Goal: Task Accomplishment & Management: Manage account settings

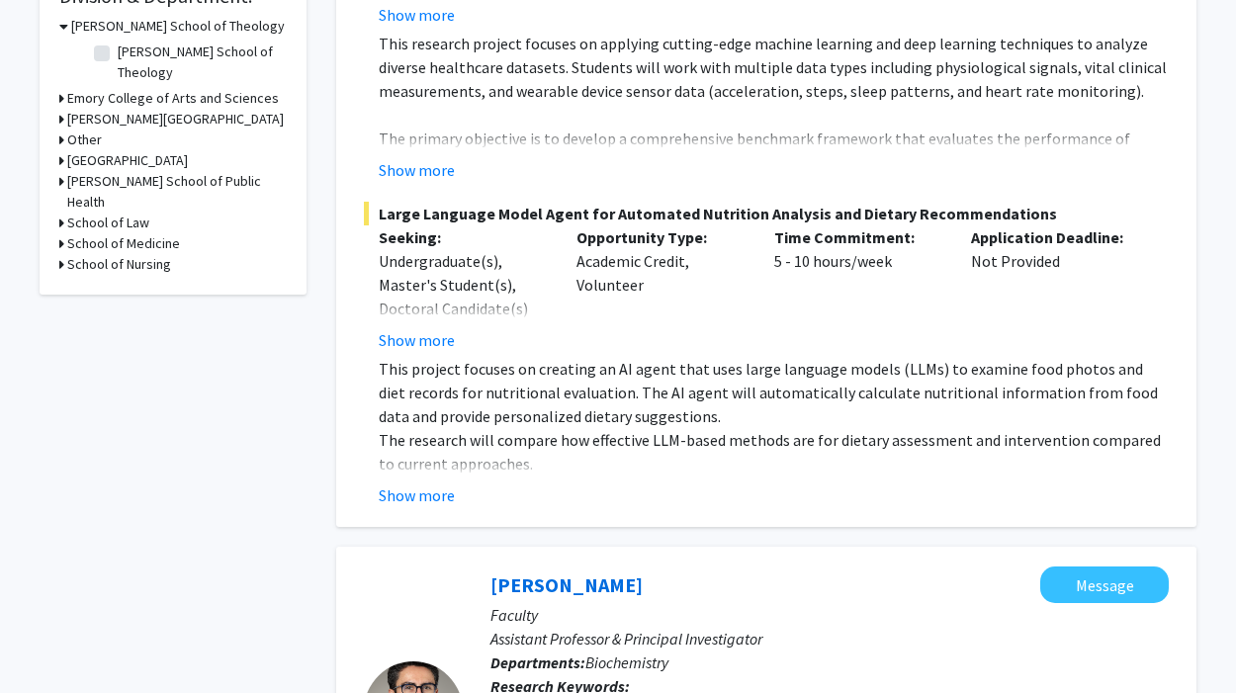
scroll to position [631, 0]
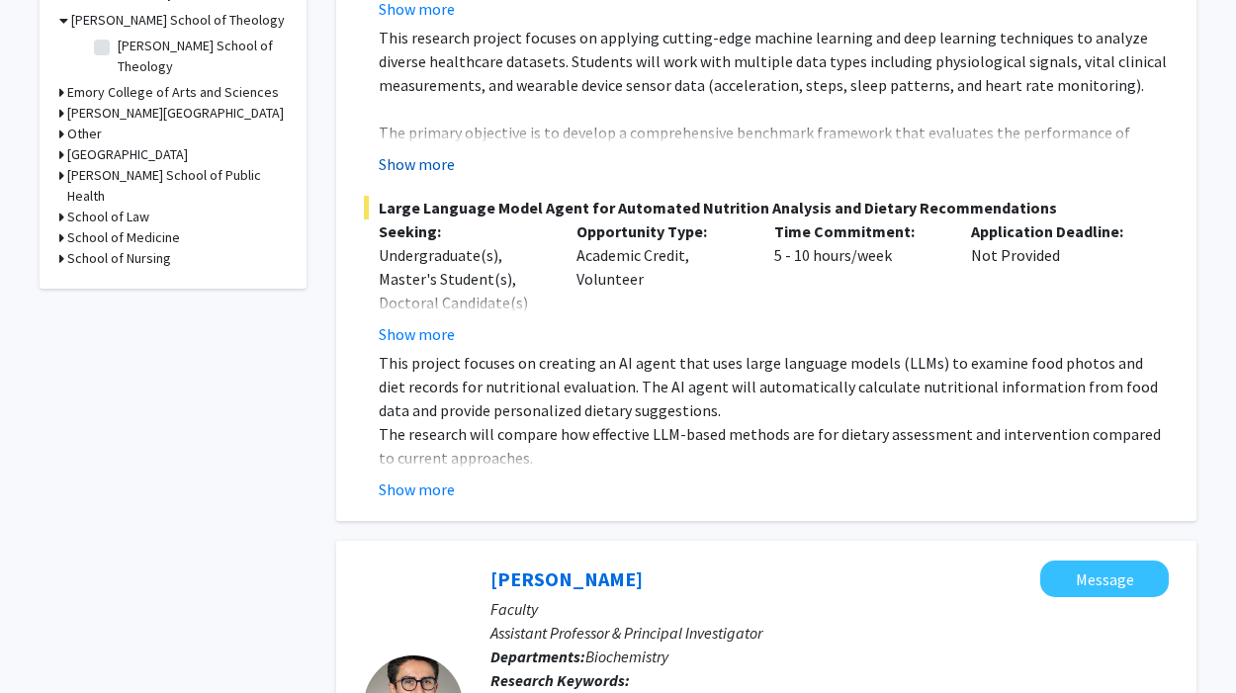
click at [421, 163] on button "Show more" at bounding box center [417, 164] width 76 height 24
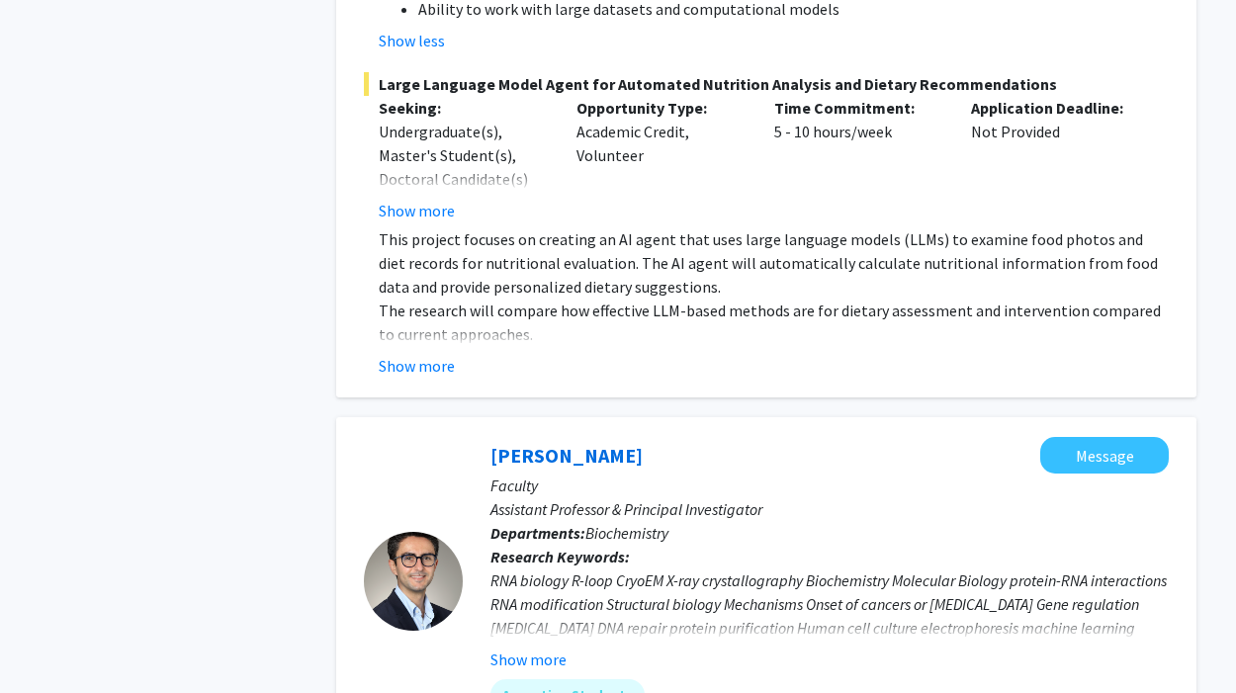
scroll to position [1185, 0]
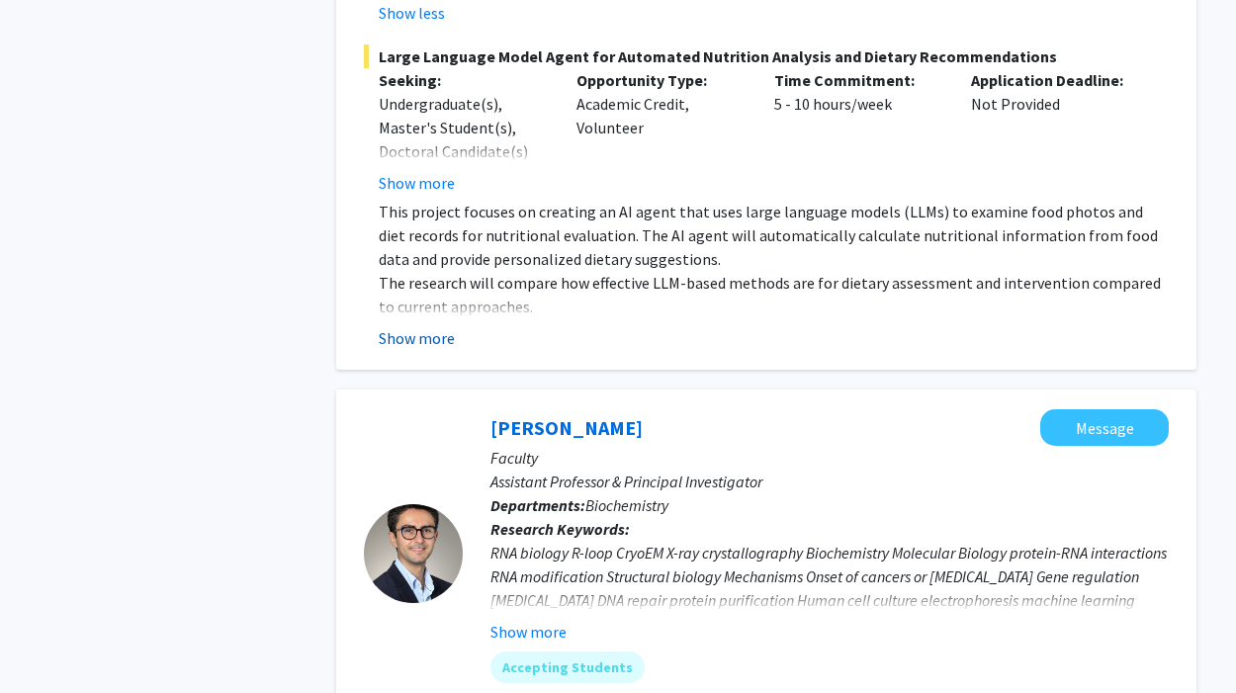
click at [429, 326] on button "Show more" at bounding box center [417, 338] width 76 height 24
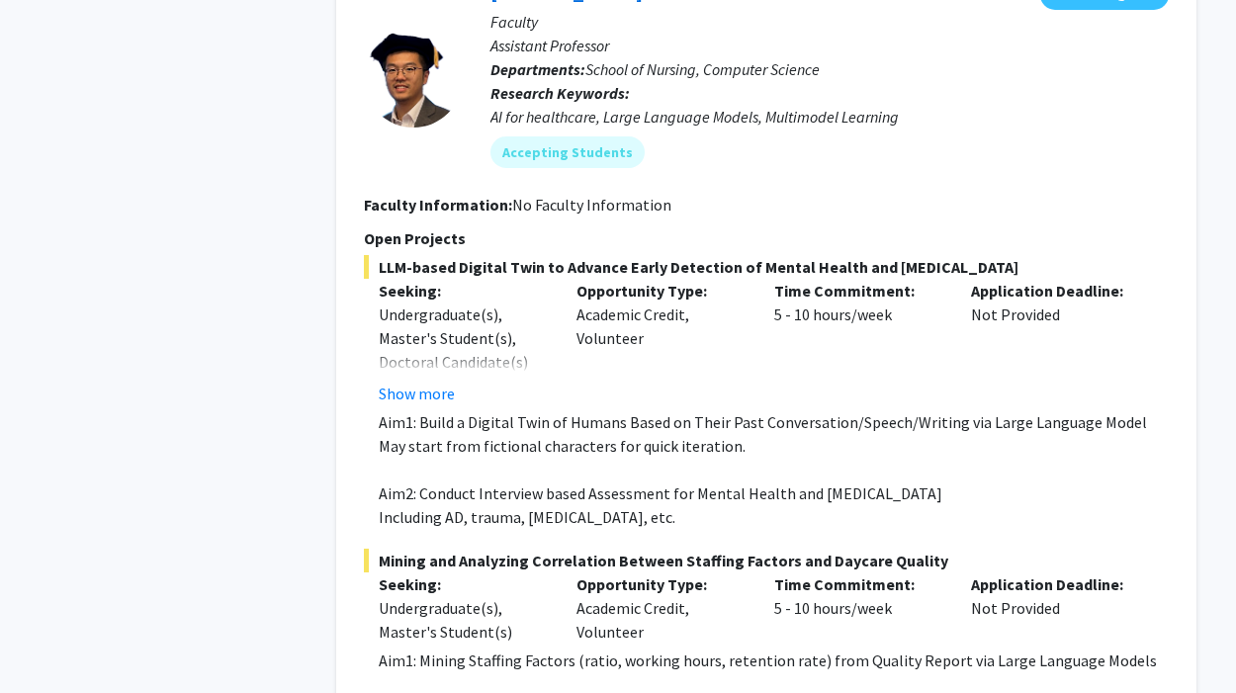
scroll to position [3976, 0]
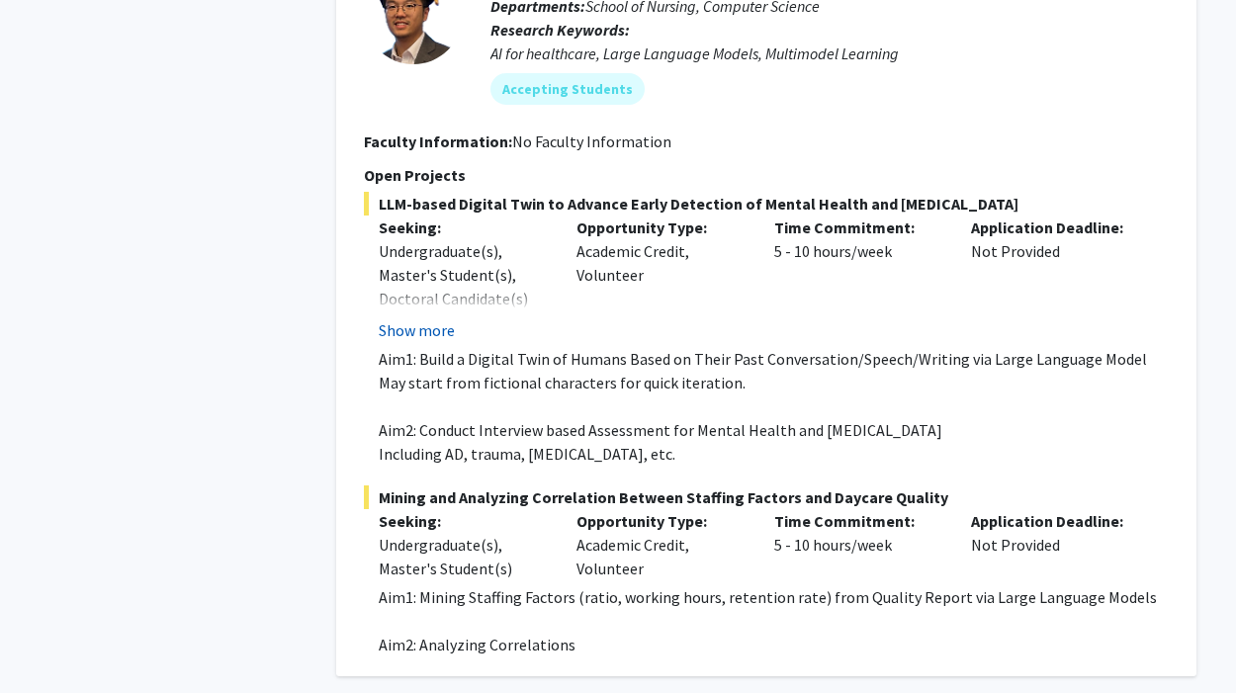
click at [404, 318] on button "Show more" at bounding box center [417, 330] width 76 height 24
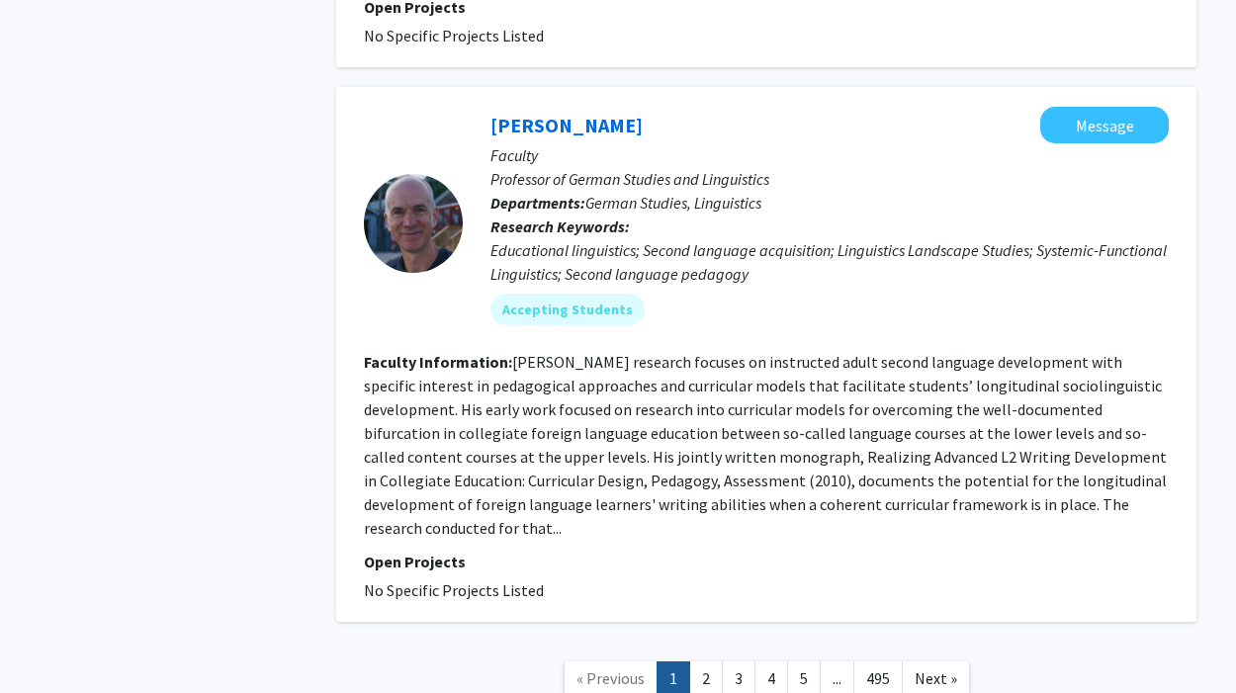
scroll to position [7186, 0]
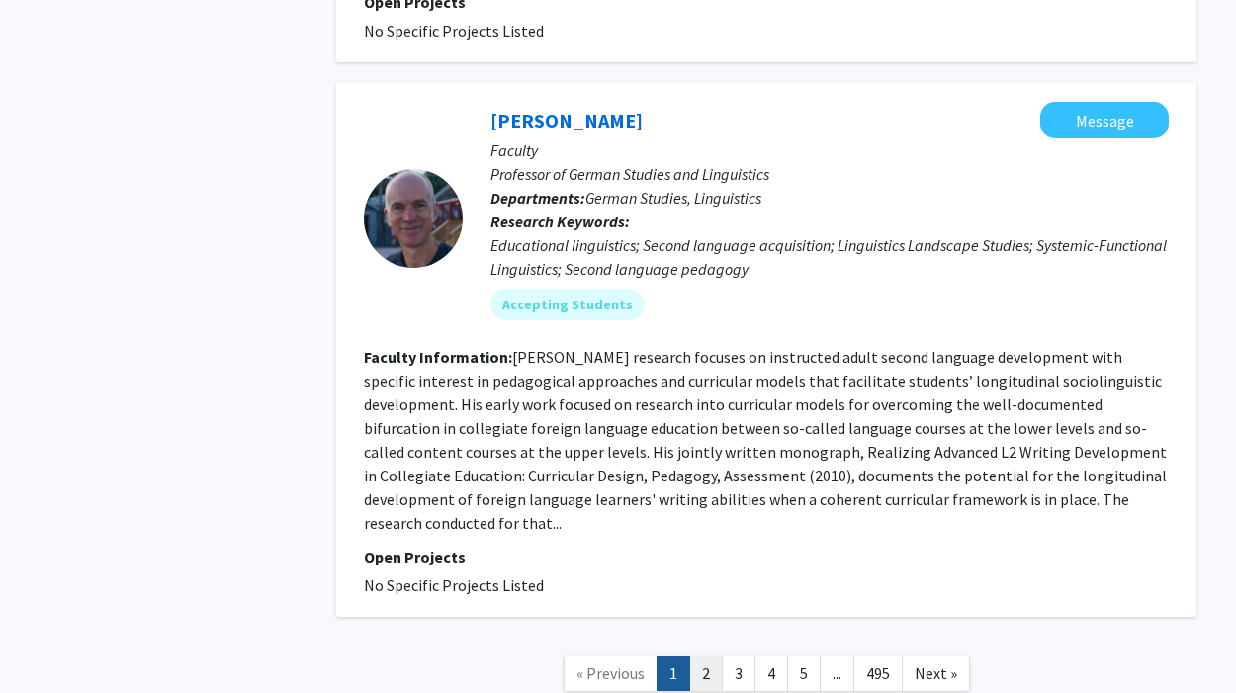
click at [709, 656] on link "2" at bounding box center [706, 673] width 34 height 35
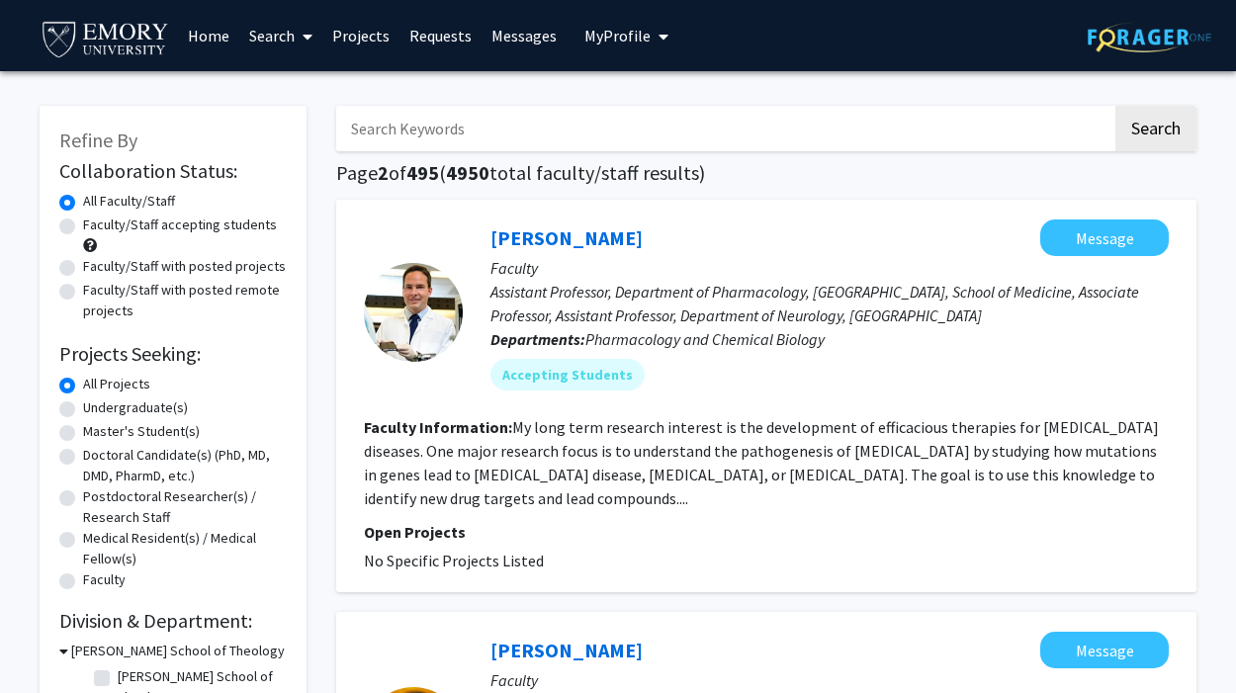
click at [545, 137] on input "Search Keywords" at bounding box center [724, 128] width 776 height 45
type input "cell biology"
click at [1115, 106] on button "Search" at bounding box center [1155, 128] width 81 height 45
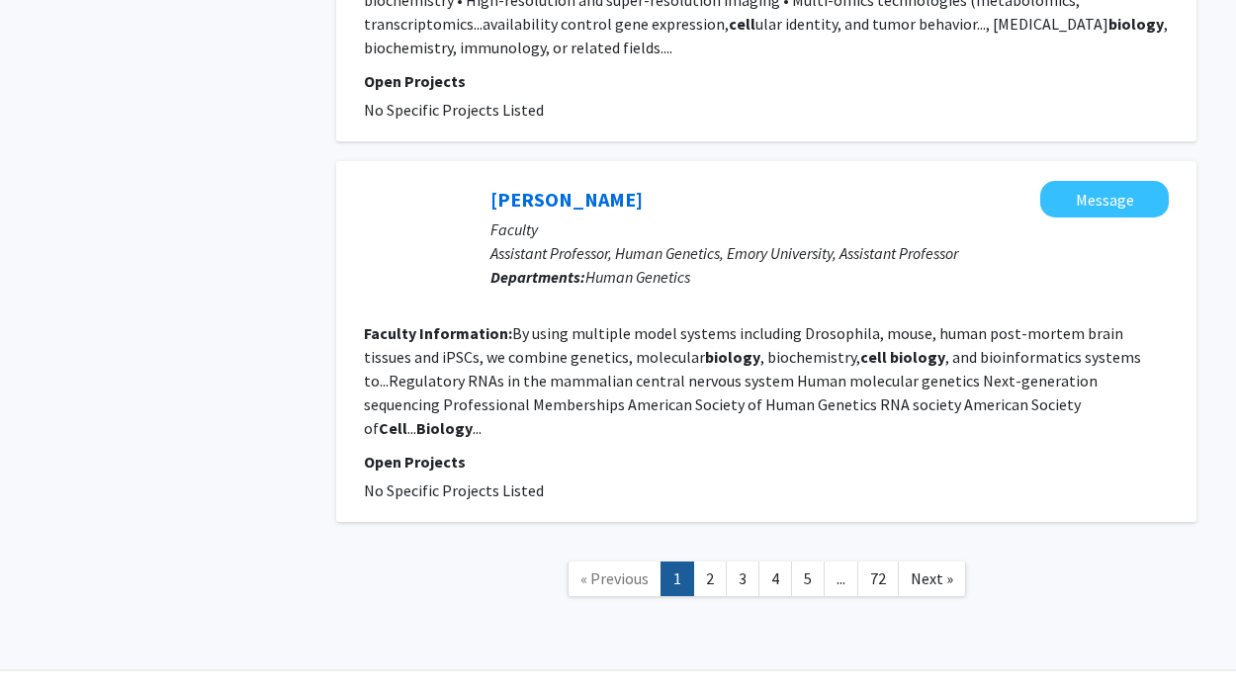
scroll to position [3361, 0]
click at [722, 561] on link "2" at bounding box center [710, 578] width 34 height 35
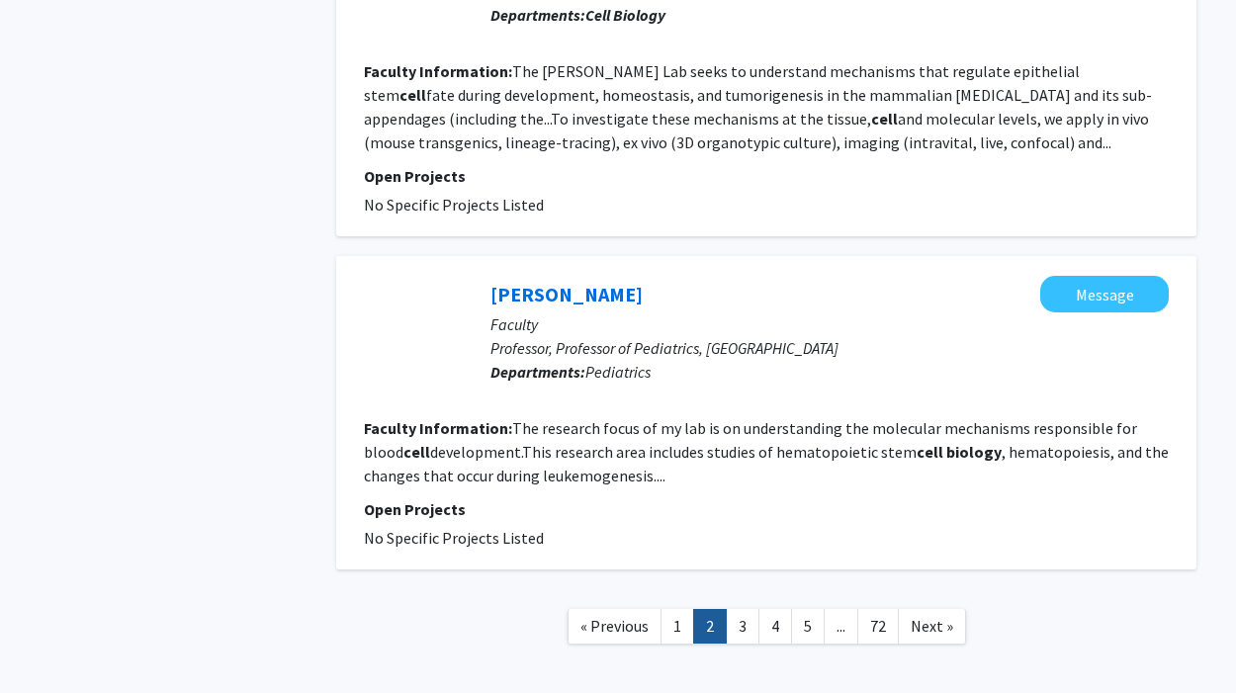
scroll to position [3535, 0]
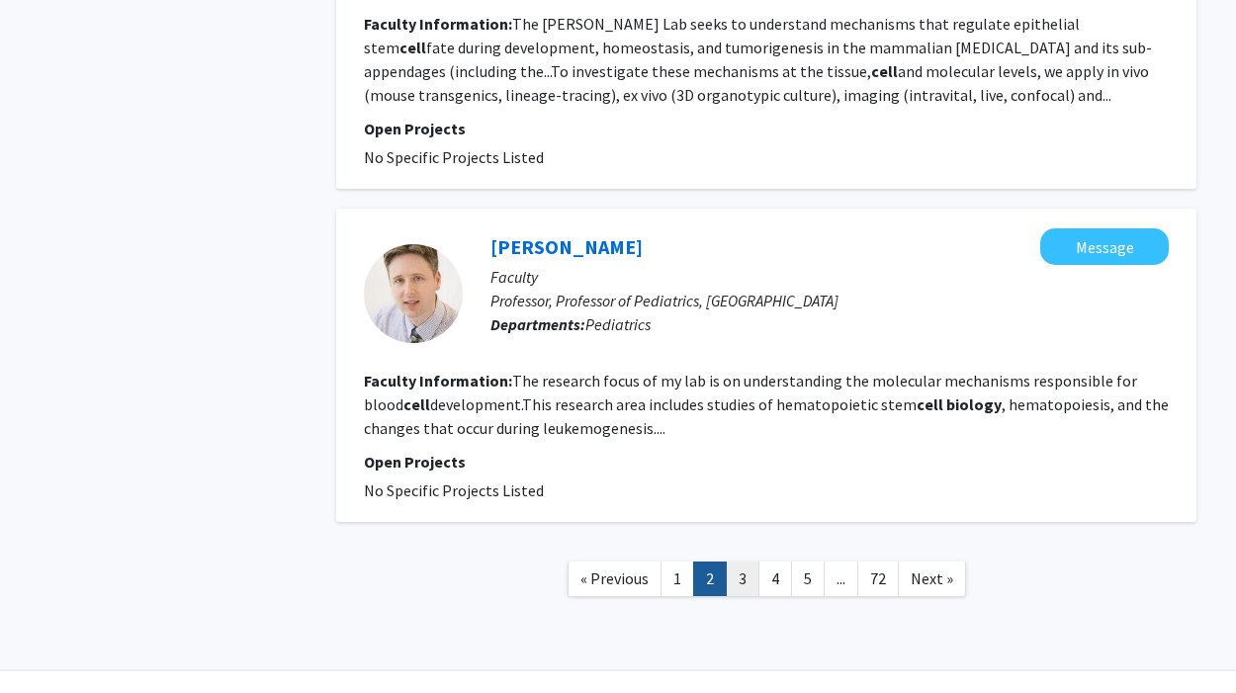
click at [744, 561] on link "3" at bounding box center [743, 578] width 34 height 35
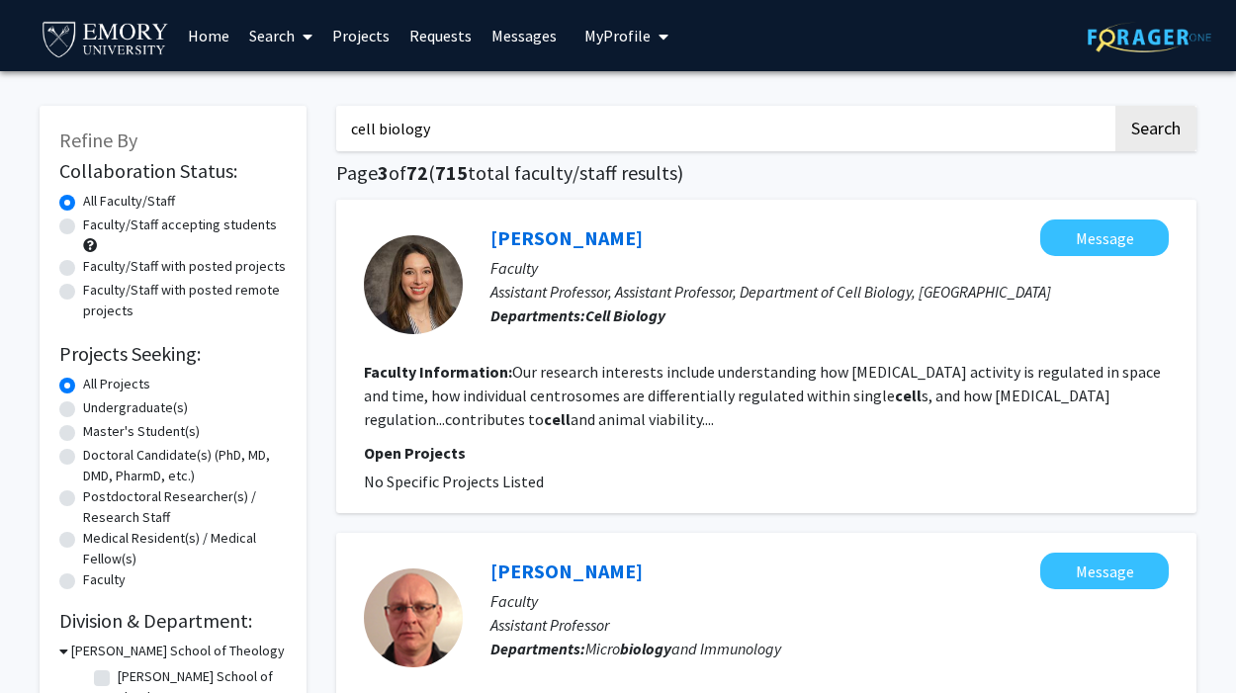
click at [1156, 32] on img at bounding box center [1149, 37] width 124 height 31
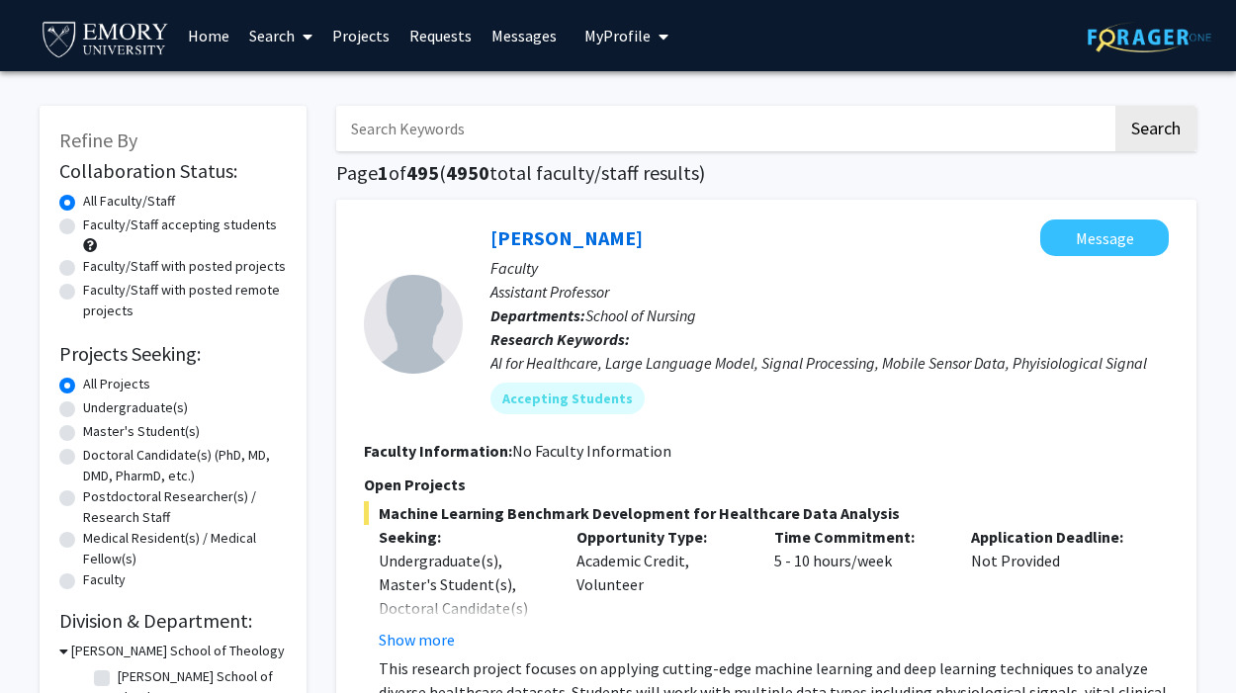
click at [618, 34] on span "My Profile" at bounding box center [617, 36] width 66 height 20
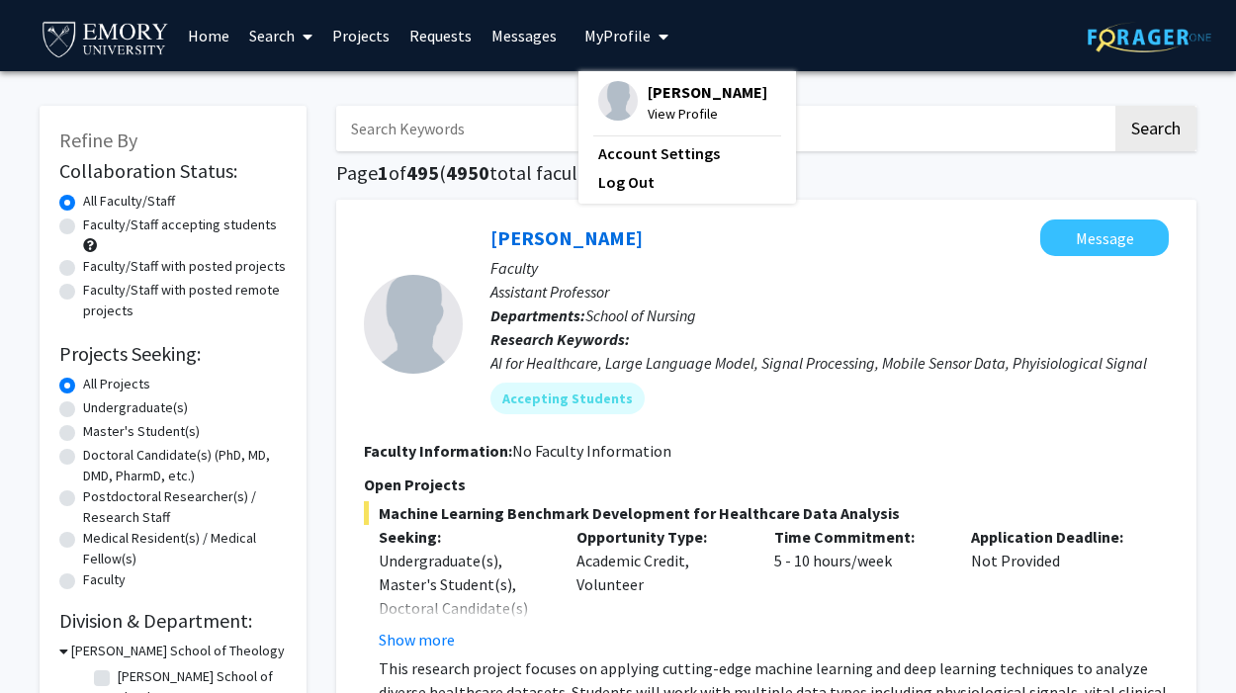
click at [650, 103] on span "[PERSON_NAME]" at bounding box center [708, 92] width 120 height 22
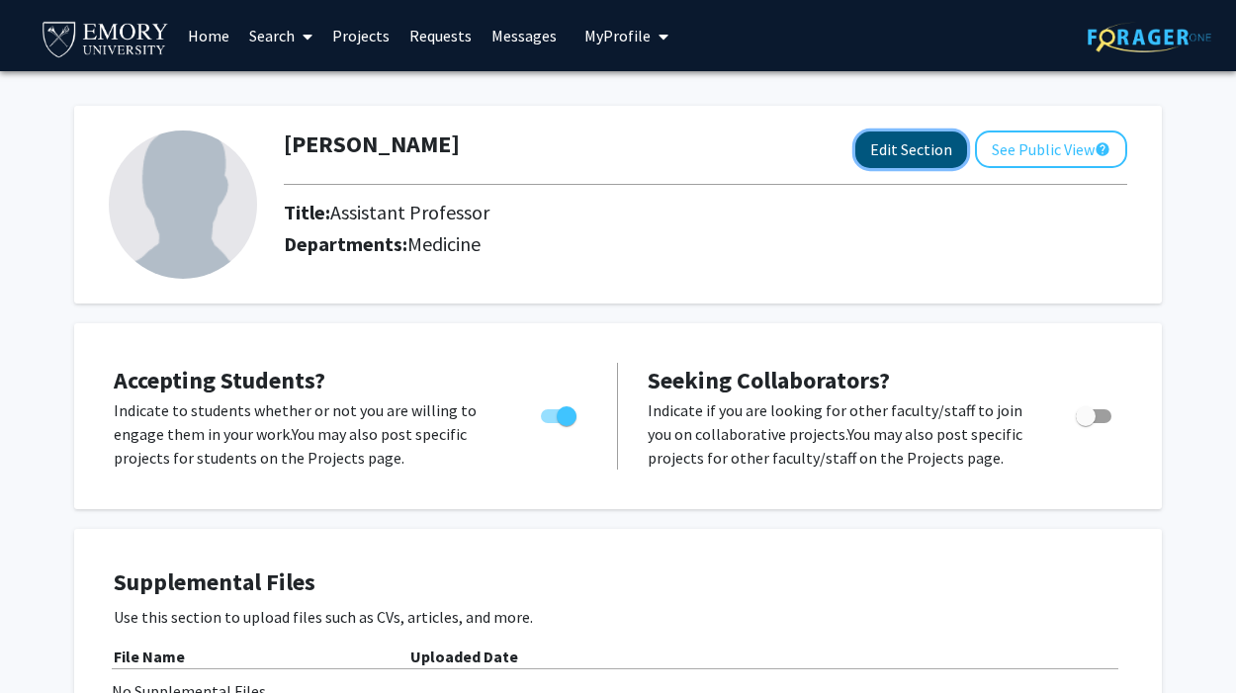
click at [905, 149] on button "Edit Section" at bounding box center [911, 149] width 112 height 37
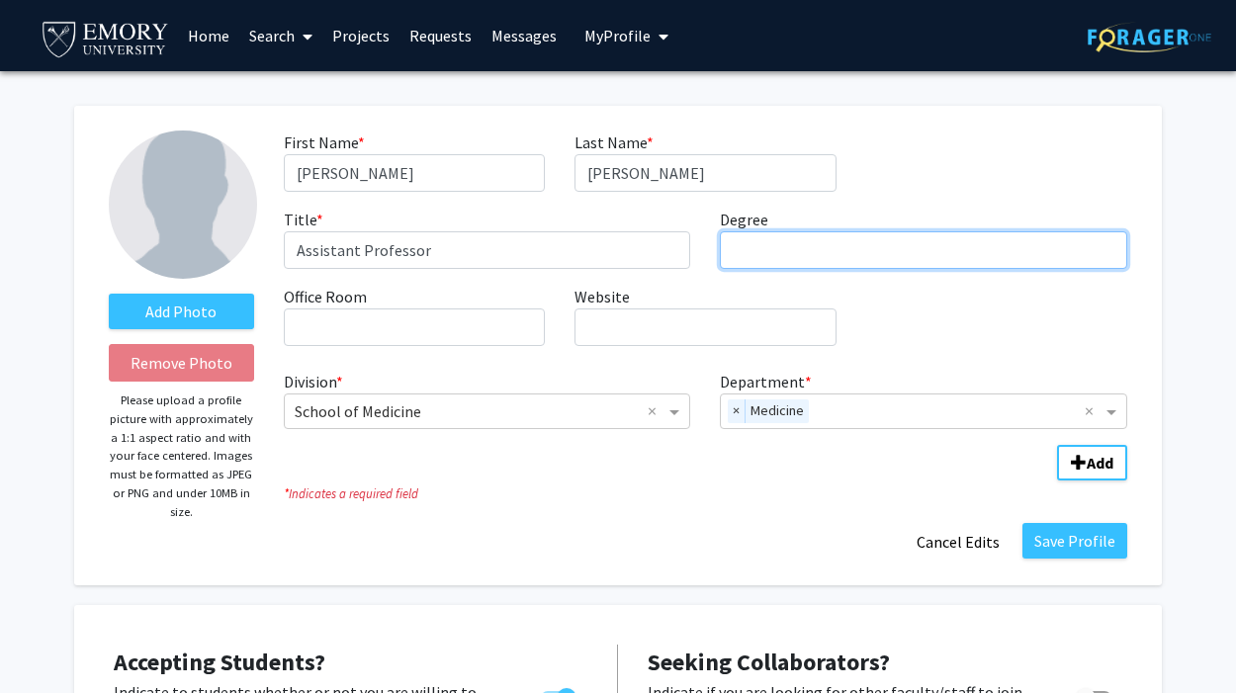
click at [855, 261] on input "Degree required" at bounding box center [923, 250] width 407 height 38
type input "Ph.D."
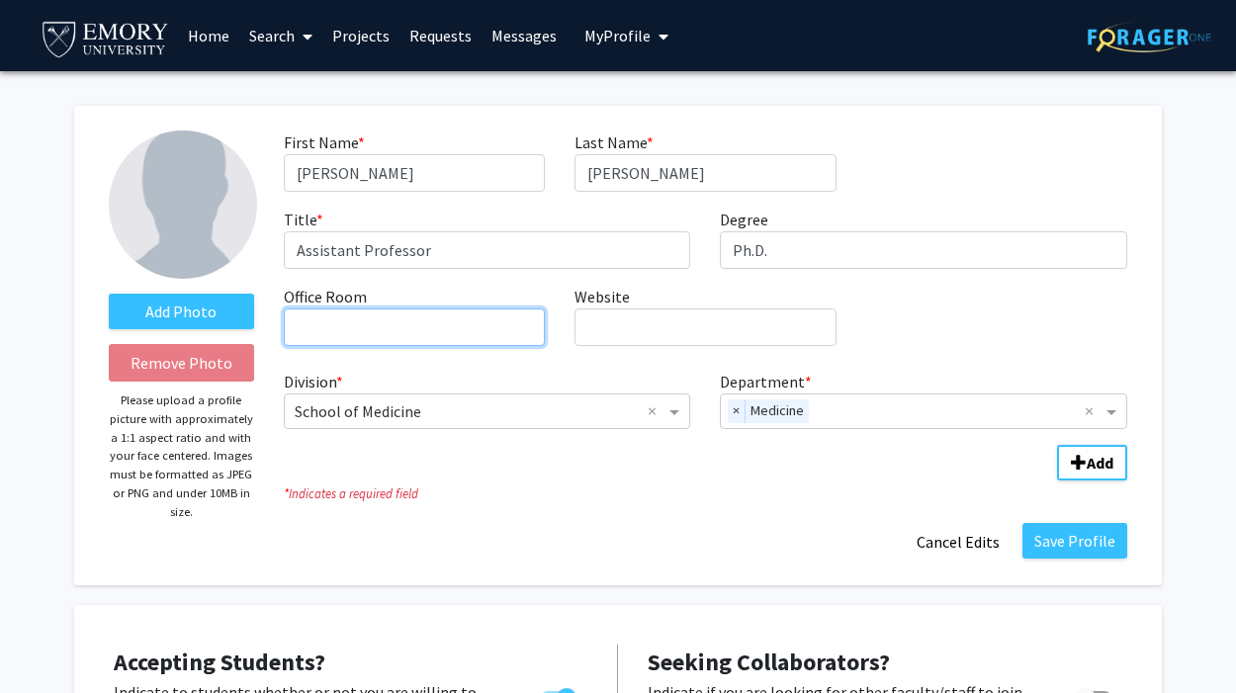
click at [374, 324] on input "Office Room required" at bounding box center [414, 327] width 261 height 38
type input "G"
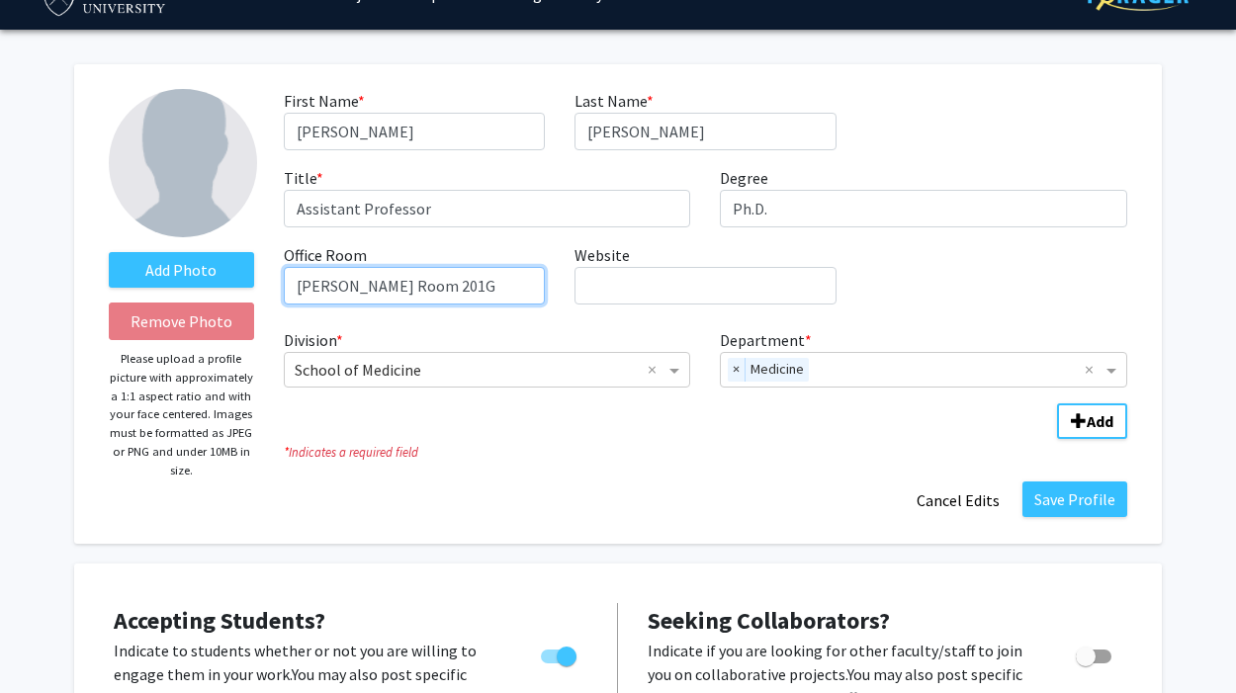
scroll to position [39, 0]
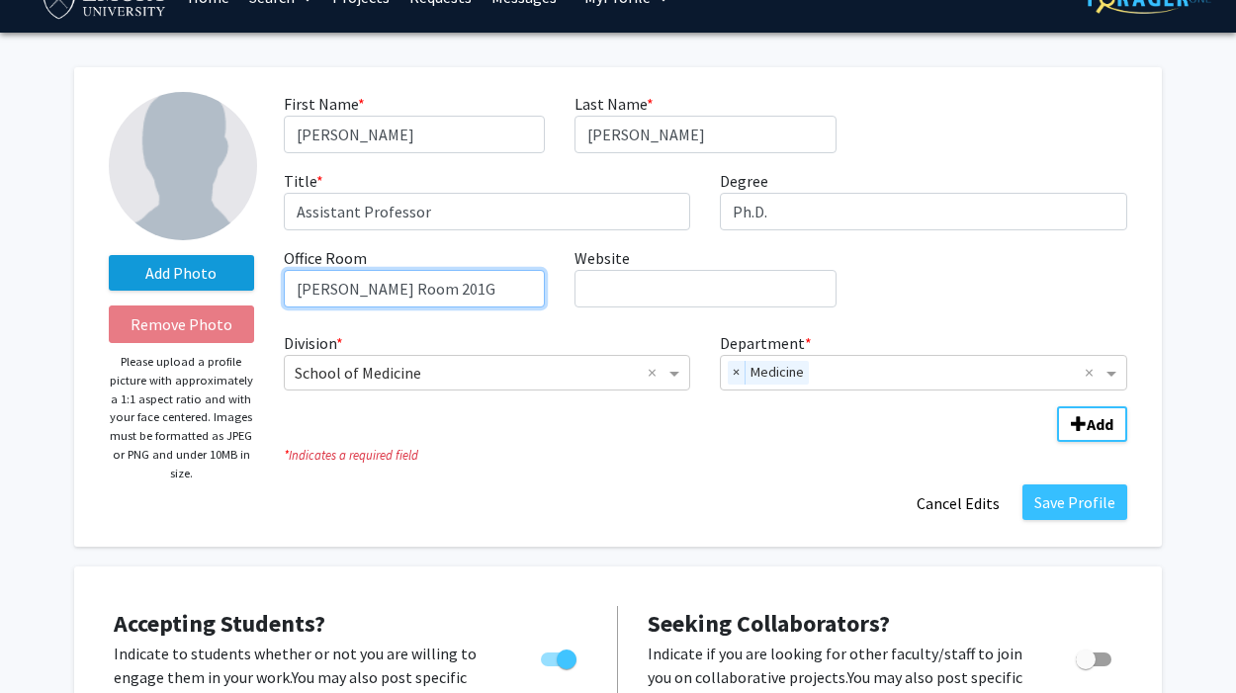
type input "[PERSON_NAME] Room 201G"
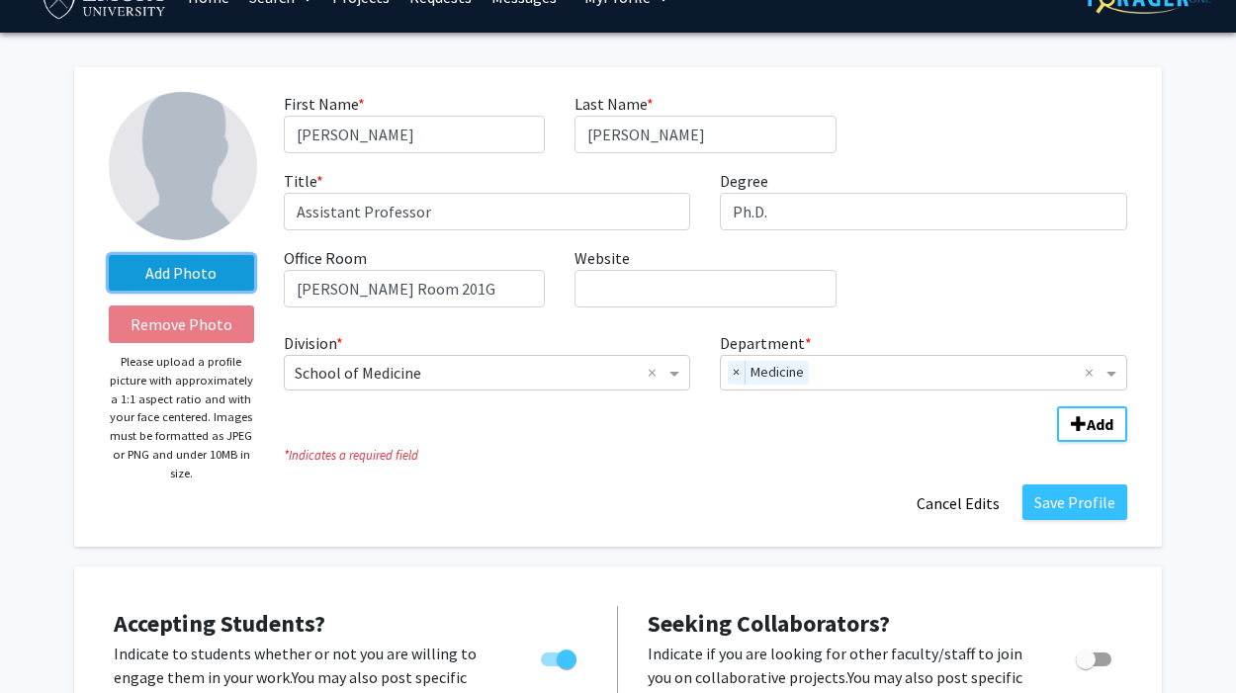
click at [181, 272] on label "Add Photo" at bounding box center [181, 273] width 145 height 36
click at [0, 0] on input "Add Photo" at bounding box center [0, 0] width 0 height 0
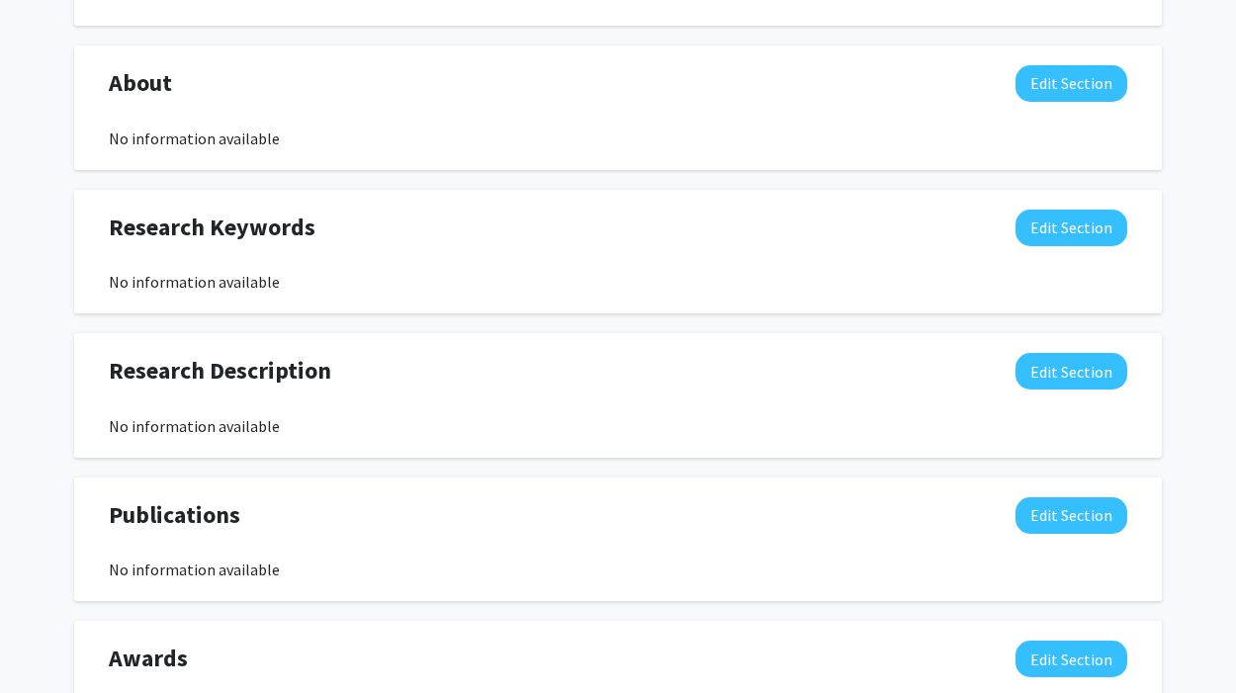
scroll to position [1095, 0]
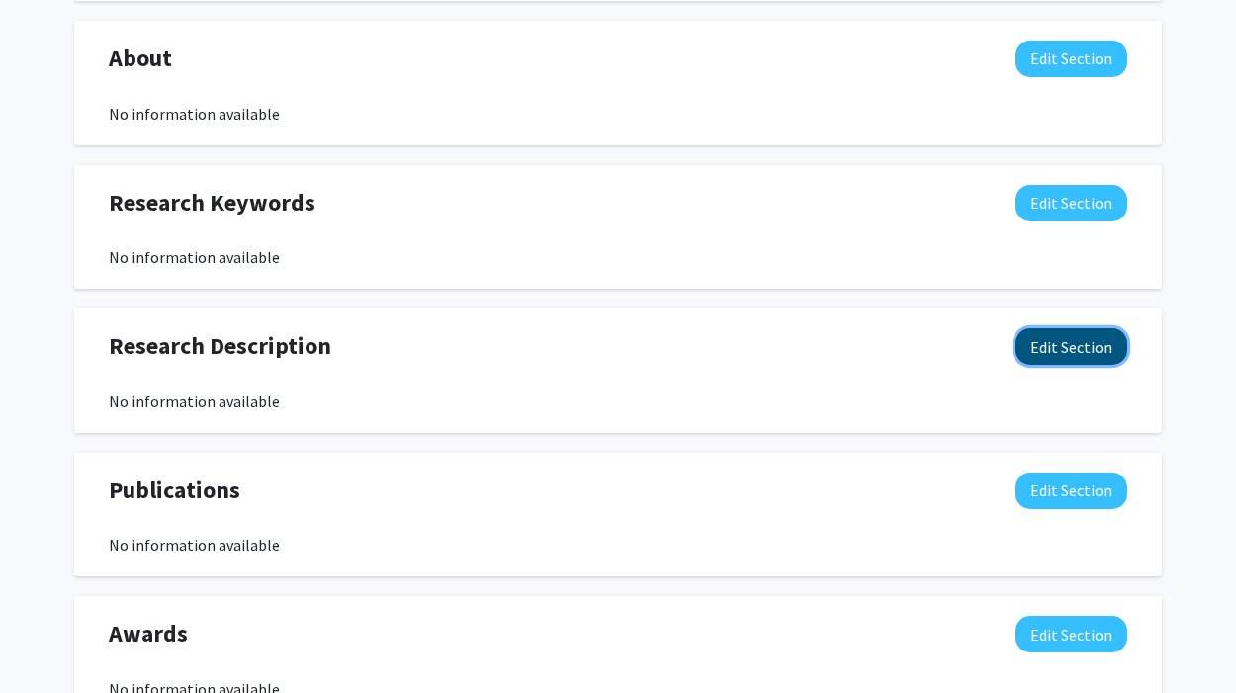
click at [1061, 356] on button "Edit Section" at bounding box center [1071, 346] width 112 height 37
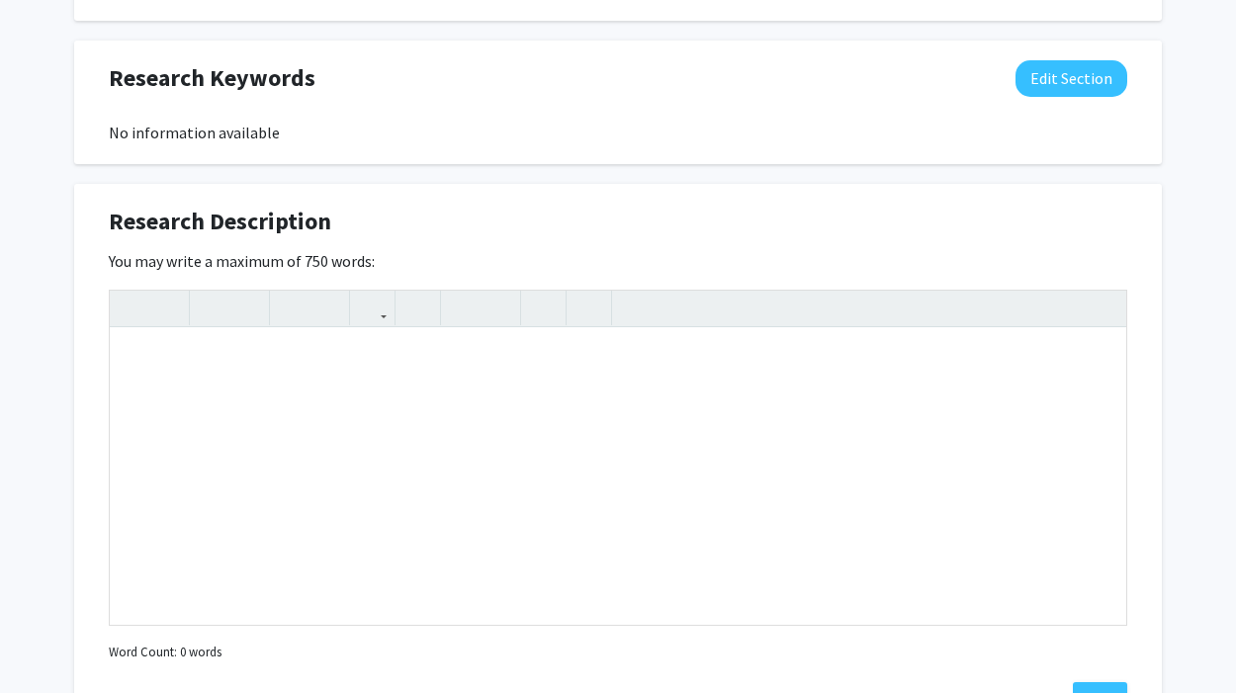
scroll to position [1212, 0]
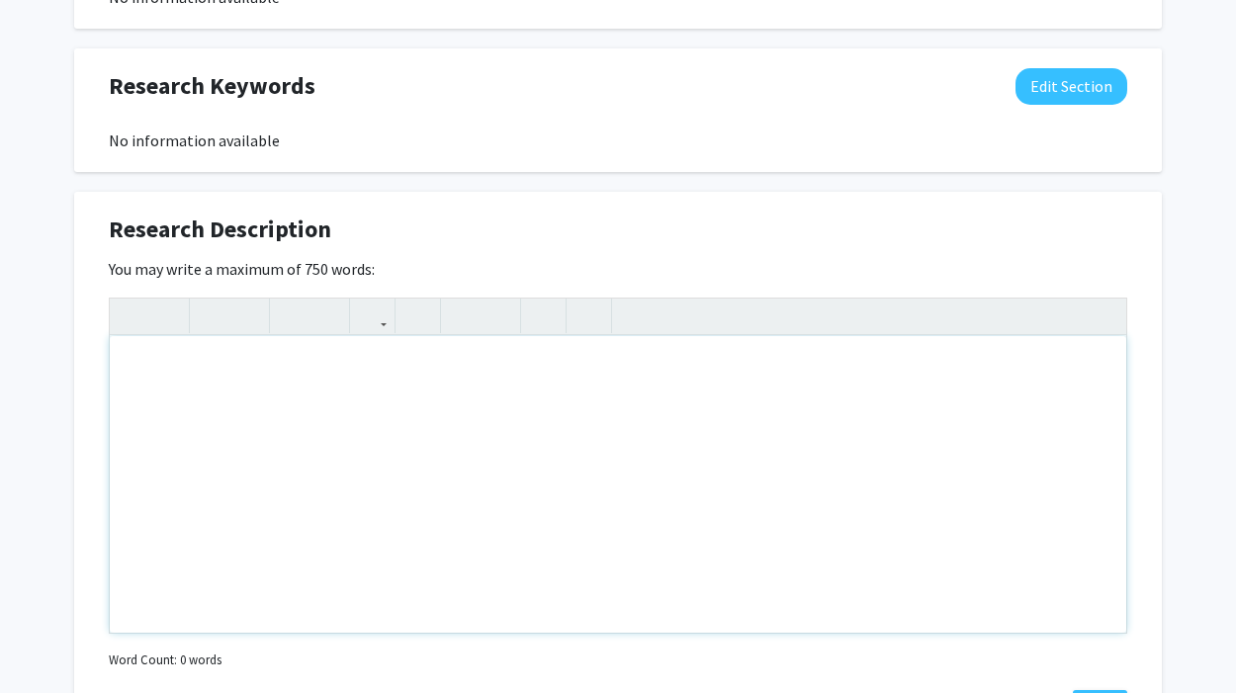
click at [478, 400] on div "Note to users with screen readers: Please deactivate our accessibility plugin f…" at bounding box center [618, 484] width 1016 height 297
paste div "Note to users with screen readers: Please deactivate our accessibility plugin f…"
type textarea "<p>My lab delineates fundamental signaling mechanisms of hormone-secreting endo…"
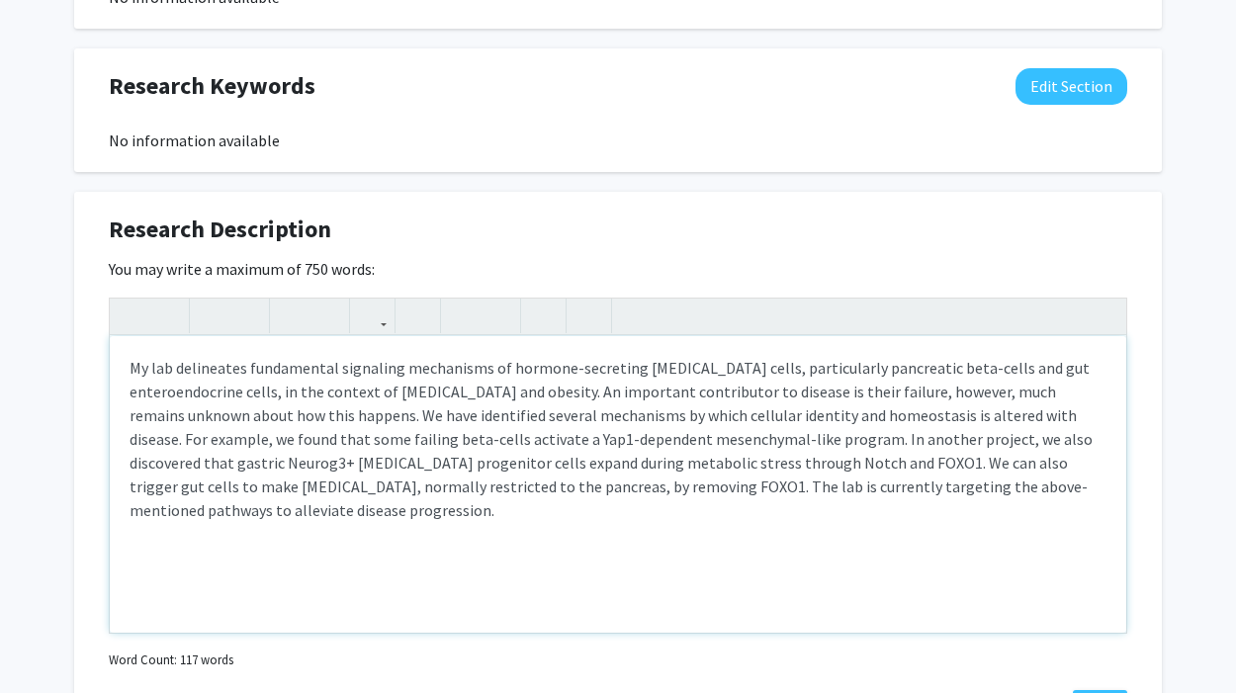
click at [530, 444] on p "My lab delineates fundamental signaling mechanisms of hormone-secreting endocri…" at bounding box center [618, 439] width 977 height 166
click at [537, 418] on p "My lab delineates fundamental signaling mechanisms of hormone-secreting endocri…" at bounding box center [618, 439] width 977 height 166
click at [842, 488] on p "My lab delineates fundamental signaling mechanisms of hormone-secreting endocri…" at bounding box center [618, 439] width 977 height 166
click at [421, 441] on p "My lab delineates fundamental signaling mechanisms of hormone-secreting endocri…" at bounding box center [618, 439] width 977 height 166
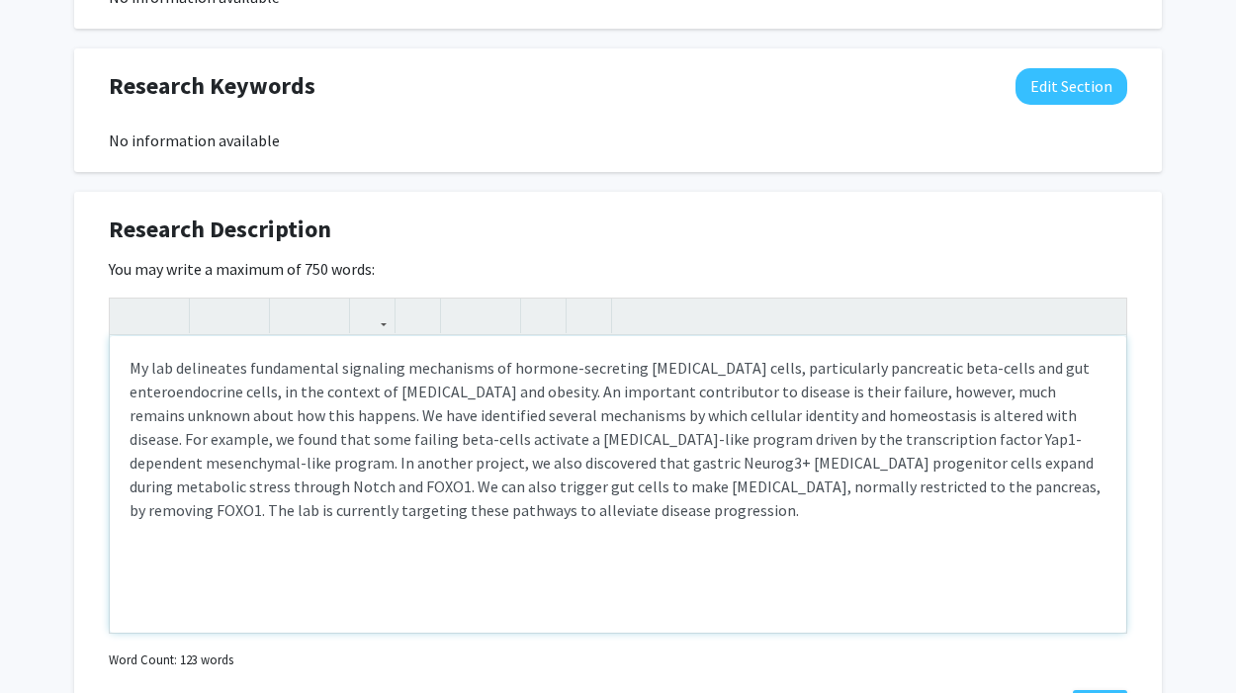
click at [554, 443] on p "My lab delineates fundamental signaling mechanisms of hormone-secreting endocri…" at bounding box center [618, 439] width 977 height 166
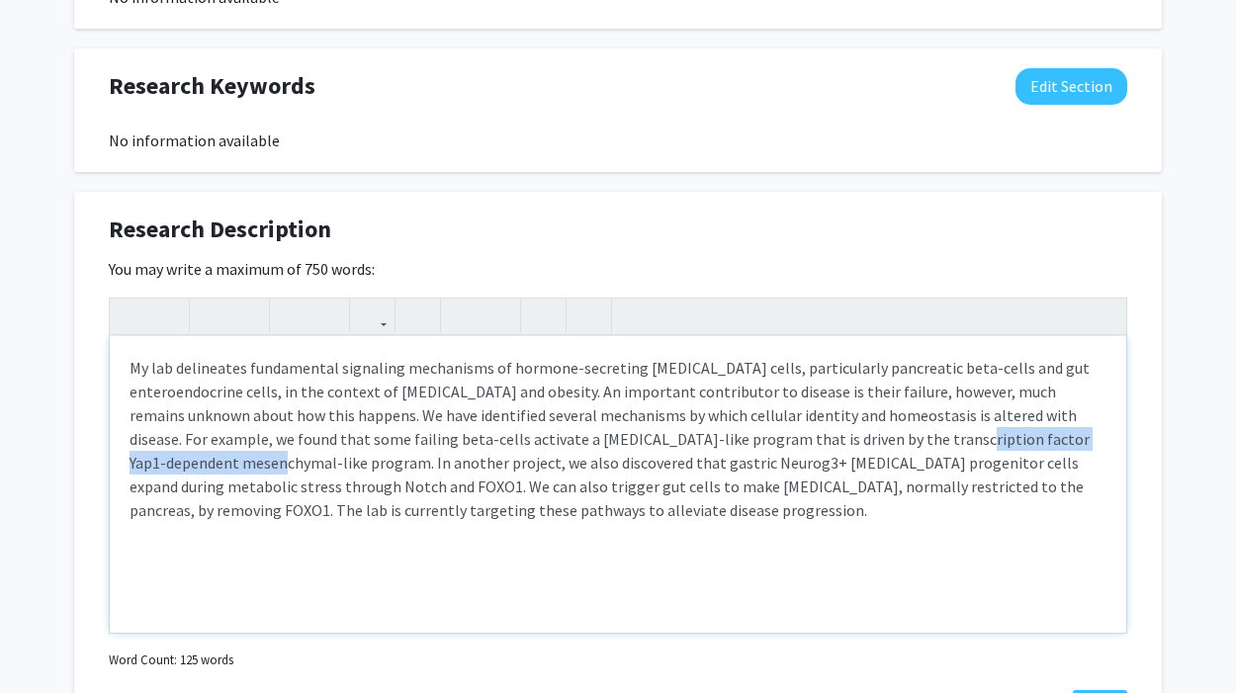
drag, startPoint x: 185, startPoint y: 465, endPoint x: 849, endPoint y: 439, distance: 664.8
click at [849, 439] on p "My lab delineates fundamental signaling mechanisms of hormone-secreting endocri…" at bounding box center [618, 439] width 977 height 166
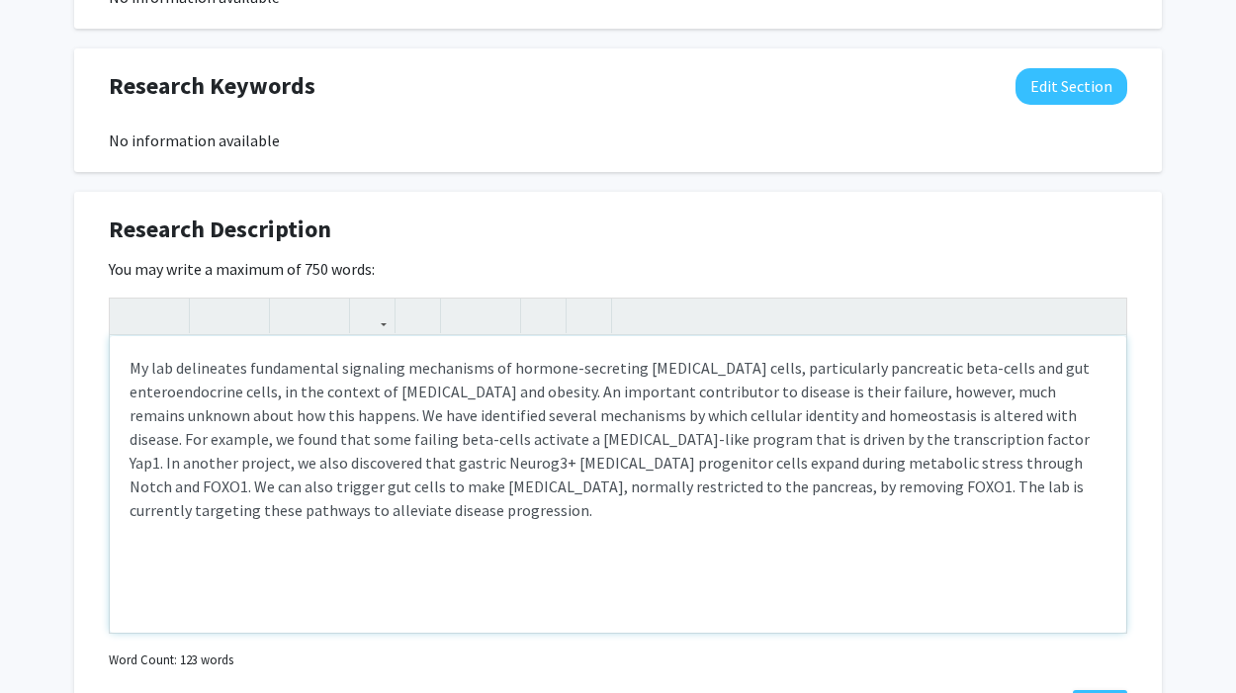
click at [989, 437] on p "My lab delineates fundamental signaling mechanisms of hormone-secreting endocri…" at bounding box center [618, 439] width 977 height 166
click at [447, 464] on p "My lab delineates fundamental signaling mechanisms of hormone-secreting endocri…" at bounding box center [618, 439] width 977 height 166
click at [993, 417] on p "My lab delineates fundamental signaling mechanisms of hormone-secreting endocri…" at bounding box center [618, 439] width 977 height 166
click at [619, 419] on p "My lab delineates fundamental signaling mechanisms of hormone-secreting endocri…" at bounding box center [618, 439] width 977 height 166
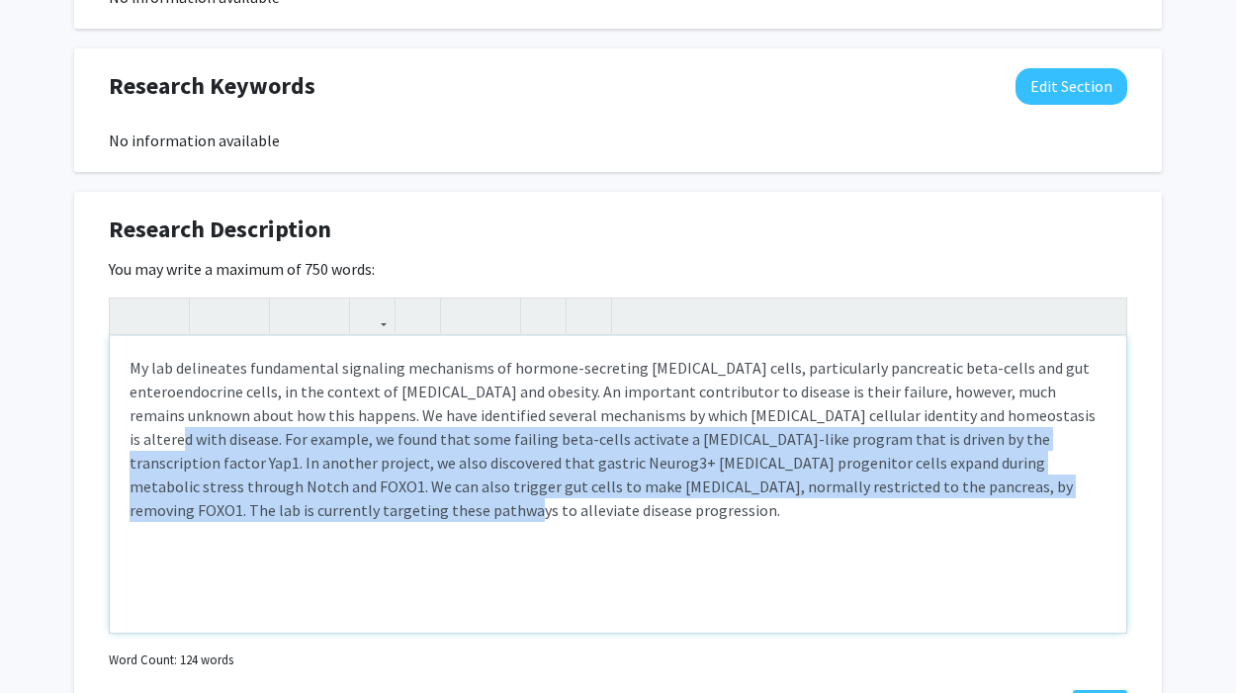
drag, startPoint x: 1066, startPoint y: 416, endPoint x: 989, endPoint y: 535, distance: 141.5
click at [990, 536] on div "My lab delineates fundamental signaling mechanisms of hormone-secreting endocri…" at bounding box center [618, 484] width 1016 height 297
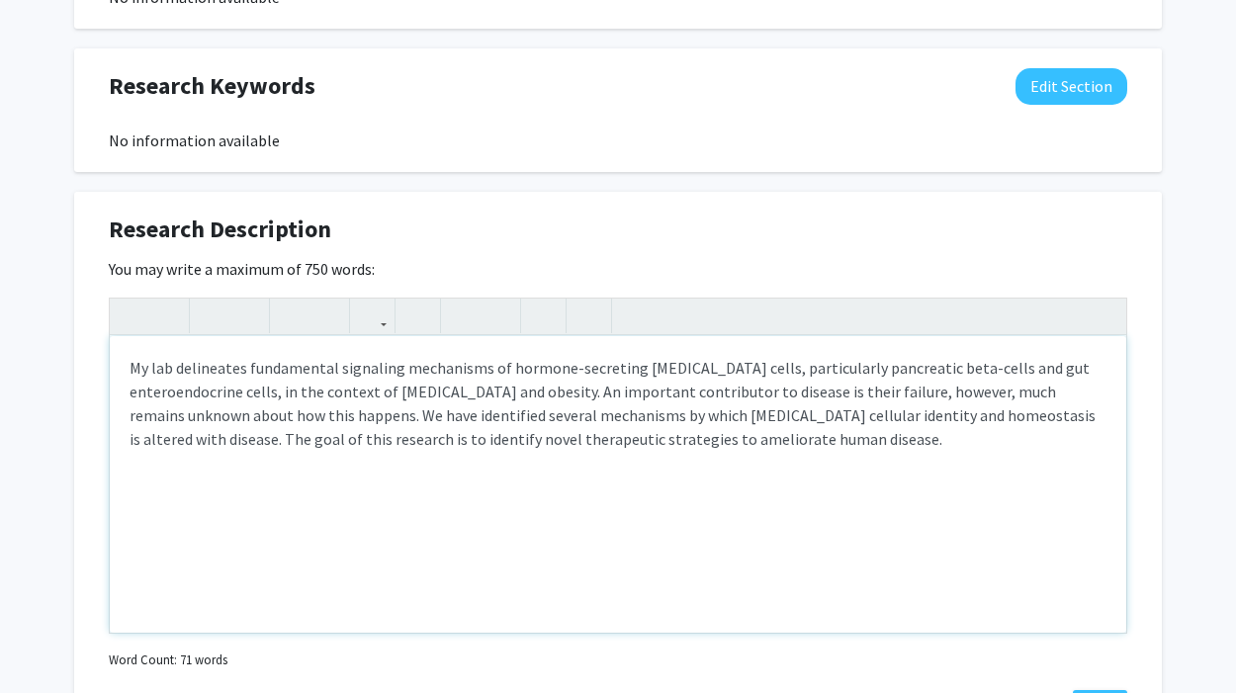
click at [736, 418] on p "My lab delineates fundamental signaling mechanisms of hormone-secreting endocri…" at bounding box center [618, 403] width 977 height 95
click at [769, 440] on p "My lab delineates fundamental signaling mechanisms of hormone-secreting endocri…" at bounding box center [618, 403] width 977 height 95
click at [169, 441] on p "My lab delineates fundamental signaling mechanisms of hormone-secreting endocri…" at bounding box center [618, 403] width 977 height 95
click at [1038, 419] on p "My lab delineates fundamental signaling mechanisms of hormone-secreting endocri…" at bounding box center [618, 403] width 977 height 95
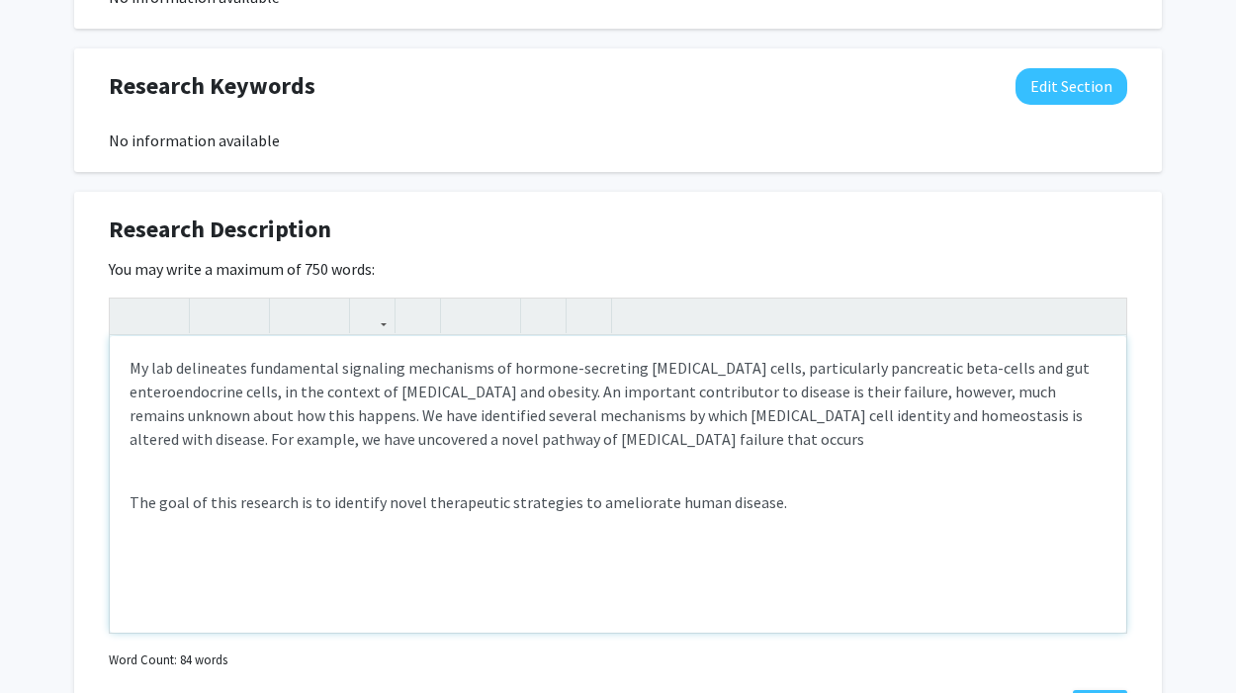
click at [610, 456] on div "My lab delineates fundamental signaling mechanisms of hormone-secreting endocri…" at bounding box center [618, 484] width 1016 height 297
click at [618, 428] on p "My lab delineates fundamental signaling mechanisms of hormone-secreting endocri…" at bounding box center [618, 403] width 977 height 95
click at [608, 466] on div "My lab delineates fundamental signaling mechanisms of hormone-secreting endocri…" at bounding box center [618, 484] width 1016 height 297
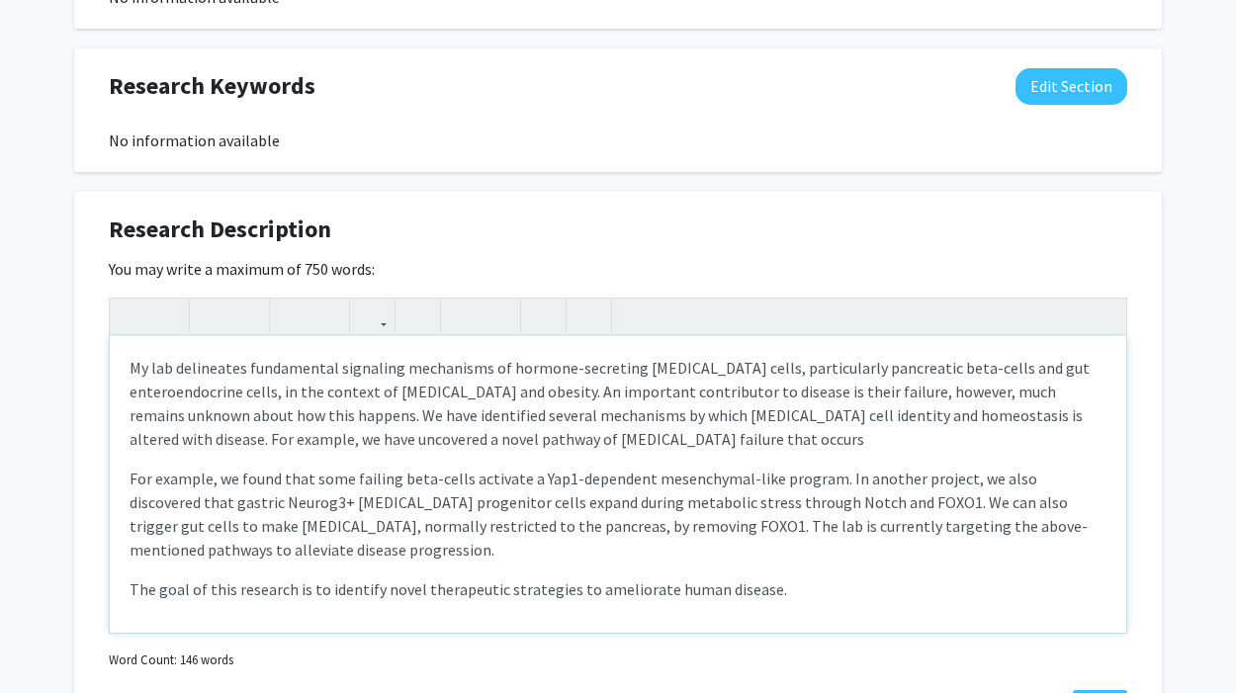
click at [828, 479] on p "For example, we found that some failing beta-cells activate a Yap1-dependent me…" at bounding box center [618, 514] width 977 height 95
drag, startPoint x: 743, startPoint y: 590, endPoint x: 104, endPoint y: 592, distance: 639.6
click at [104, 592] on div "Research Description Edit Section You may write a maximum of 750 words: My lab …" at bounding box center [617, 470] width 1087 height 556
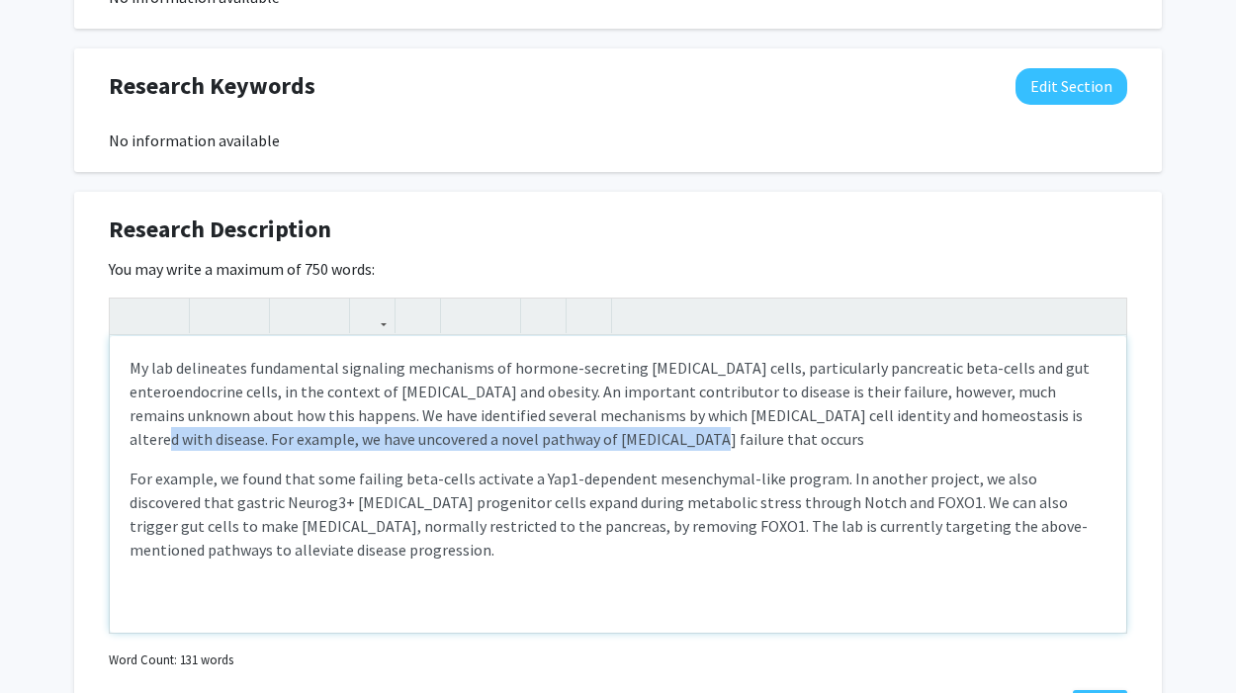
drag, startPoint x: 1036, startPoint y: 420, endPoint x: 1059, endPoint y: 440, distance: 30.1
click at [1059, 440] on p "My lab delineates fundamental signaling mechanisms of hormone-secreting endocri…" at bounding box center [618, 403] width 977 height 95
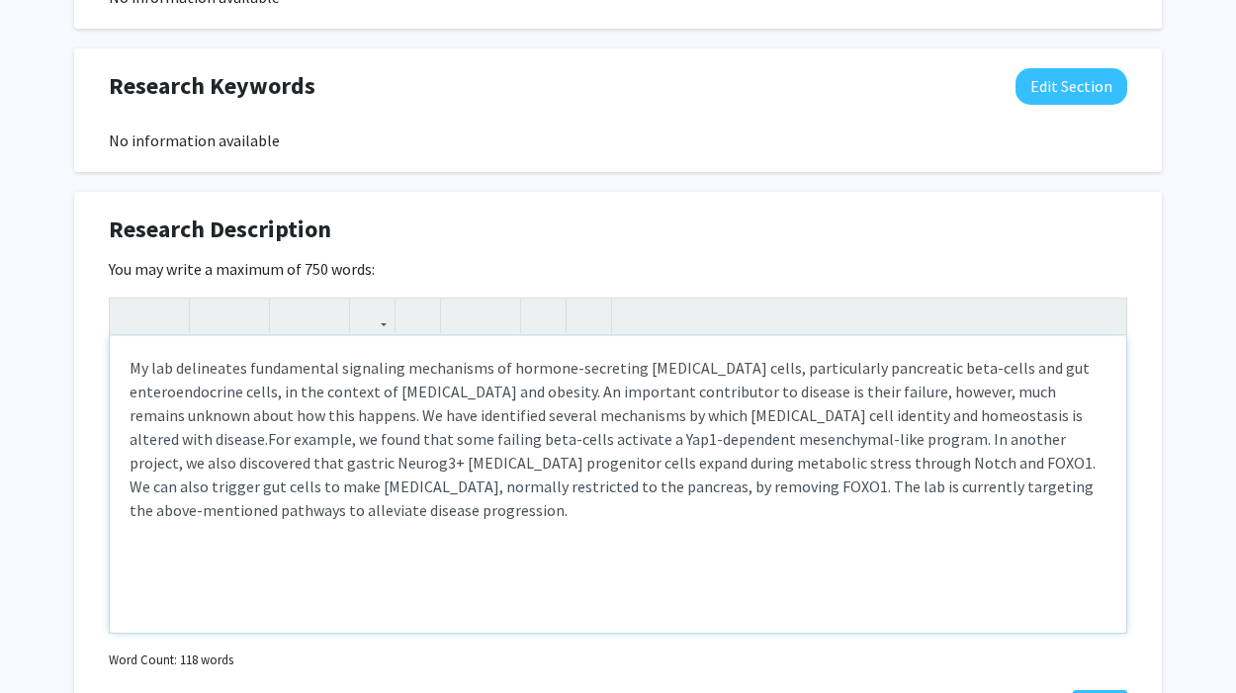
type textarea "<p>My lab delineates fundamental signaling mechanisms of hormone-secreting endo…"
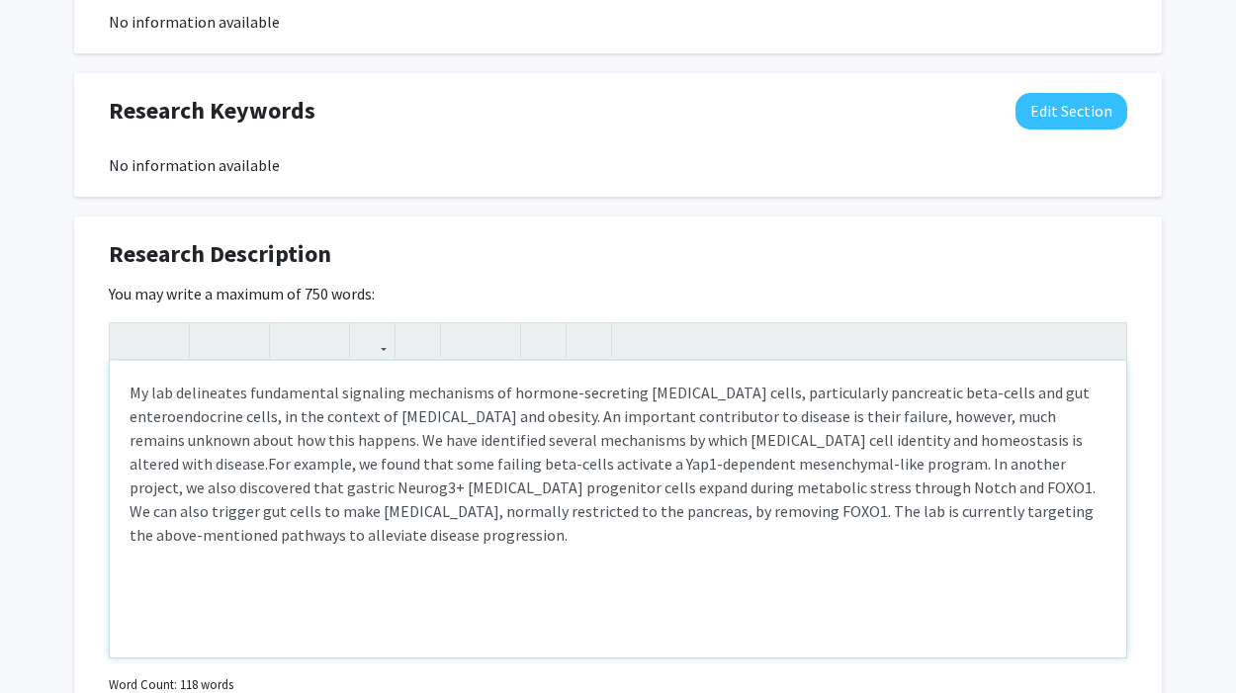
scroll to position [1367, 0]
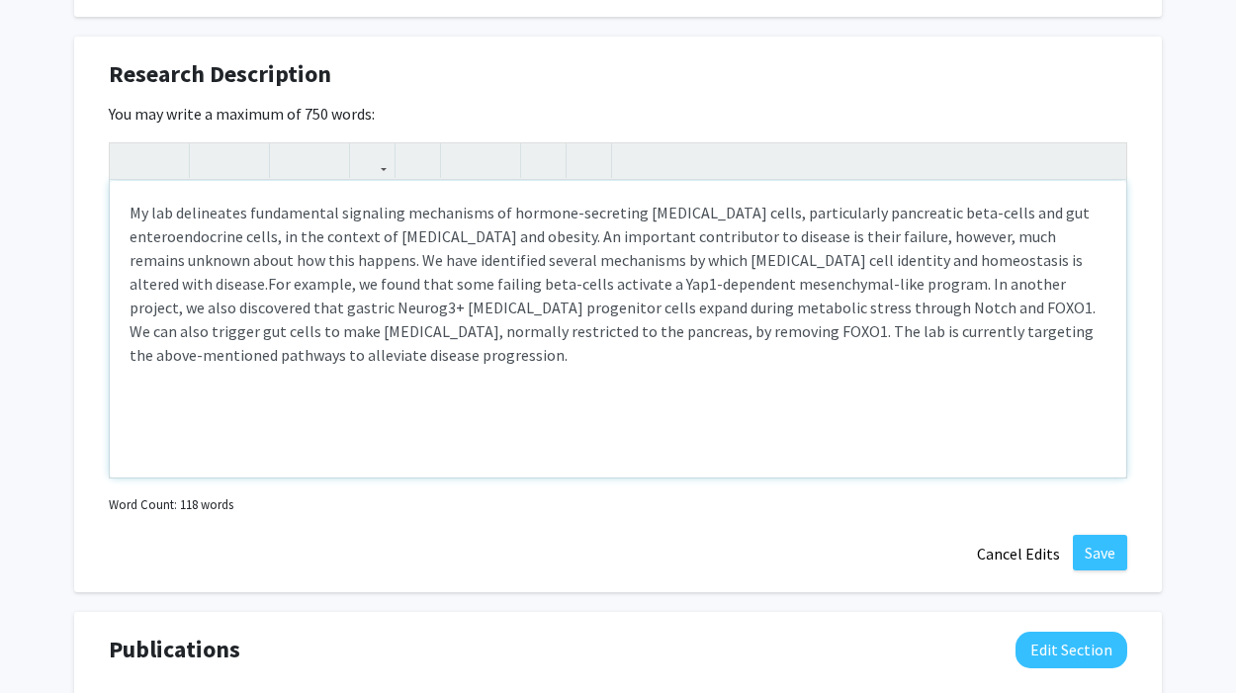
click at [204, 291] on span "For example, we found that some failing beta-cells activate a Yap1-dependent me…" at bounding box center [613, 319] width 966 height 91
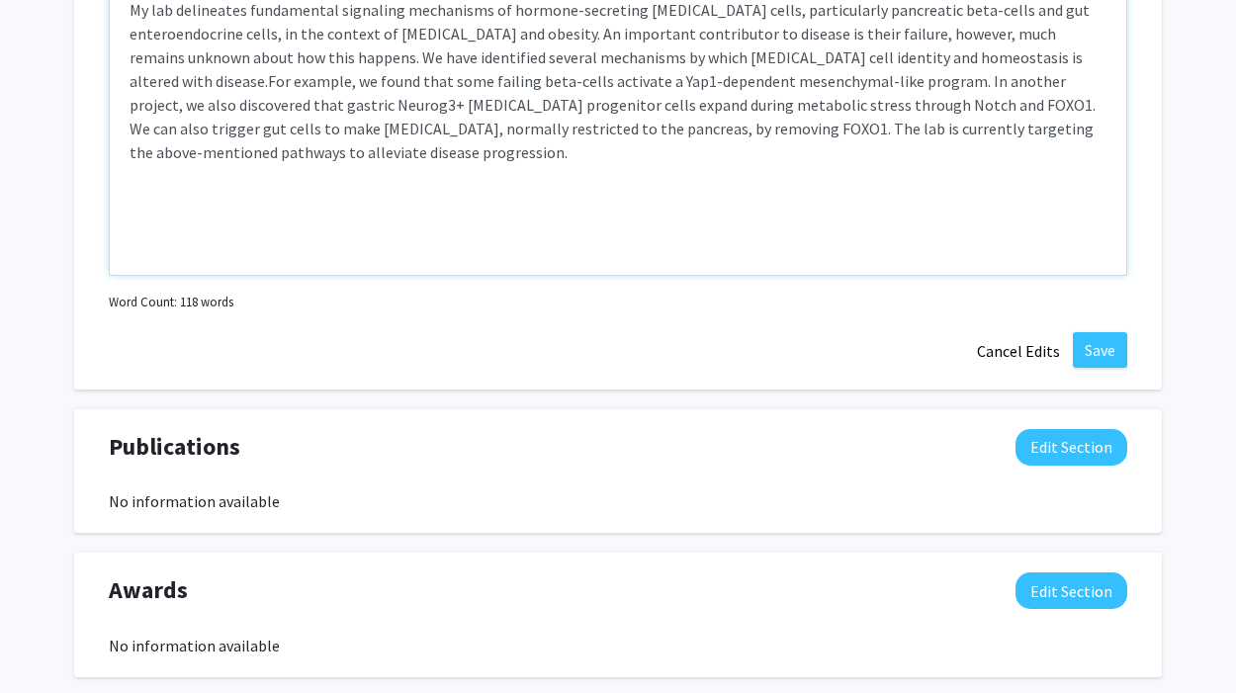
scroll to position [1527, 0]
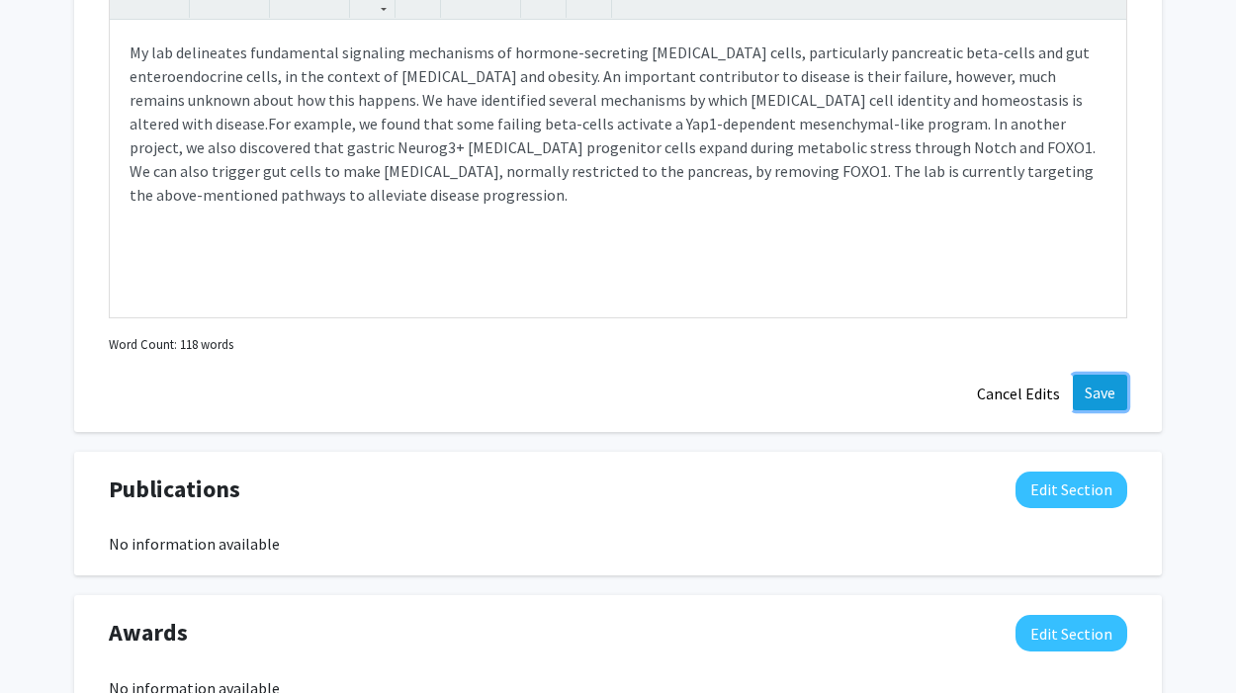
click at [1106, 391] on button "Save" at bounding box center [1100, 393] width 54 height 36
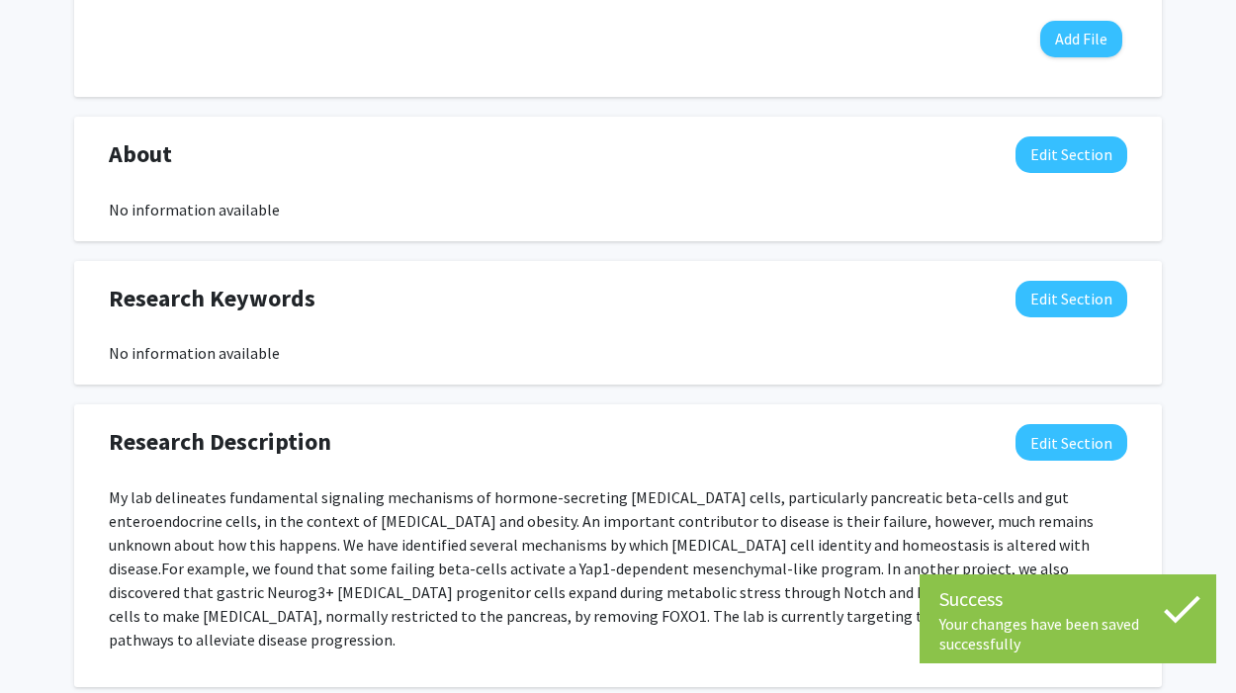
scroll to position [984, 0]
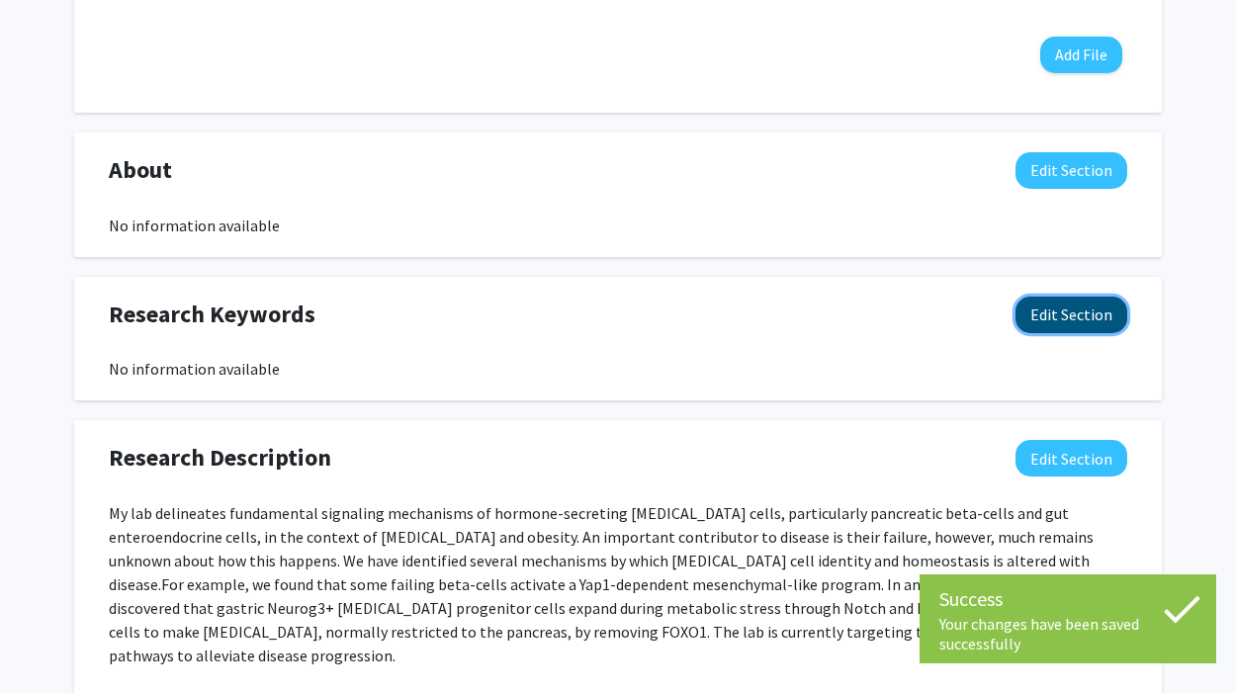
click at [1076, 309] on button "Edit Section" at bounding box center [1071, 315] width 112 height 37
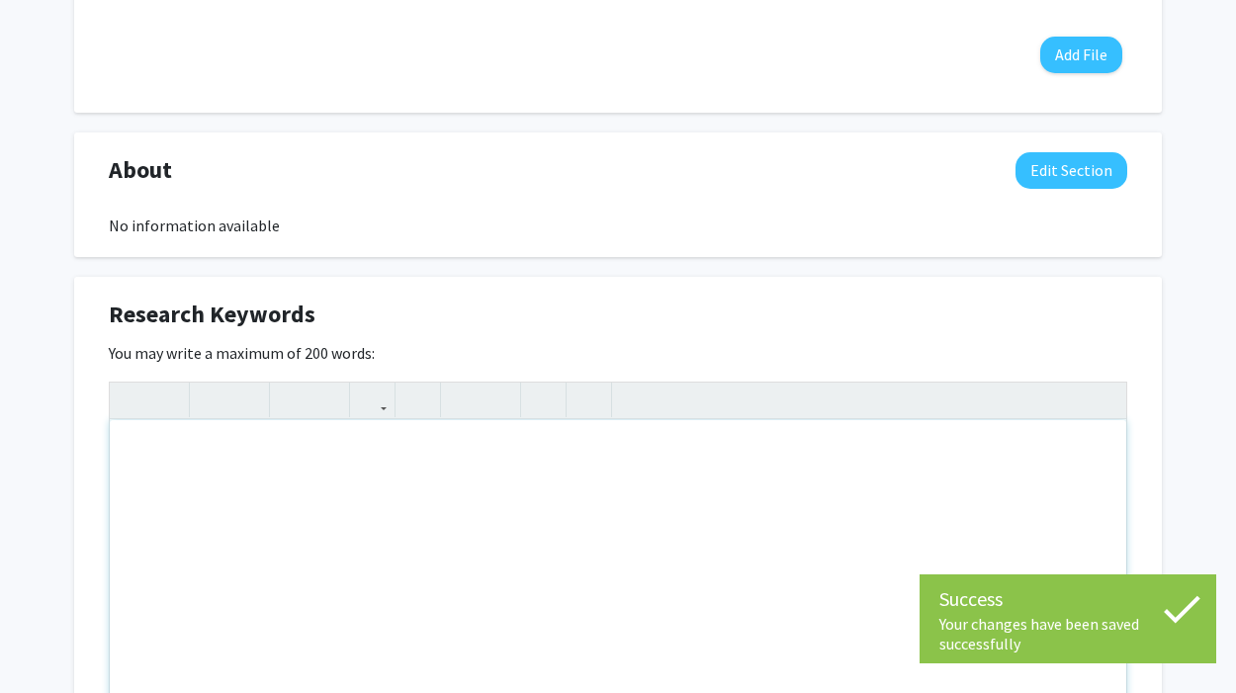
click at [302, 475] on div "Note to users with screen readers: Please deactivate our accessibility plugin f…" at bounding box center [618, 568] width 1016 height 297
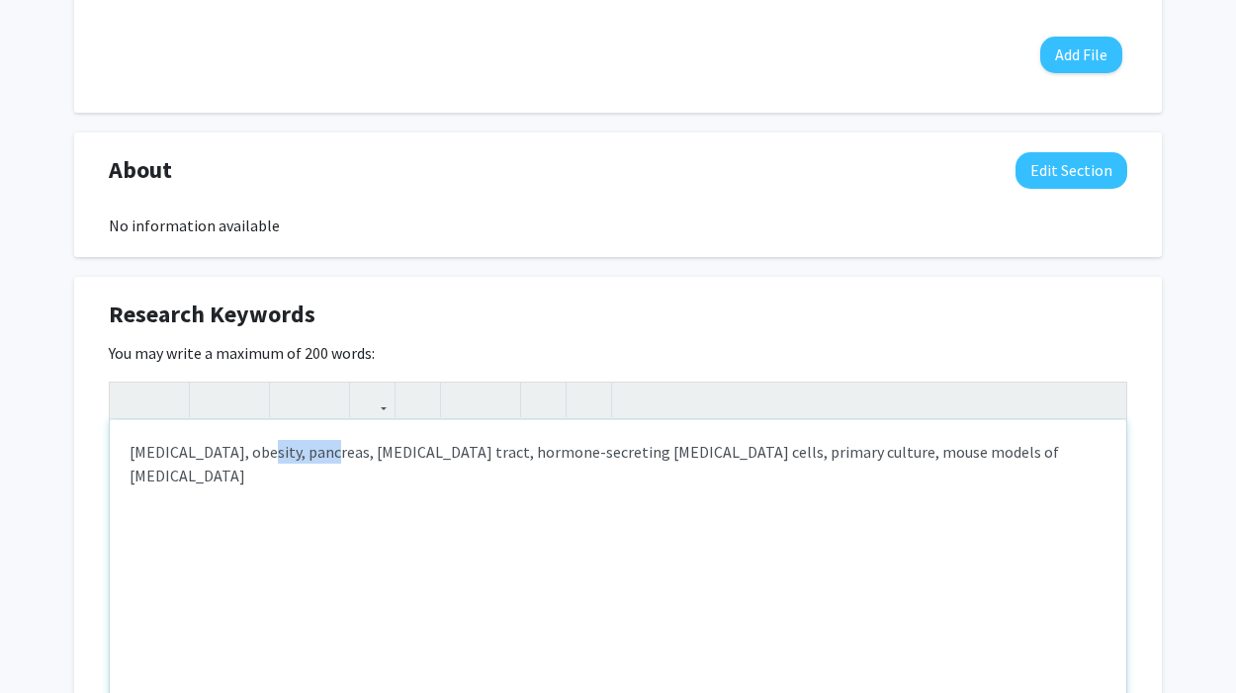
drag, startPoint x: 316, startPoint y: 454, endPoint x: 248, endPoint y: 463, distance: 68.8
click at [248, 463] on div "[MEDICAL_DATA], obesity, pancreas, [MEDICAL_DATA] tract, hormone-secreting [MED…" at bounding box center [618, 568] width 1016 height 297
click at [394, 454] on p "diabetes, obesity, gastrointestinal tract, hormone-secreting endocrine cells, p…" at bounding box center [618, 463] width 977 height 47
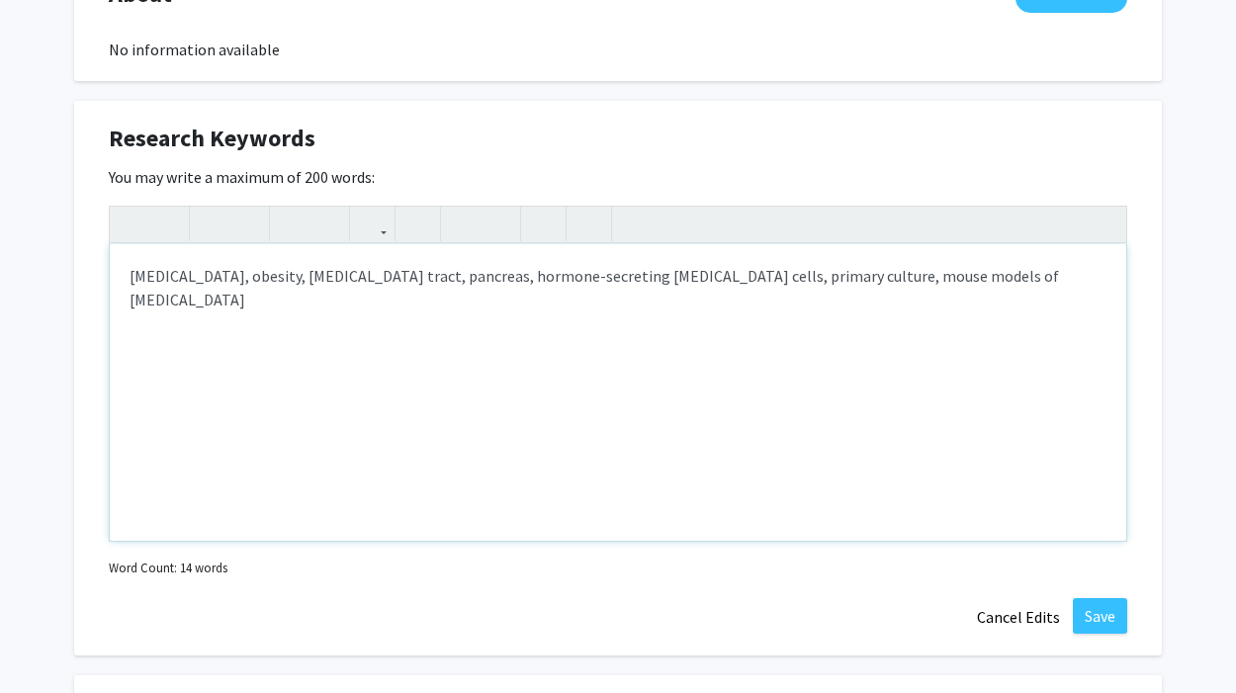
scroll to position [1170, 0]
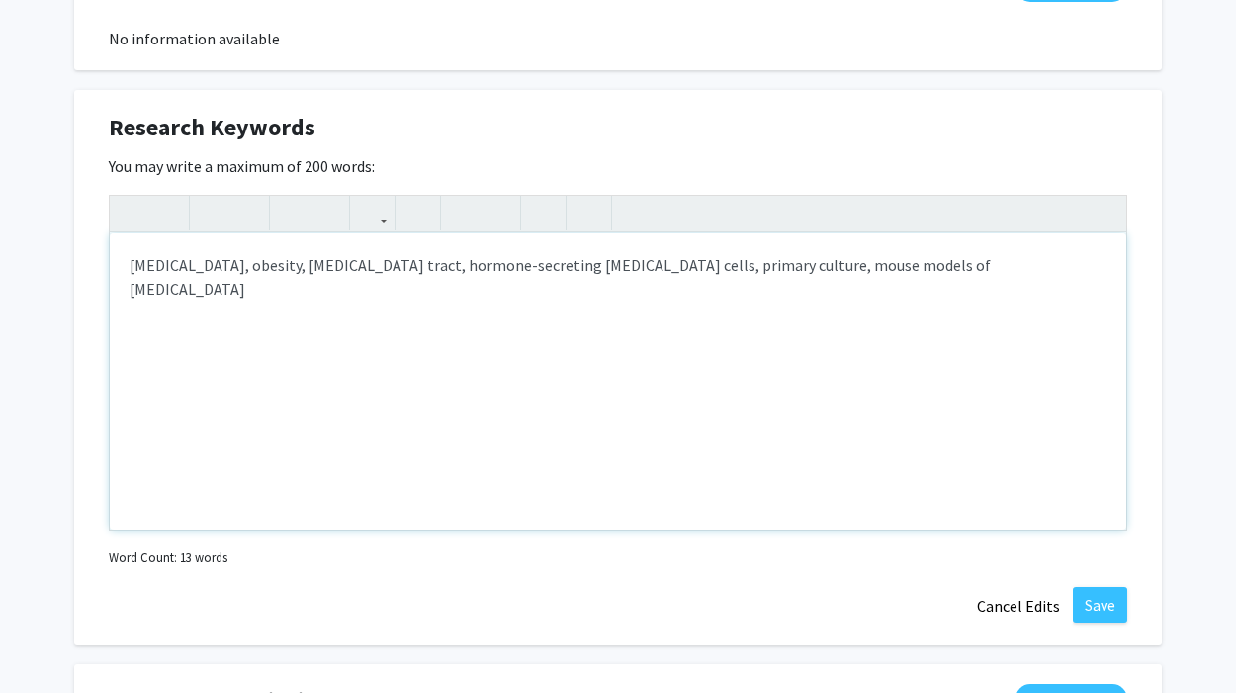
type textarea "<p>diabetes, obesity, pancreas, gastrointestinal tract, hormone-secreting endoc…"
click at [466, 269] on p "[MEDICAL_DATA], obesity, pancreas, [MEDICAL_DATA] tract, hormone-secreting [MED…" at bounding box center [618, 276] width 977 height 47
click at [1094, 604] on button "Save" at bounding box center [1100, 605] width 54 height 36
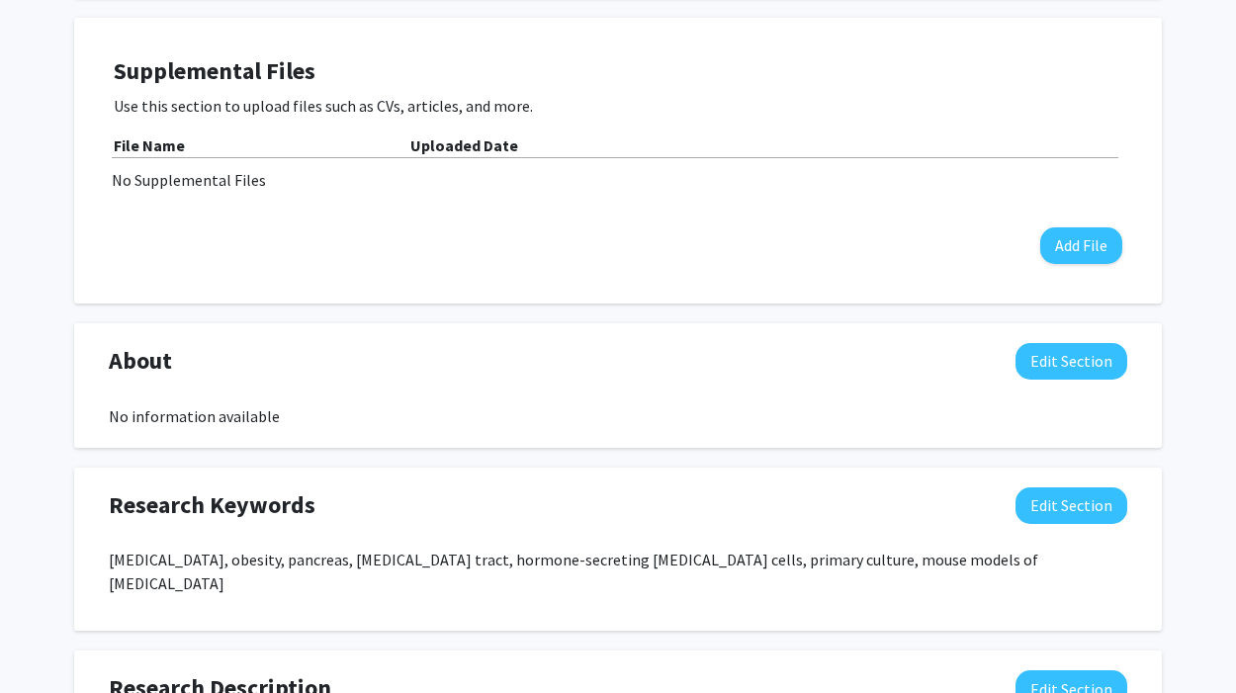
scroll to position [805, 0]
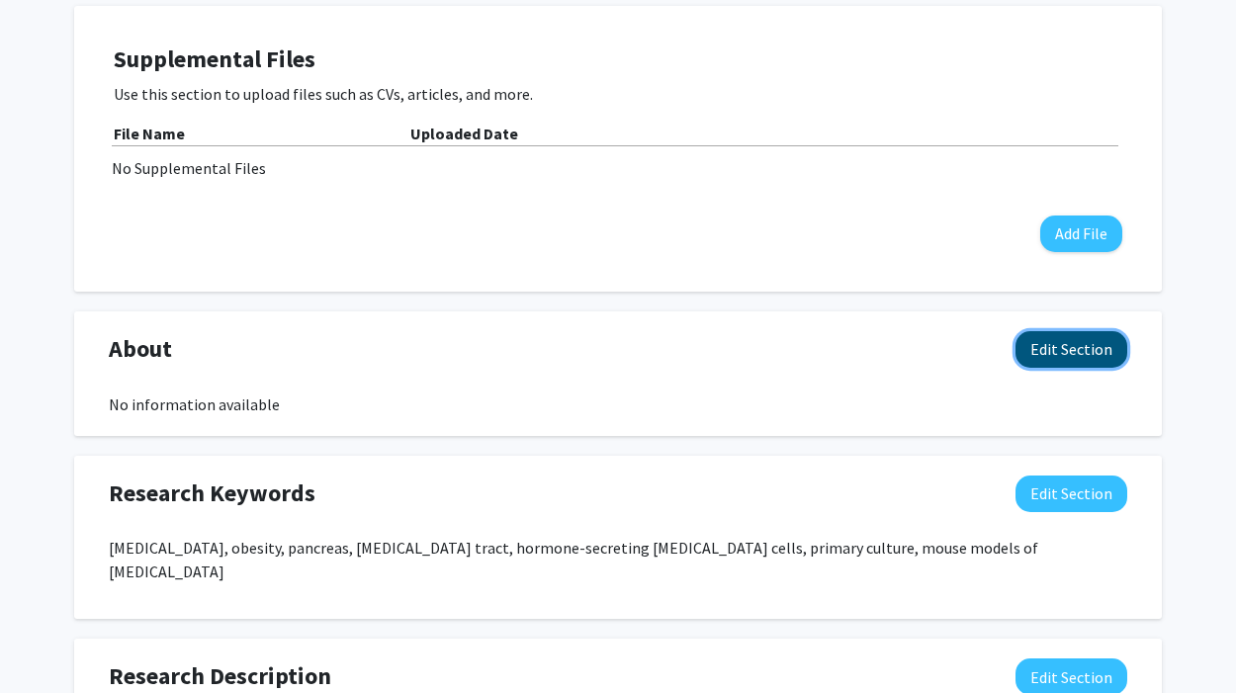
click at [1073, 347] on button "Edit Section" at bounding box center [1071, 349] width 112 height 37
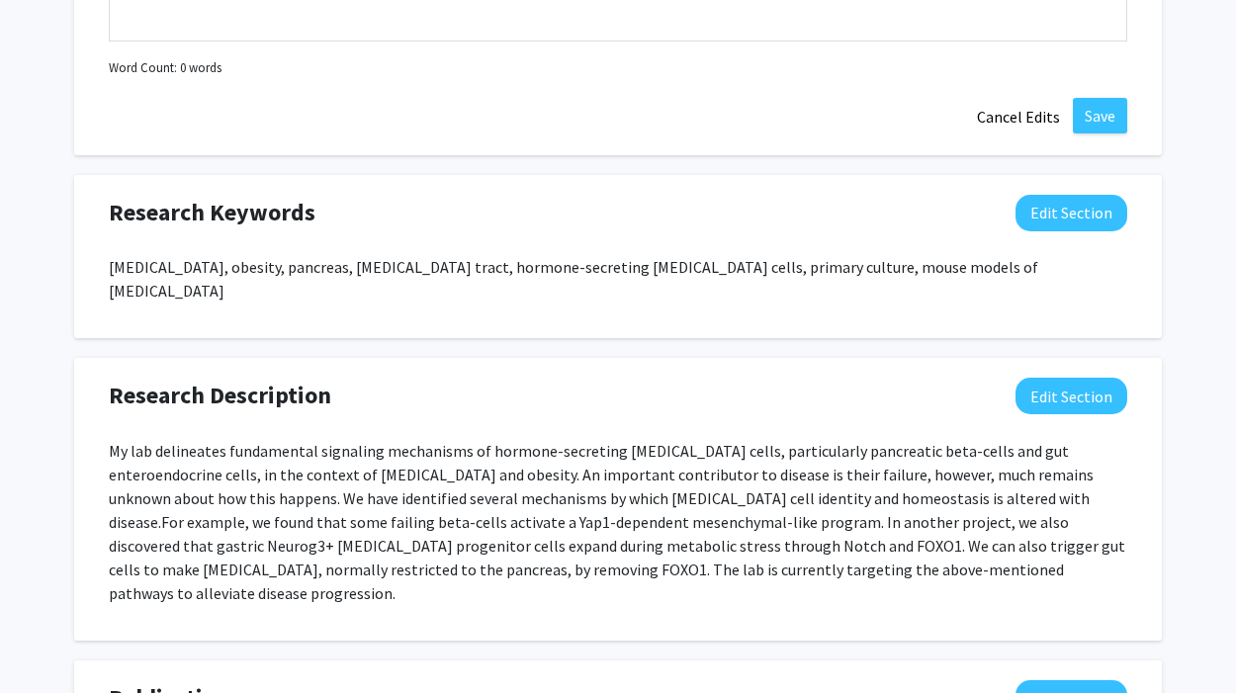
scroll to position [1561, 0]
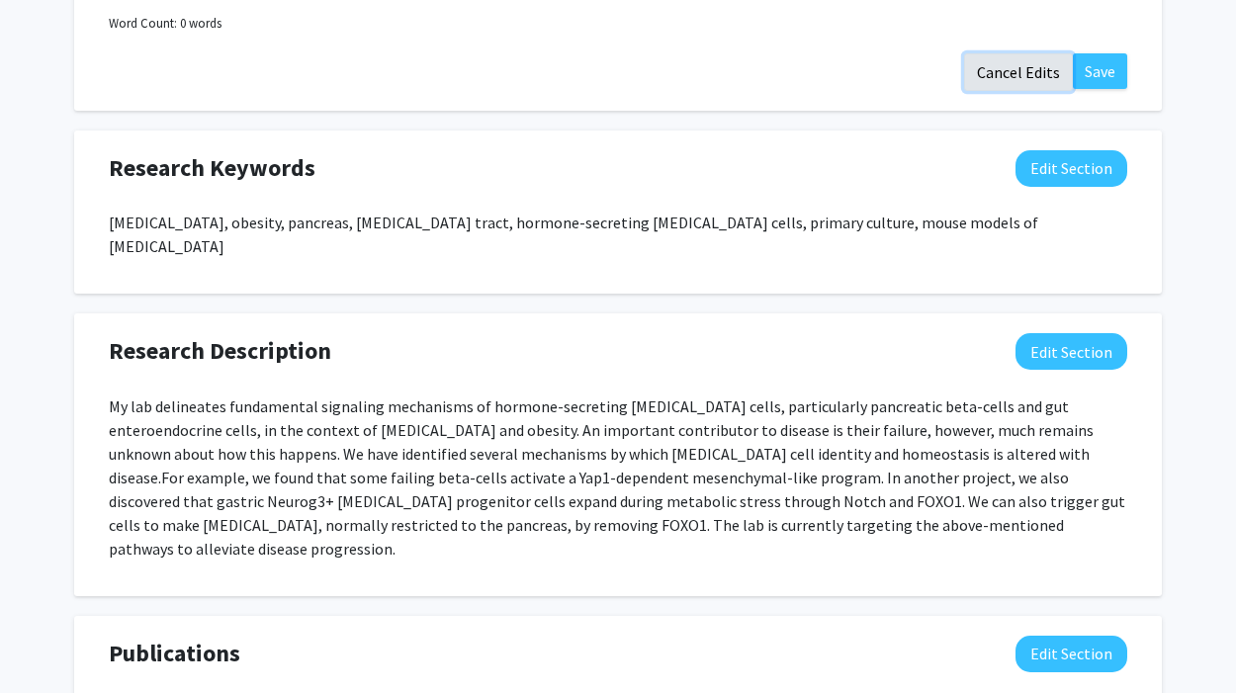
click at [1011, 69] on button "Cancel Edits" at bounding box center [1018, 72] width 109 height 38
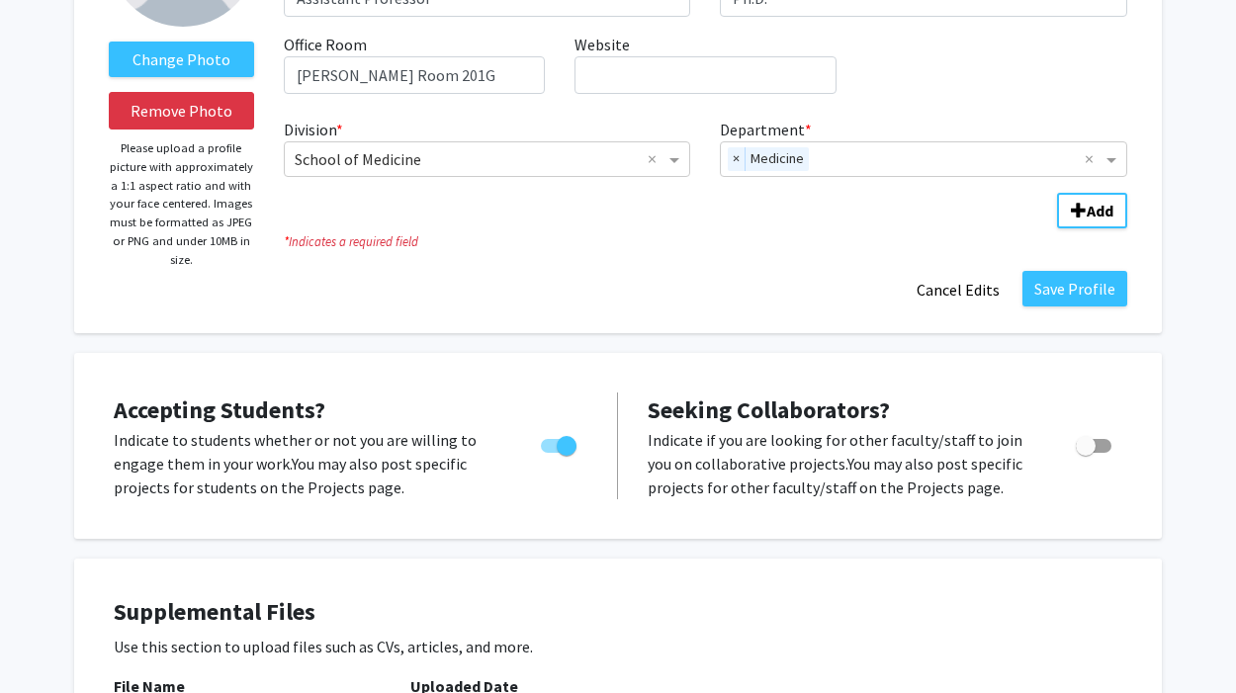
scroll to position [38, 0]
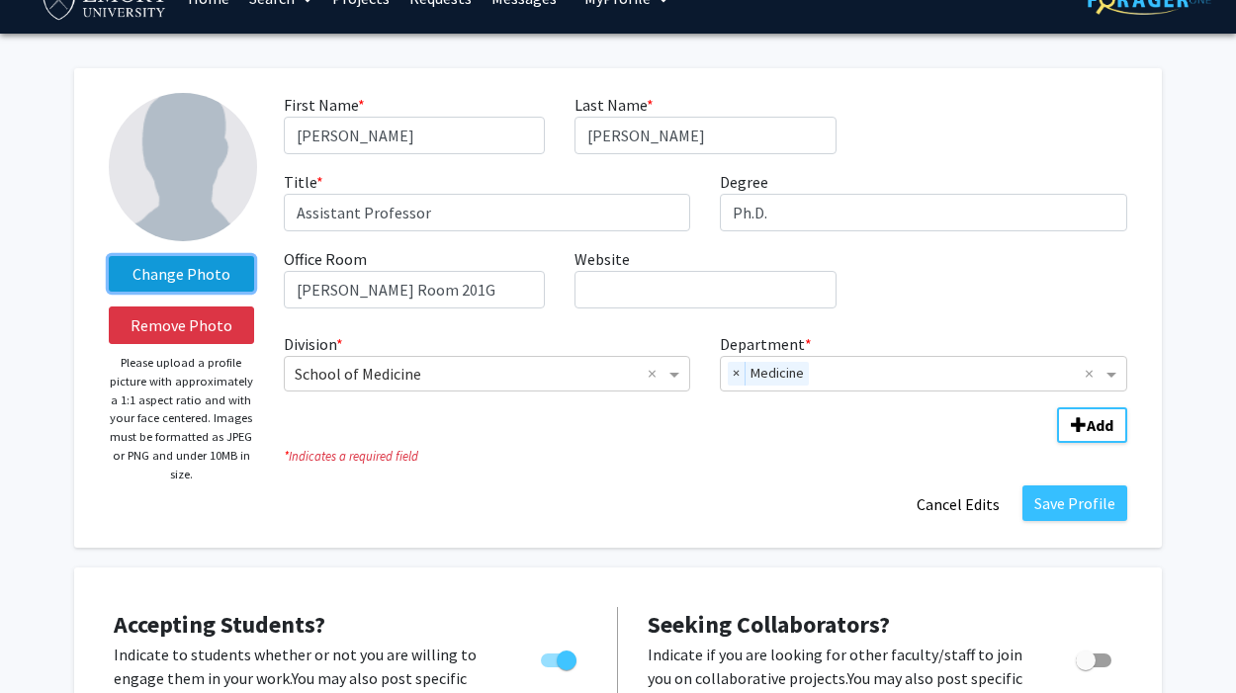
click at [184, 275] on label "Change Photo" at bounding box center [181, 274] width 145 height 36
click at [0, 0] on input "Change Photo" at bounding box center [0, 0] width 0 height 0
click at [208, 386] on p "Please upload a profile picture with approximately a 1:1 aspect ratio and with …" at bounding box center [181, 419] width 145 height 130
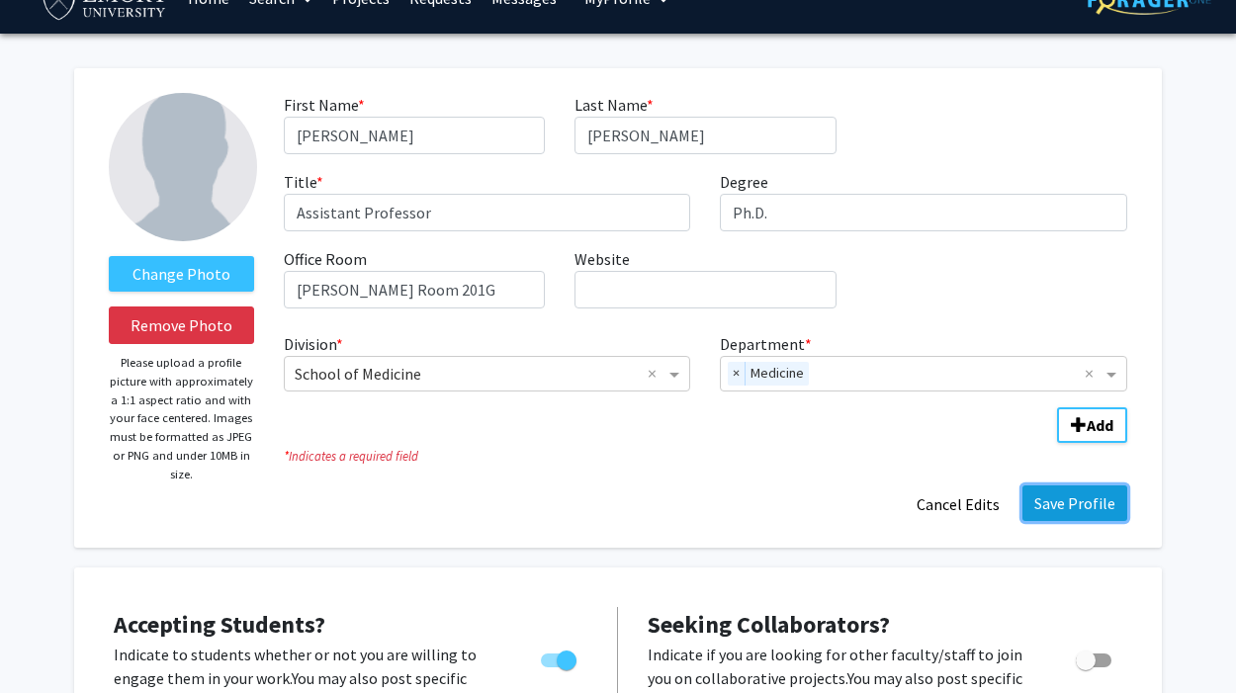
click at [1082, 504] on button "Save Profile" at bounding box center [1074, 503] width 105 height 36
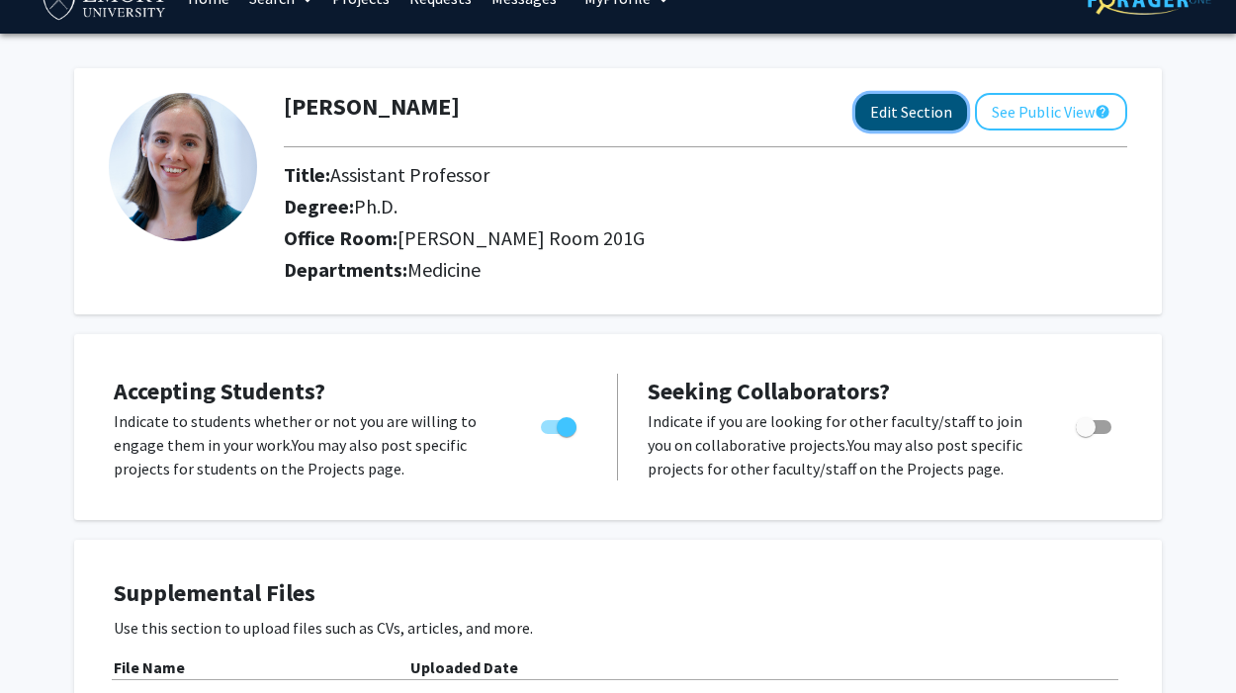
click at [903, 115] on button "Edit Section" at bounding box center [911, 112] width 112 height 37
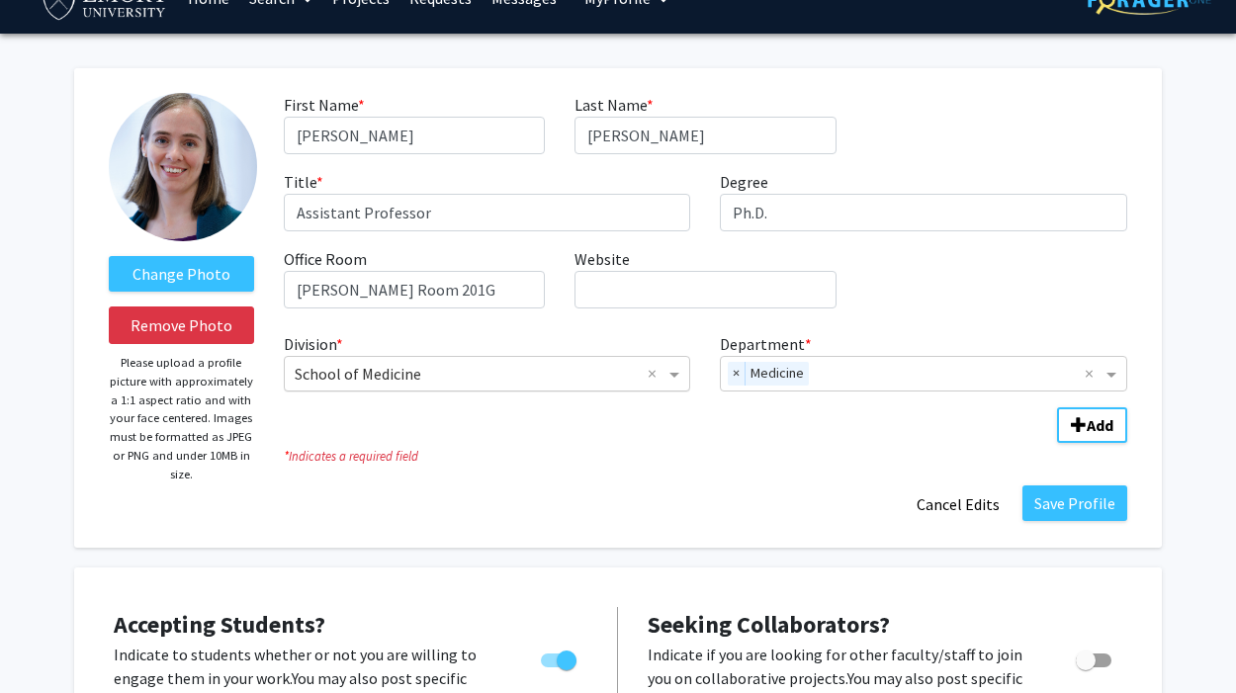
click at [470, 371] on input "Division" at bounding box center [468, 374] width 346 height 24
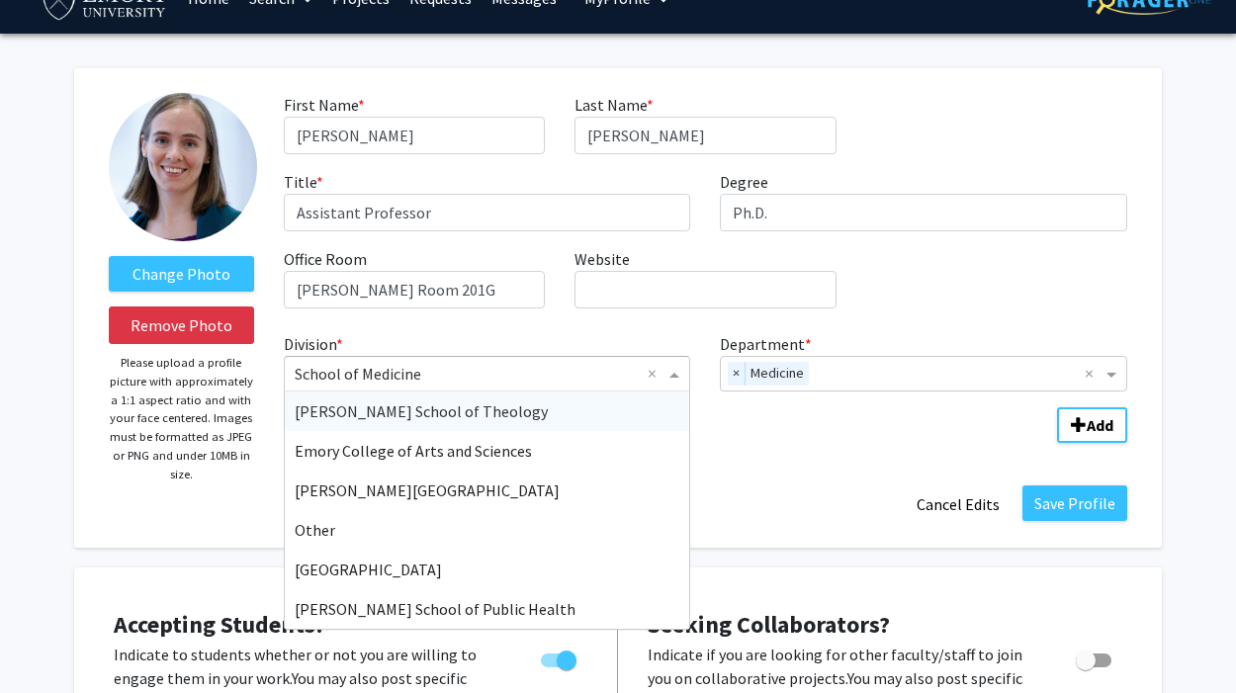
click at [836, 475] on fg-title-edit "First Name * required Wendy Last Name * required McKimpson Title * required Ass…" at bounding box center [705, 308] width 843 height 430
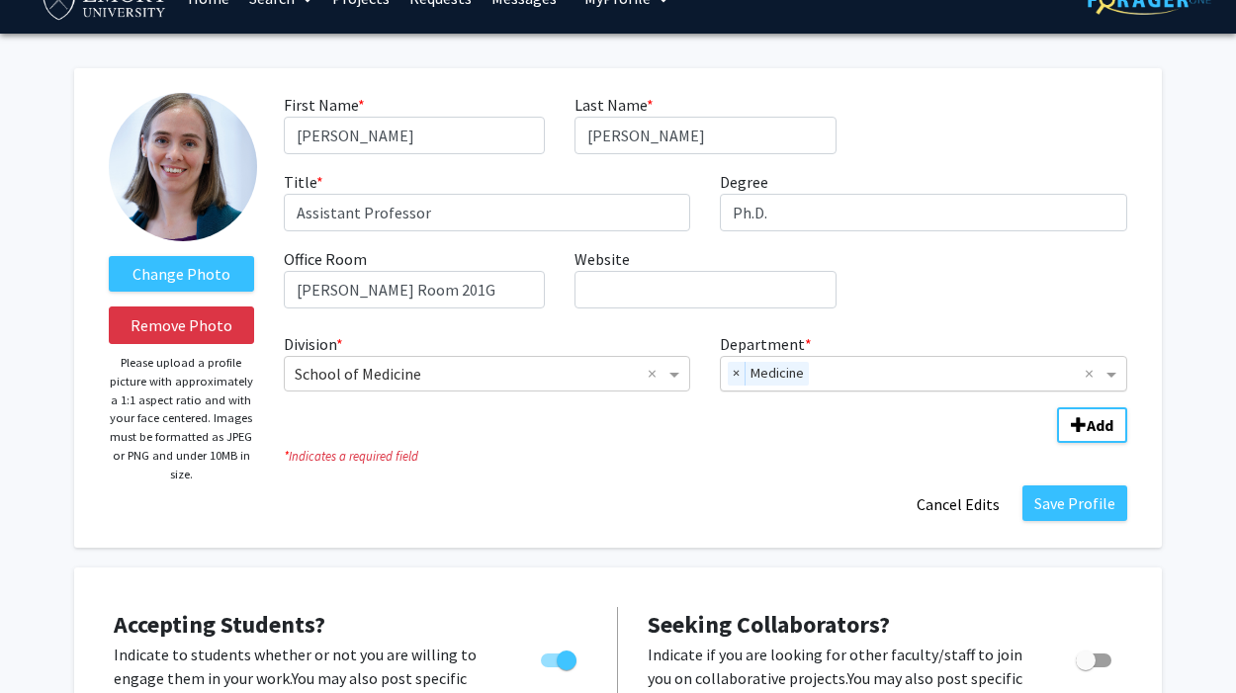
click at [907, 364] on input "Department" at bounding box center [951, 375] width 268 height 24
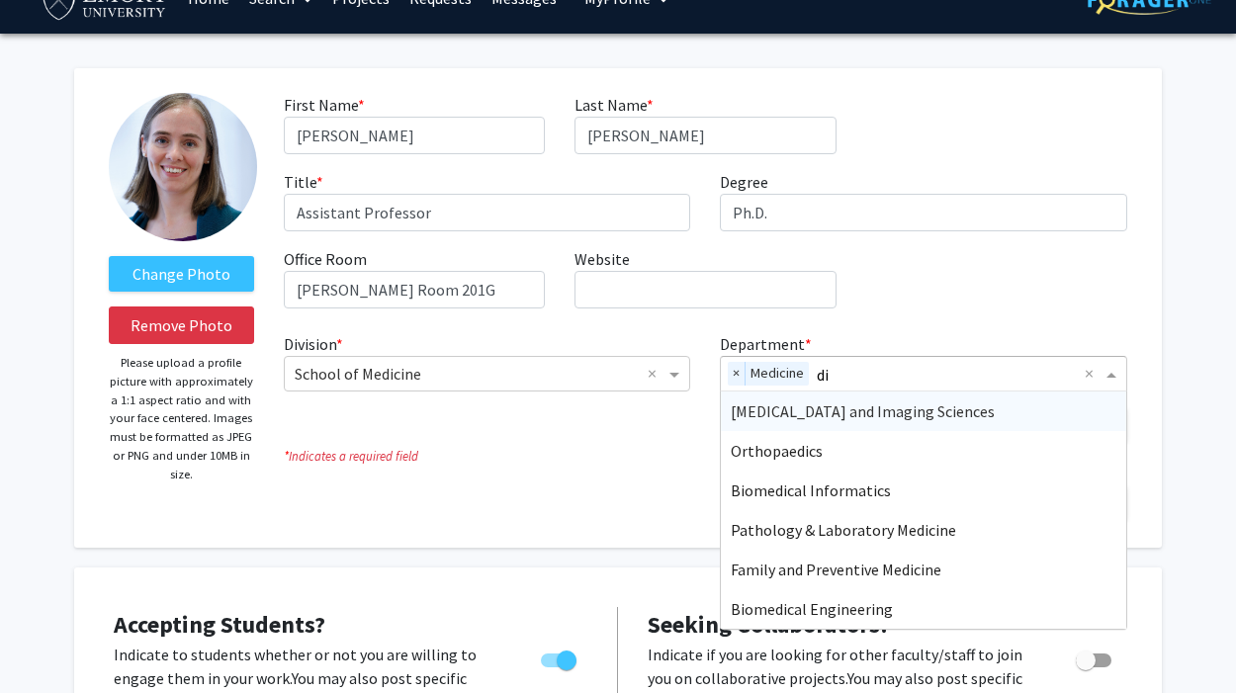
type input "d"
click at [561, 482] on fg-title-edit "First Name * required Wendy Last Name * required McKimpson Title * required Ass…" at bounding box center [705, 308] width 843 height 430
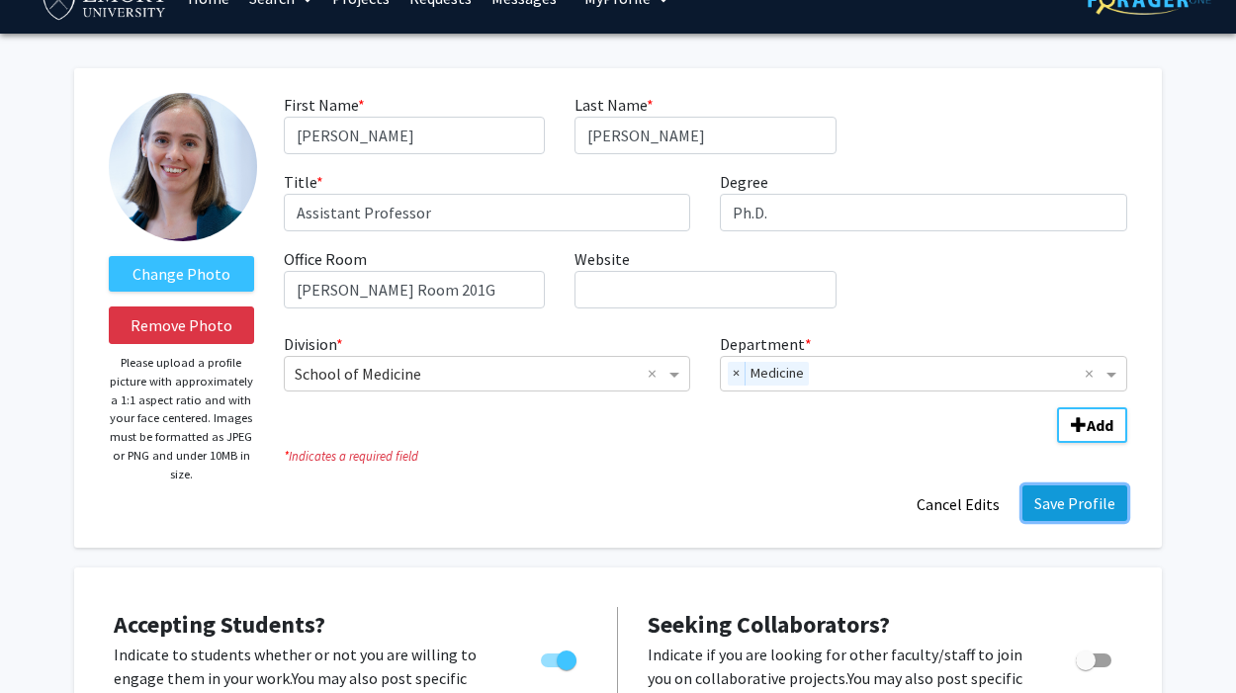
click at [1077, 503] on button "Save Profile" at bounding box center [1074, 503] width 105 height 36
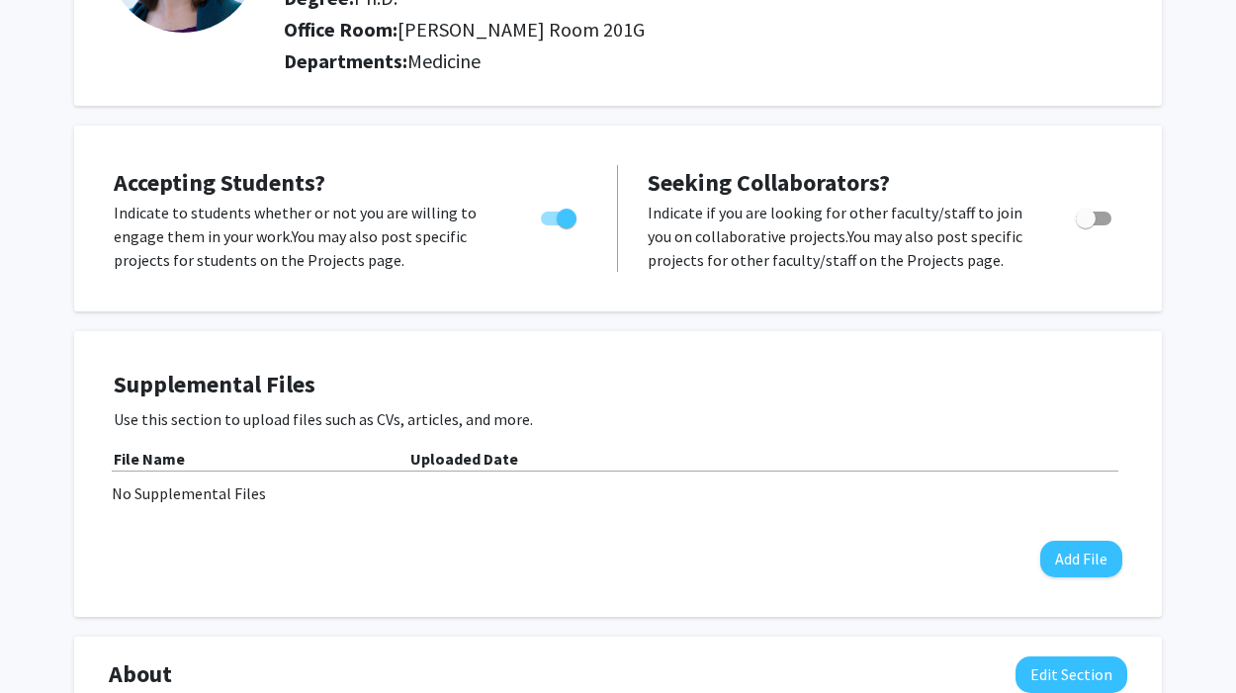
scroll to position [0, 0]
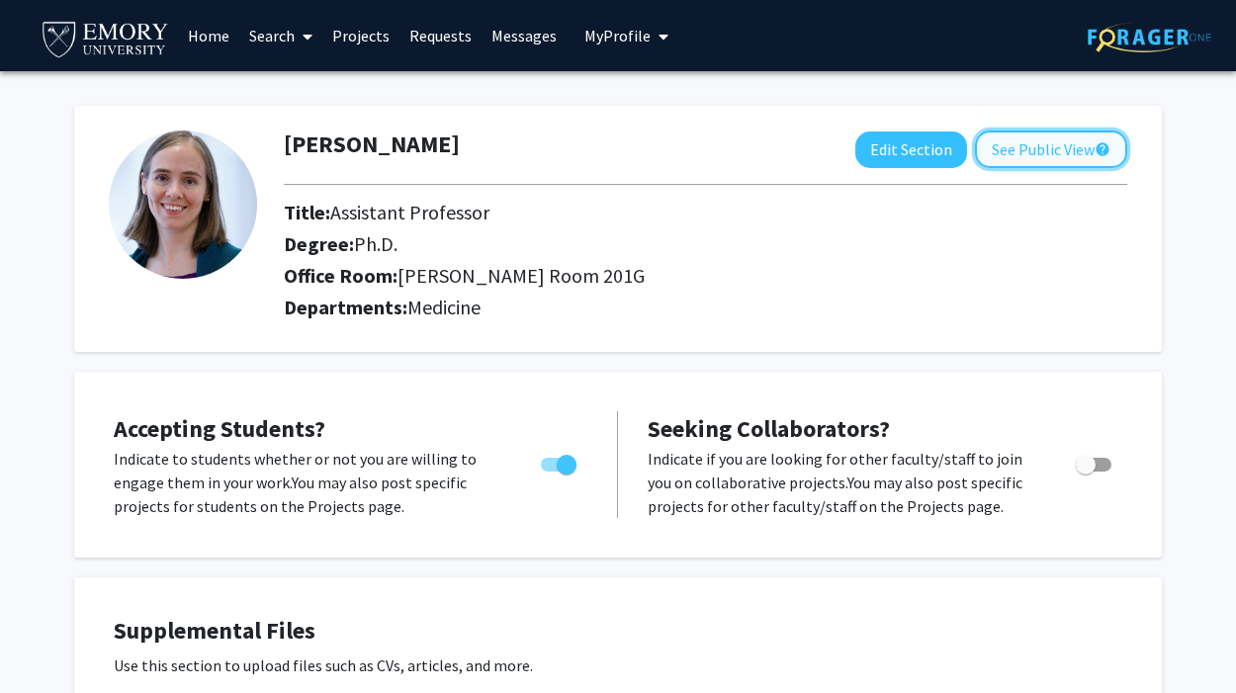
click at [1042, 134] on button "See Public View help" at bounding box center [1051, 149] width 152 height 38
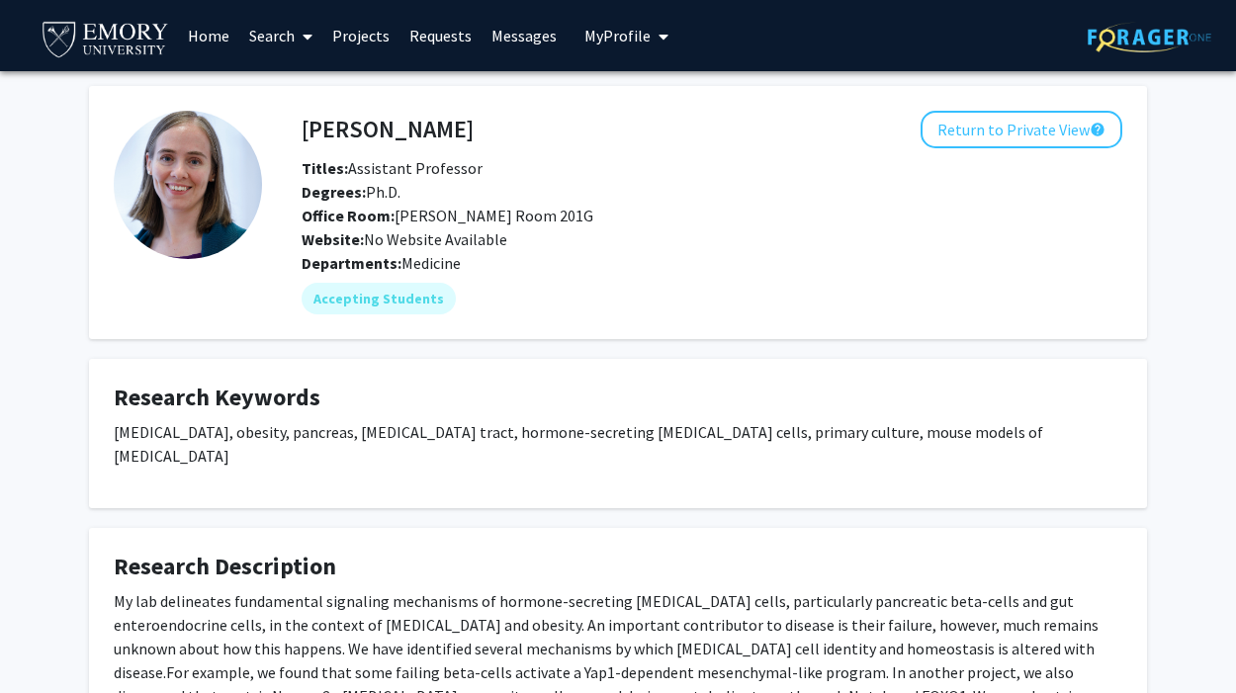
click at [211, 31] on link "Home" at bounding box center [208, 35] width 61 height 69
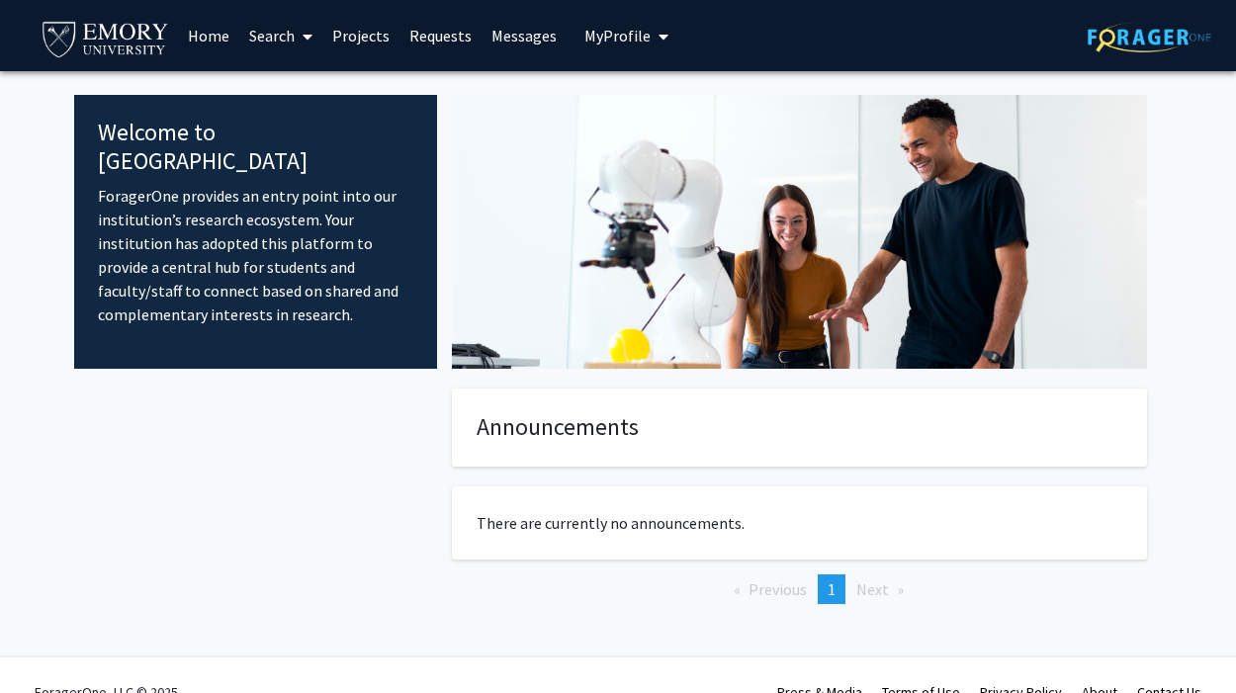
click at [284, 34] on link "Search" at bounding box center [280, 35] width 83 height 69
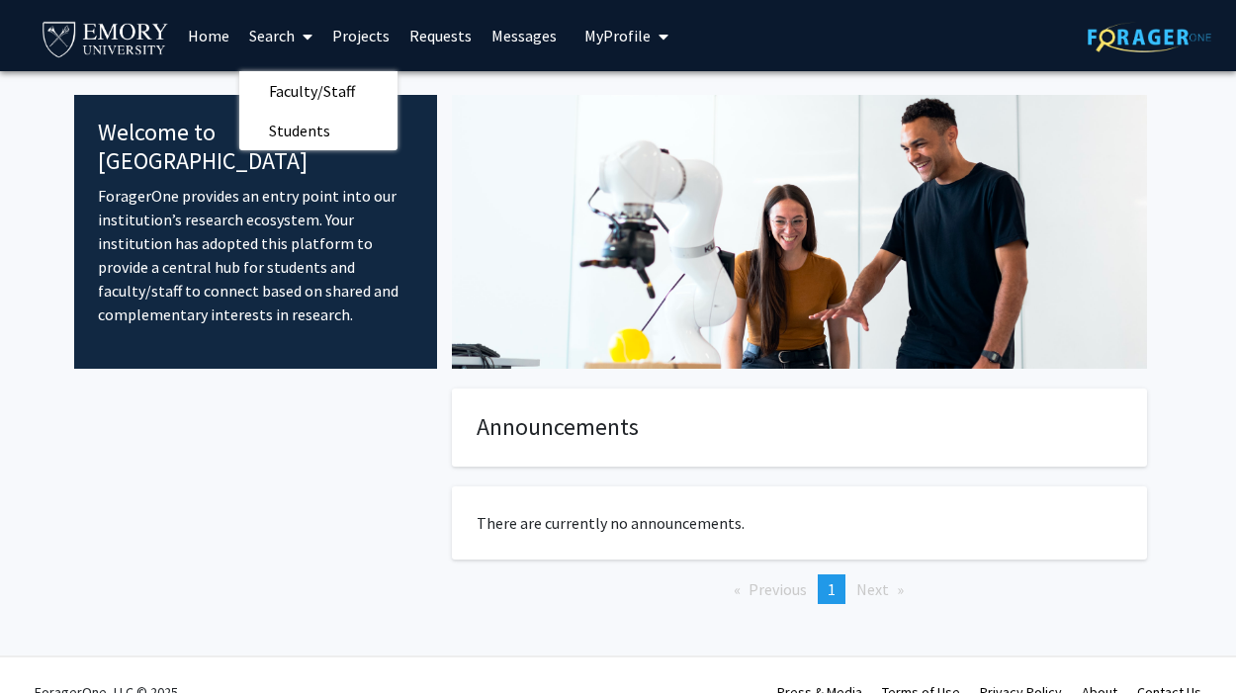
click at [354, 32] on link "Projects" at bounding box center [360, 35] width 77 height 69
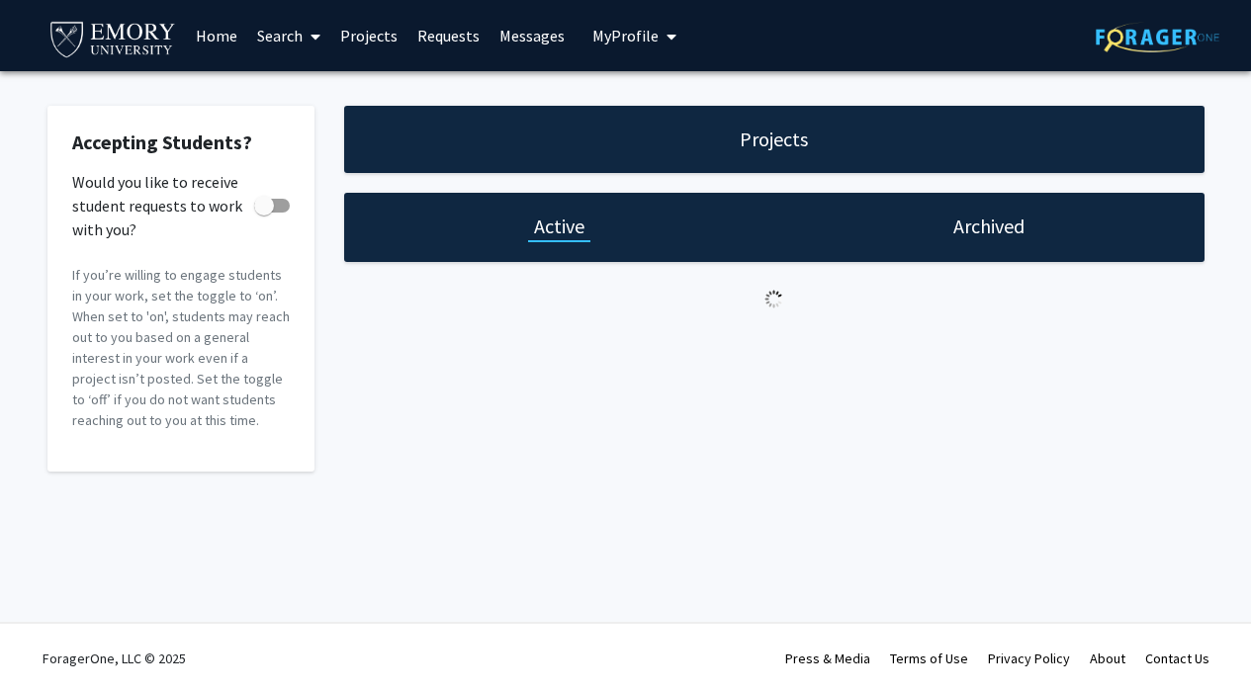
checkbox input "true"
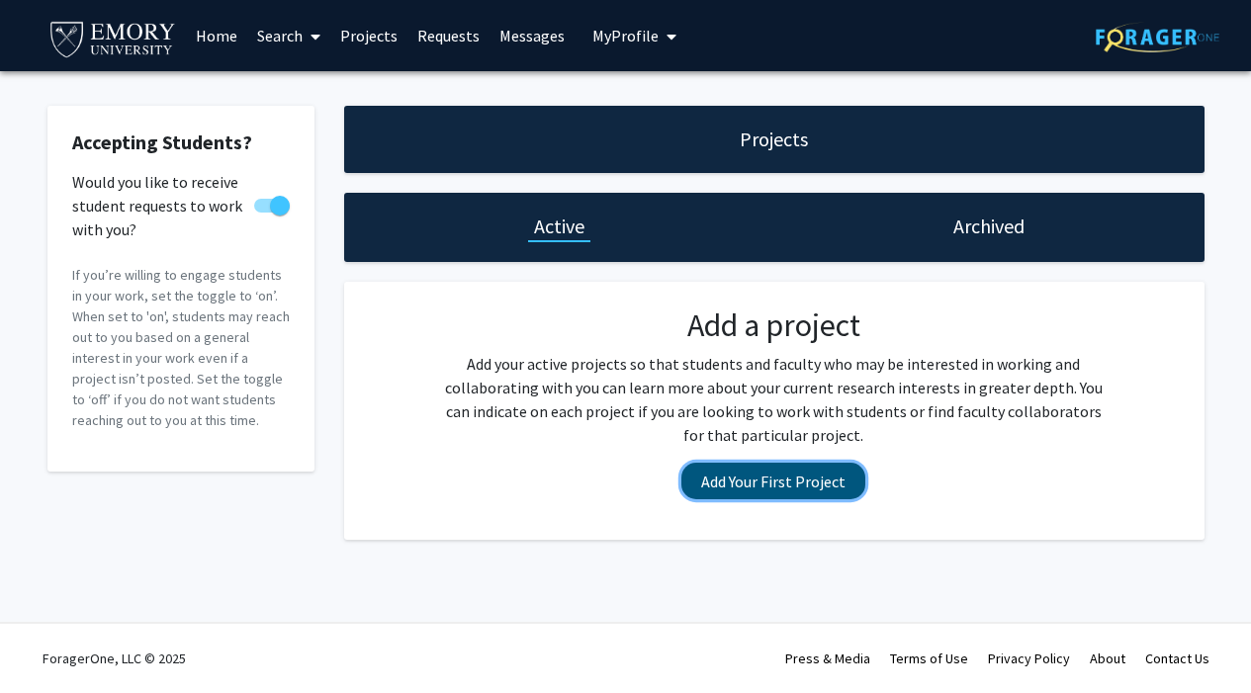
click at [783, 483] on button "Add Your First Project" at bounding box center [773, 481] width 184 height 37
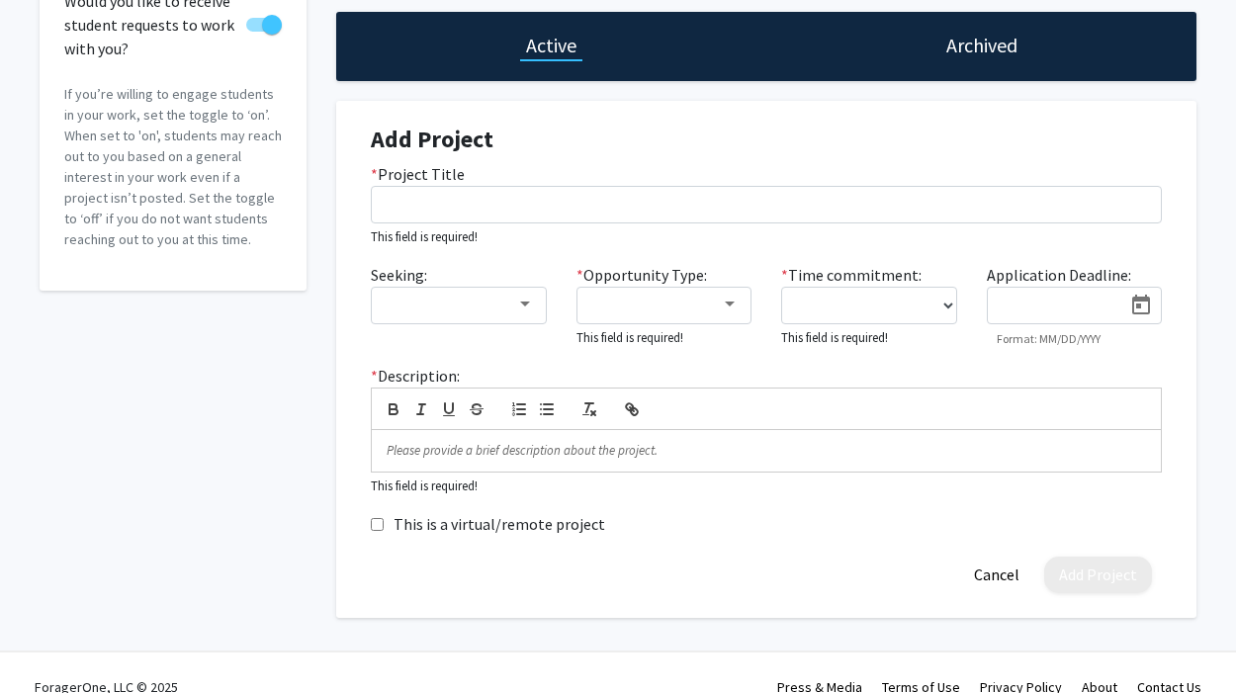
scroll to position [210, 0]
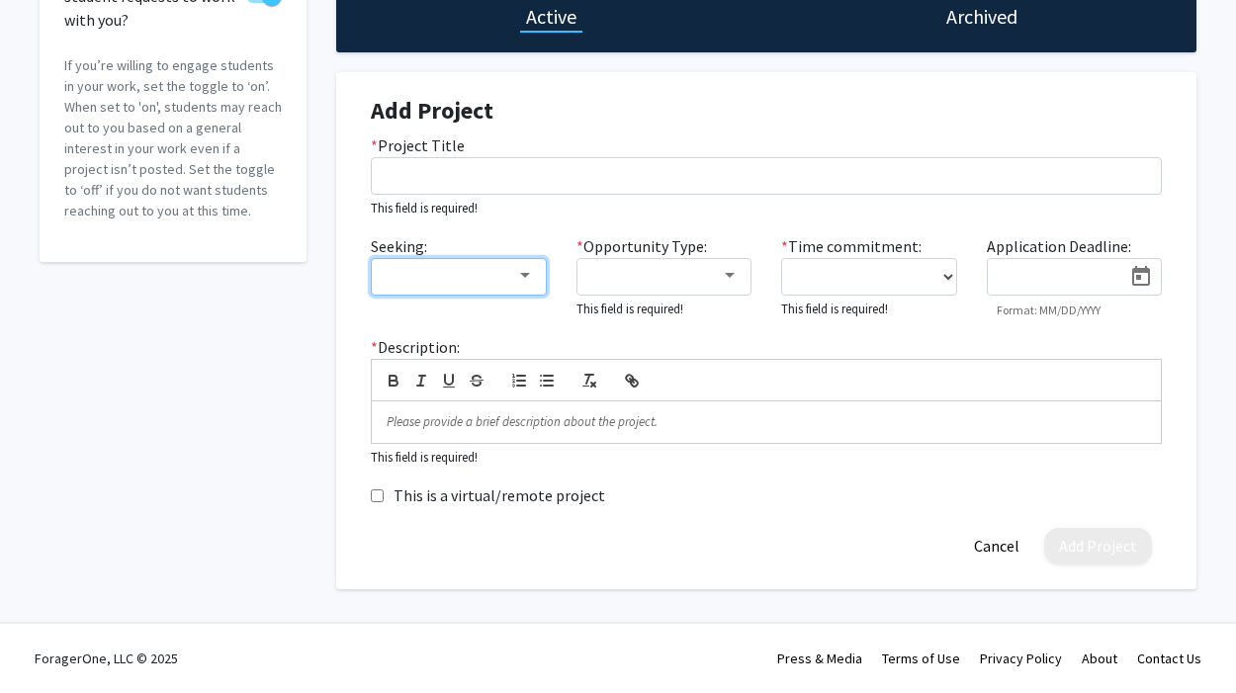
click at [520, 278] on div at bounding box center [525, 275] width 10 height 5
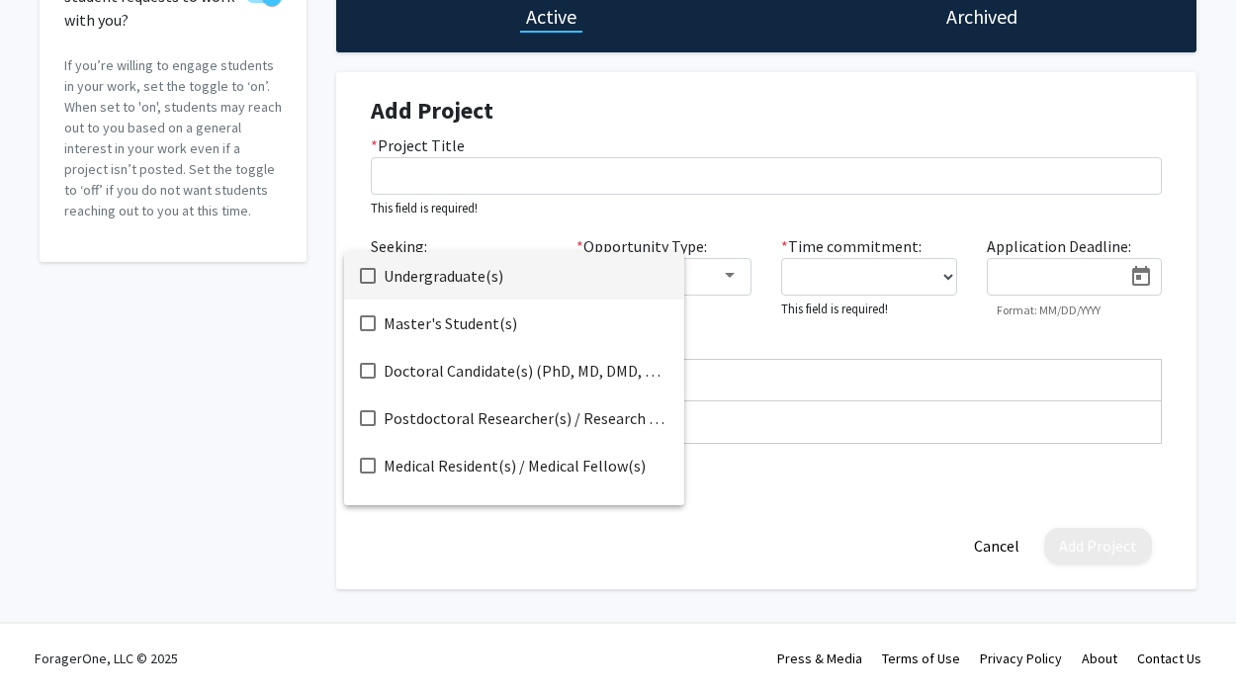
click at [362, 275] on mat-pseudo-checkbox at bounding box center [368, 276] width 16 height 16
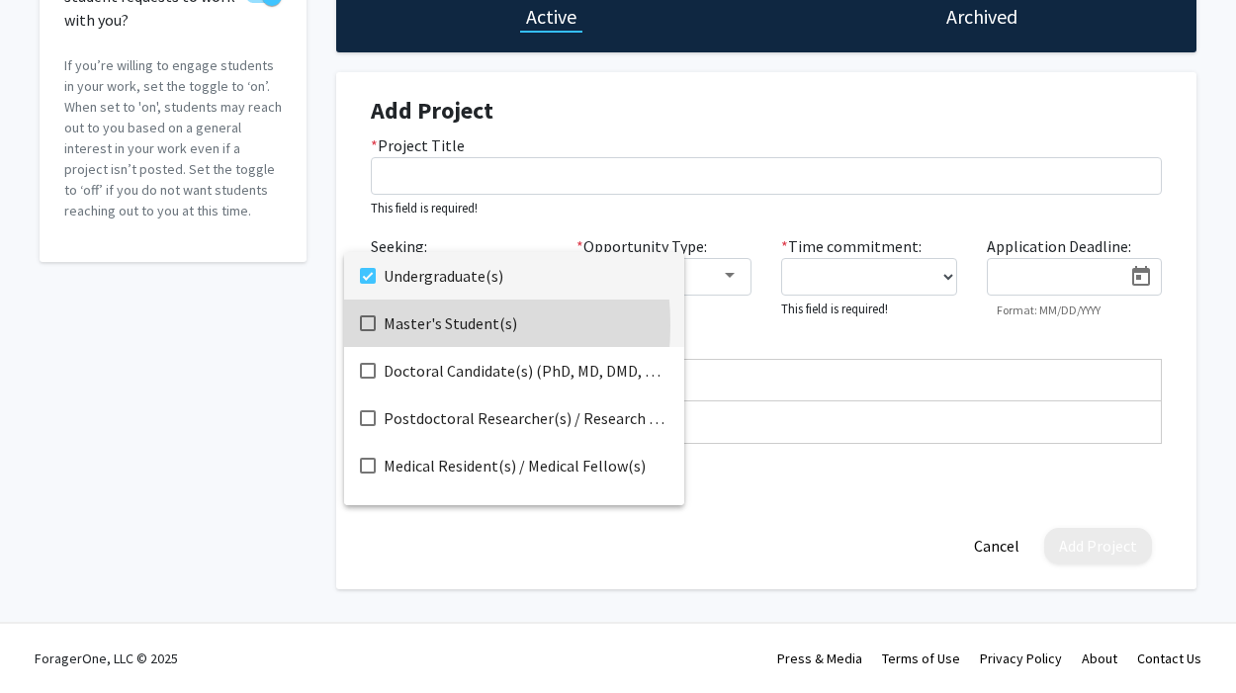
click at [368, 325] on mat-pseudo-checkbox at bounding box center [368, 323] width 16 height 16
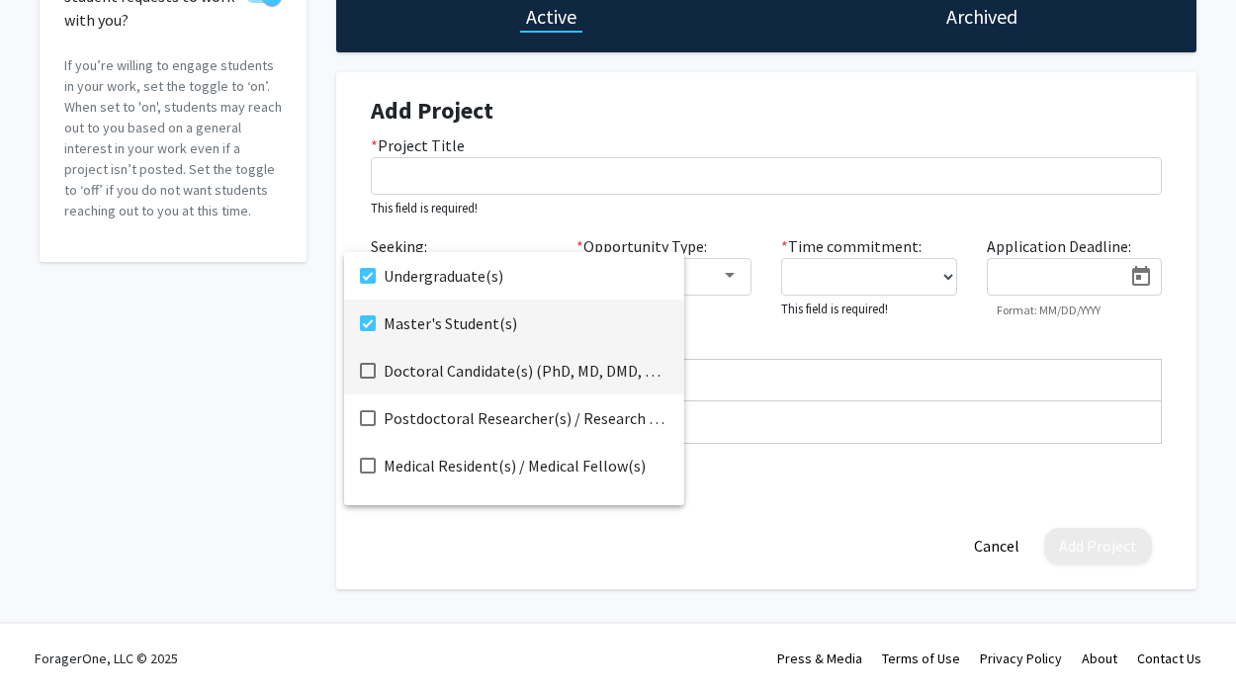
click at [370, 373] on mat-pseudo-checkbox at bounding box center [368, 371] width 16 height 16
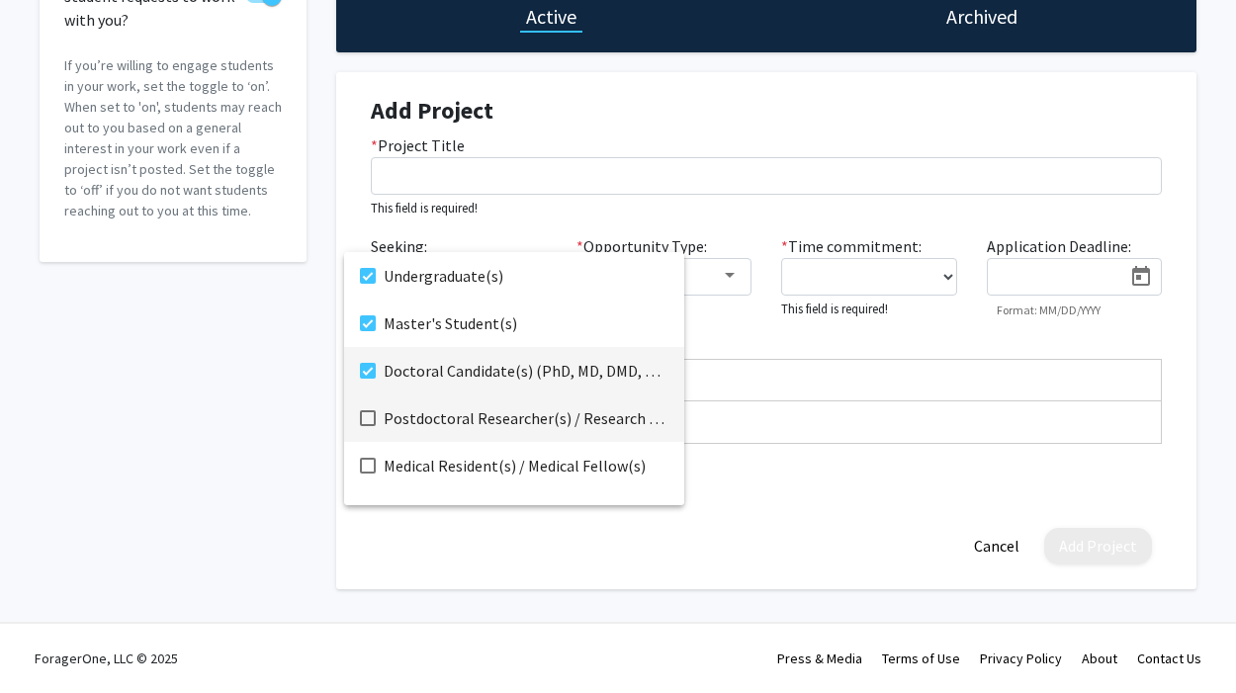
click at [370, 413] on mat-pseudo-checkbox at bounding box center [368, 418] width 16 height 16
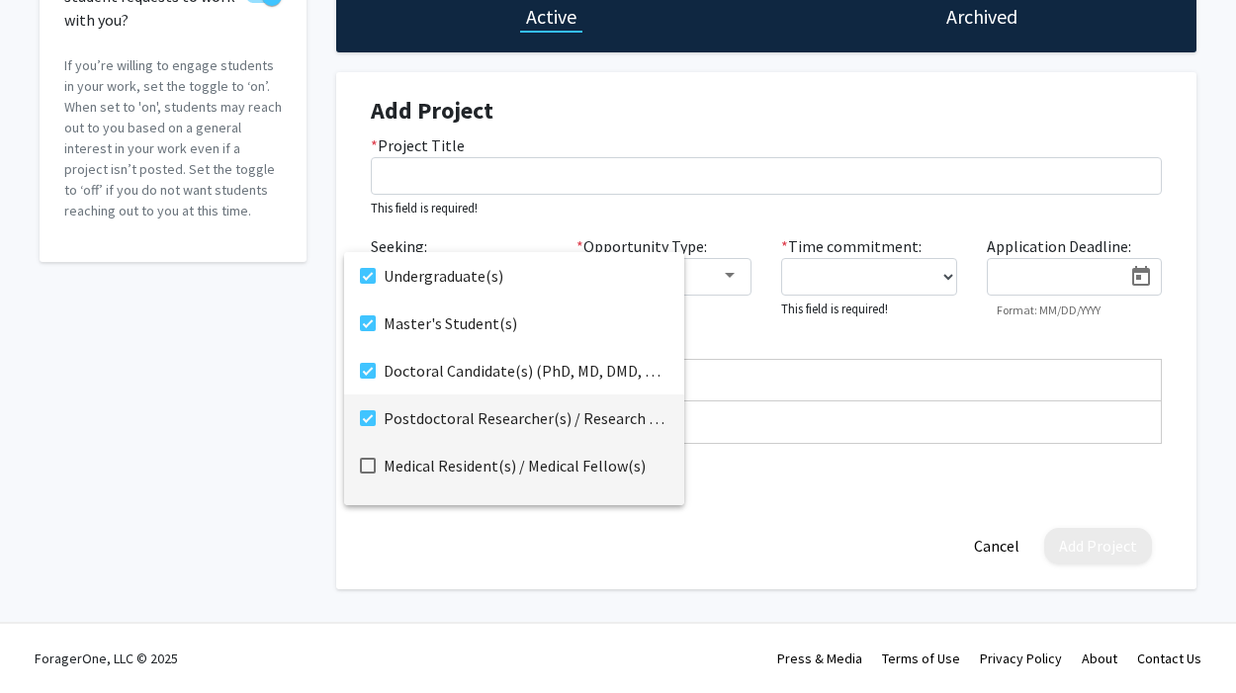
click at [368, 466] on mat-pseudo-checkbox at bounding box center [368, 466] width 16 height 16
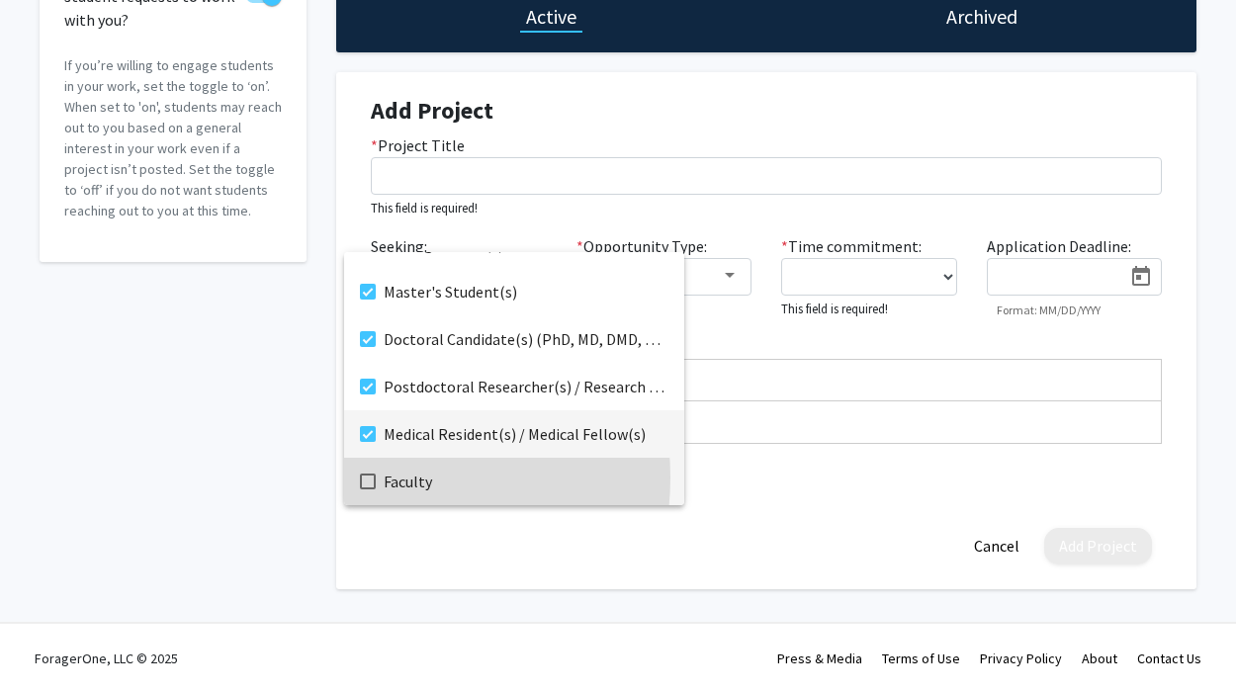
click at [371, 477] on mat-pseudo-checkbox at bounding box center [368, 482] width 16 height 16
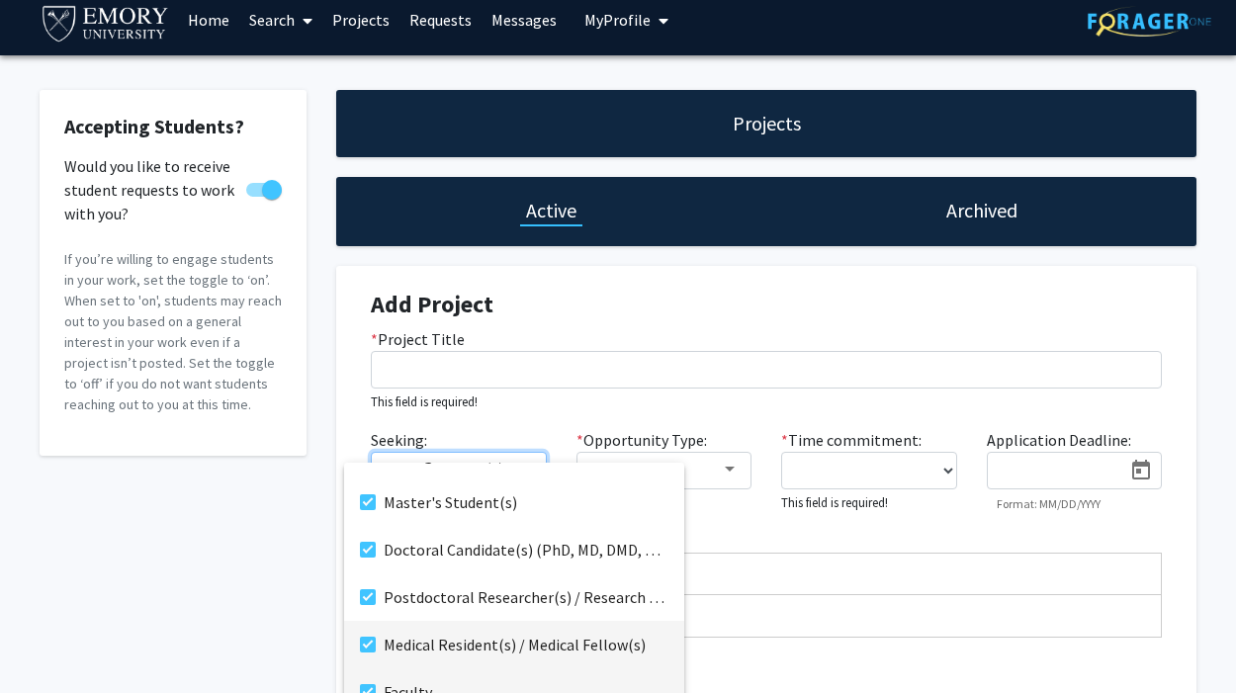
scroll to position [0, 0]
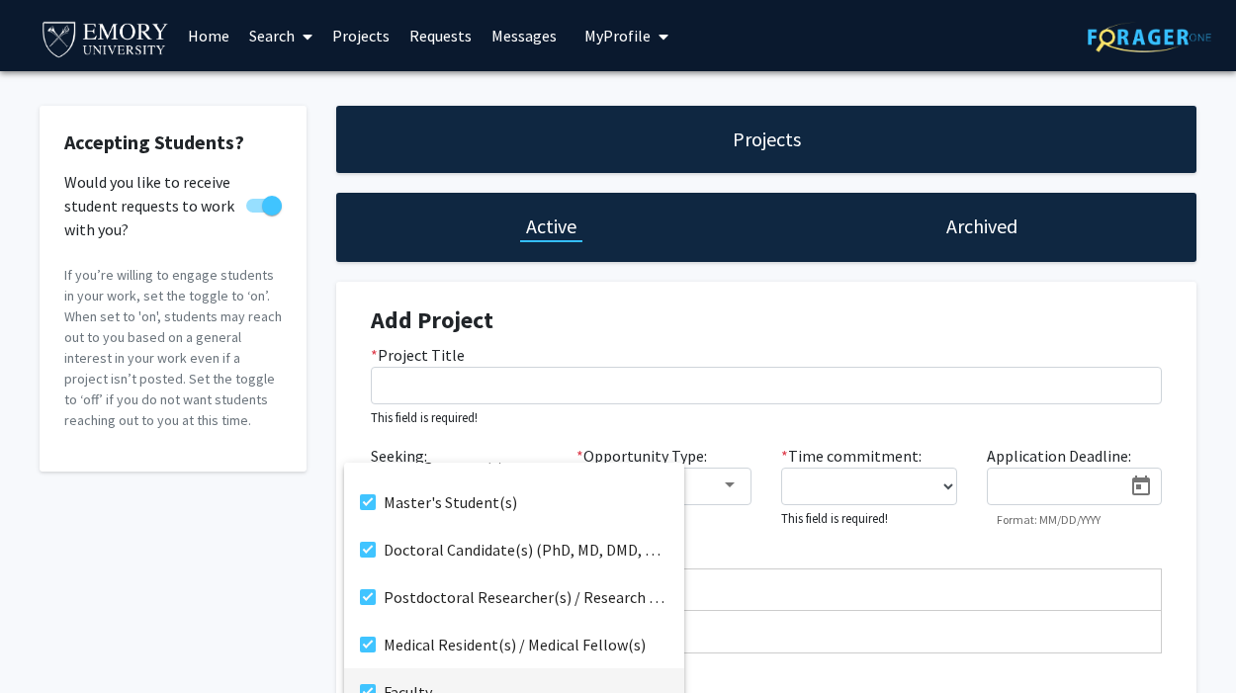
click at [499, 427] on div at bounding box center [618, 346] width 1236 height 693
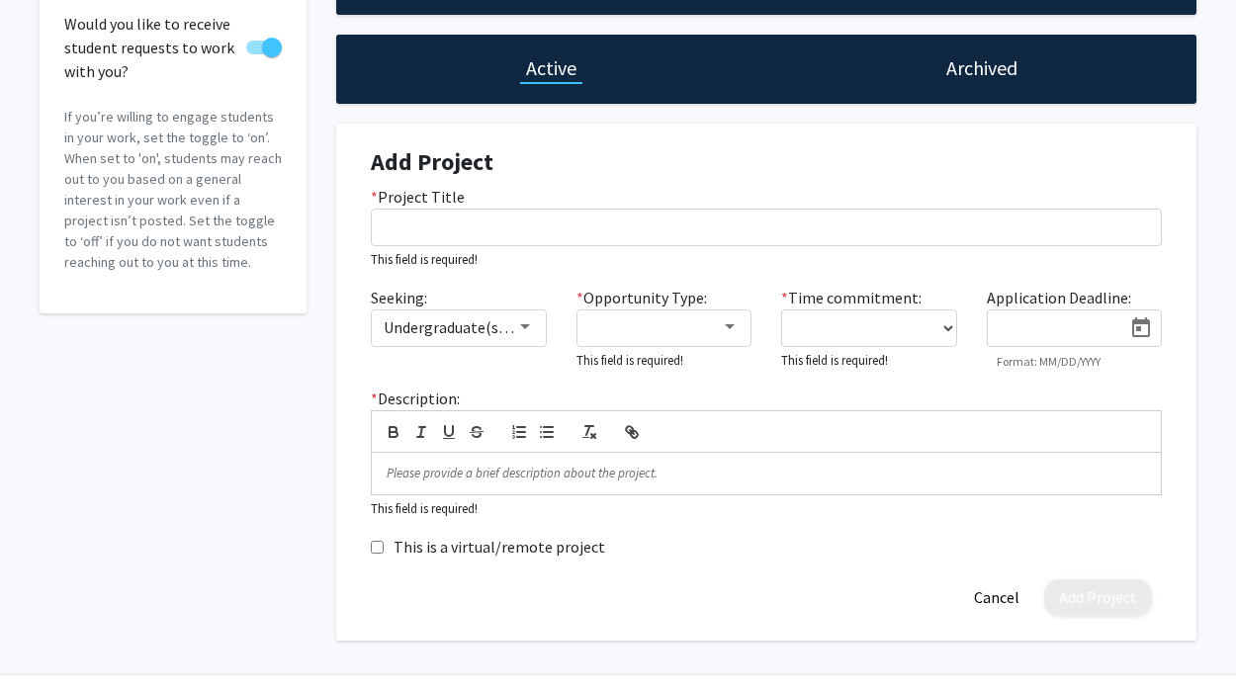
scroll to position [163, 0]
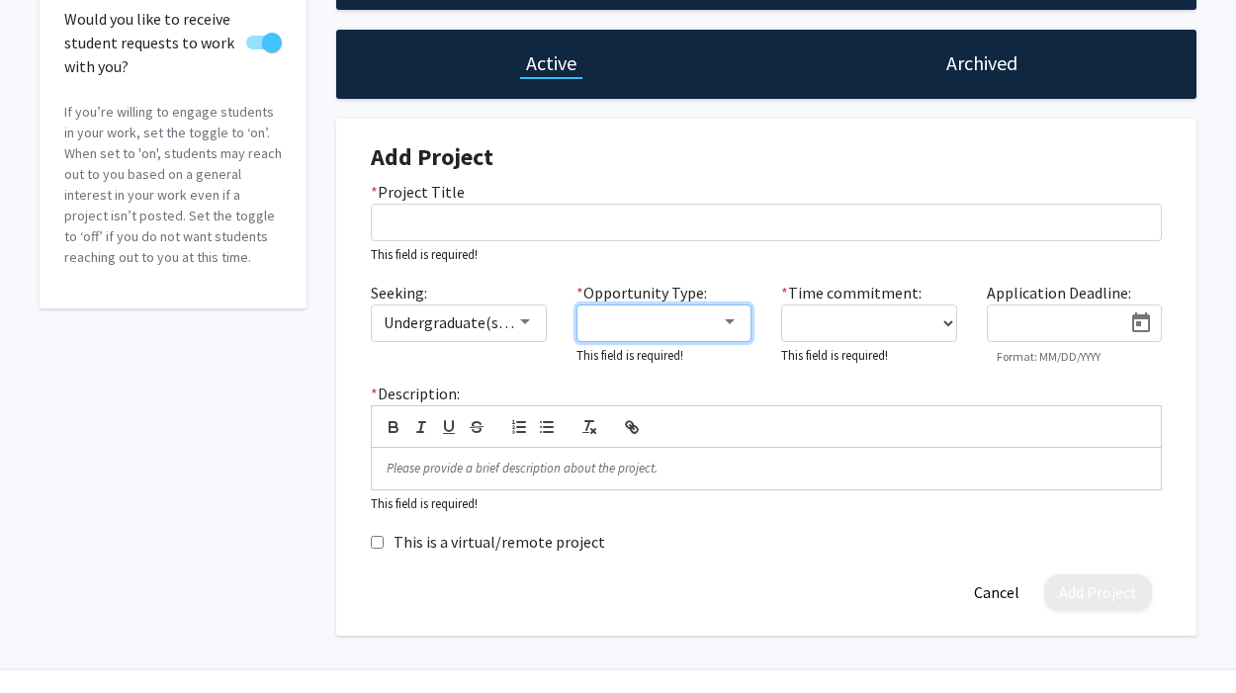
click at [721, 324] on div at bounding box center [730, 322] width 18 height 16
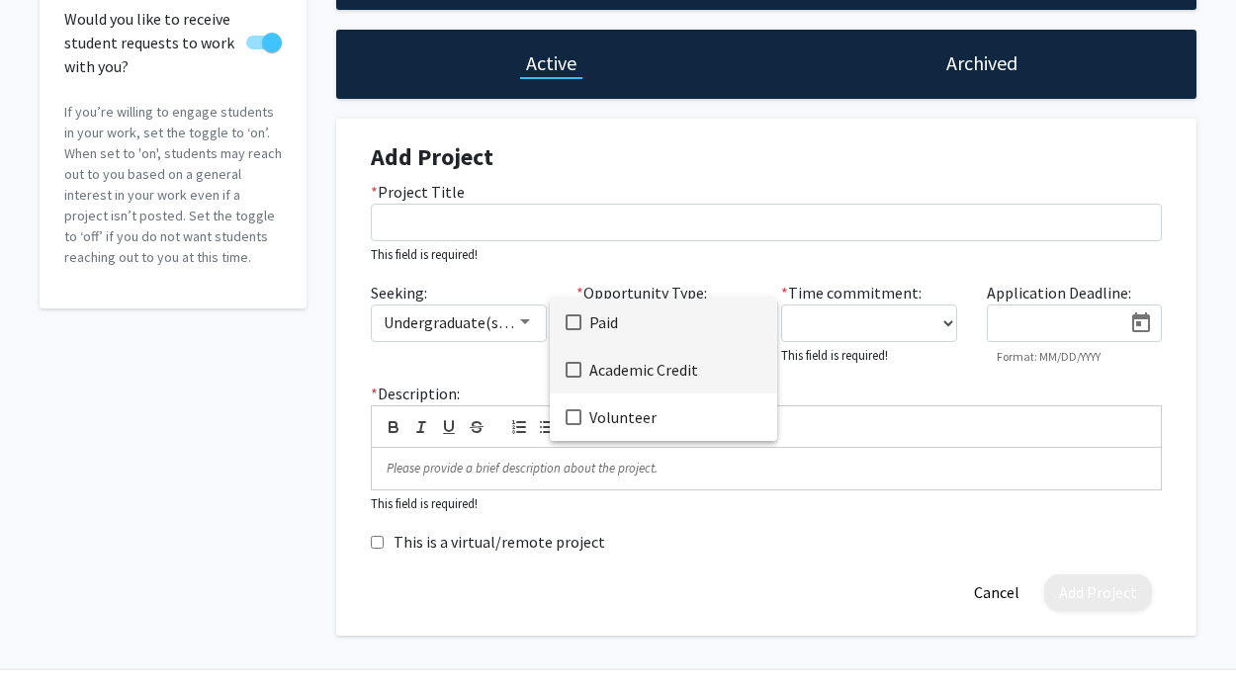
click at [572, 372] on mat-pseudo-checkbox at bounding box center [573, 370] width 16 height 16
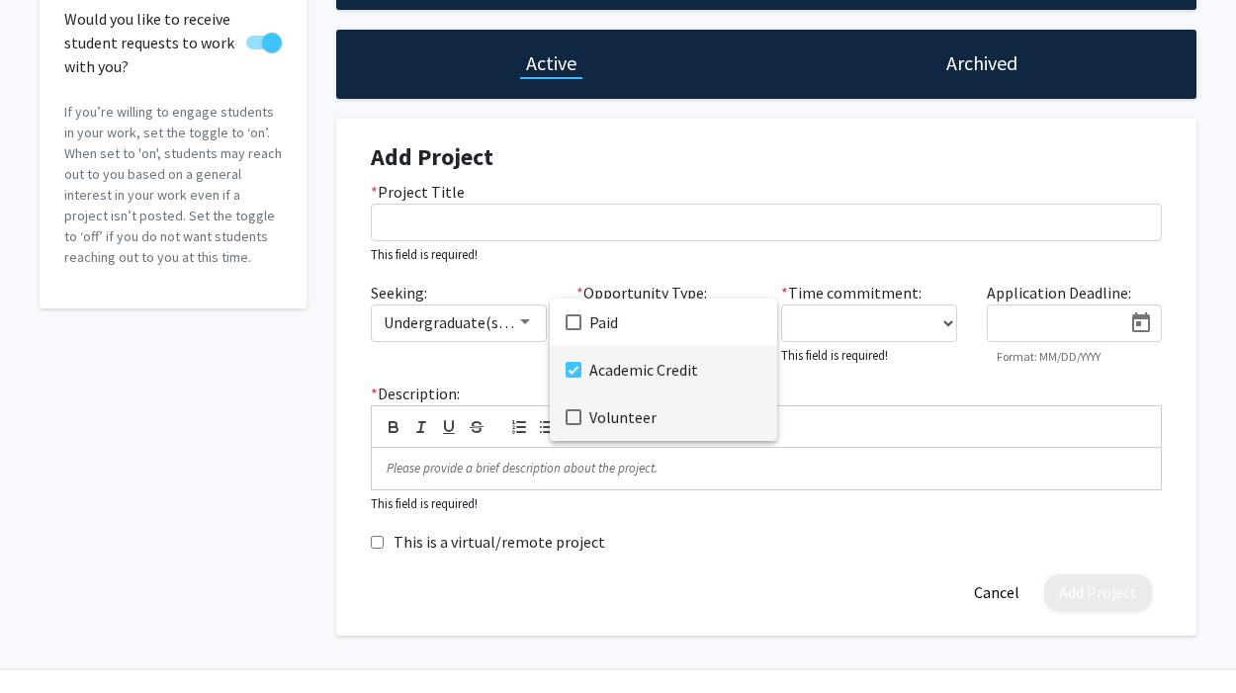
click at [574, 420] on mat-pseudo-checkbox at bounding box center [573, 417] width 16 height 16
click at [883, 249] on div at bounding box center [618, 346] width 1236 height 693
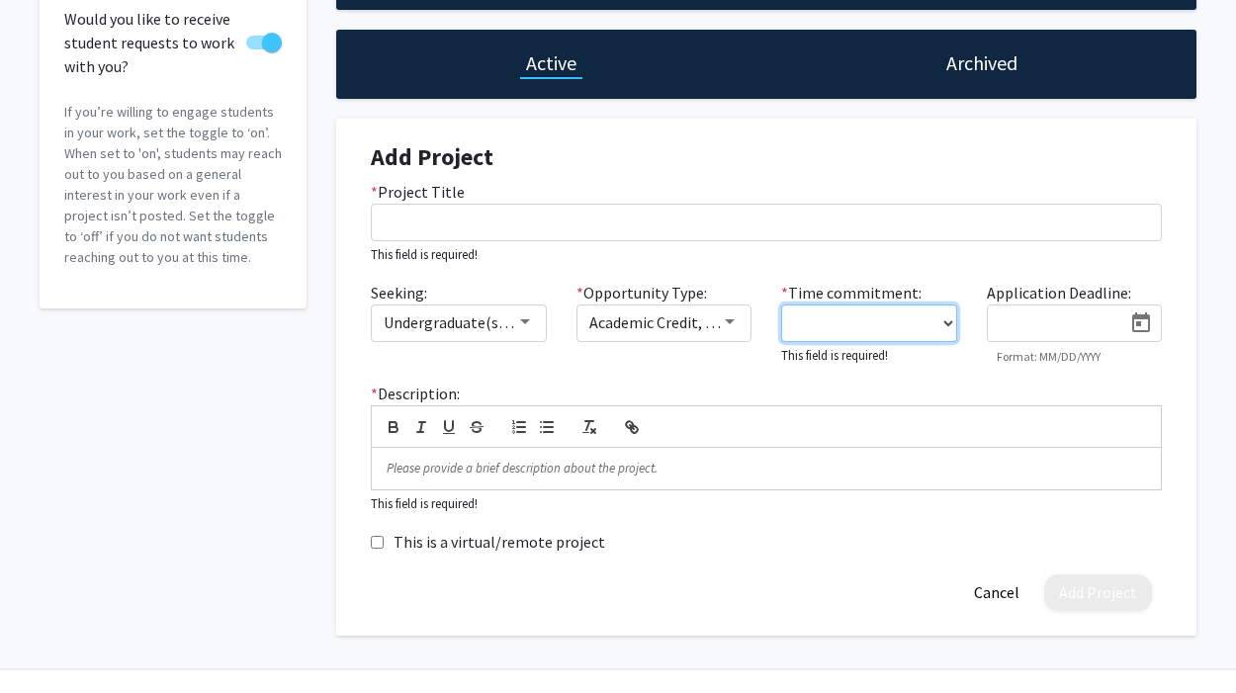
click at [945, 324] on select "0 - 5 hours/week 5 - 10 hours/week 10 - 15 hours/week 15 - 20 hours/week 20 - 3…" at bounding box center [869, 323] width 176 height 38
select select "10 - 15"
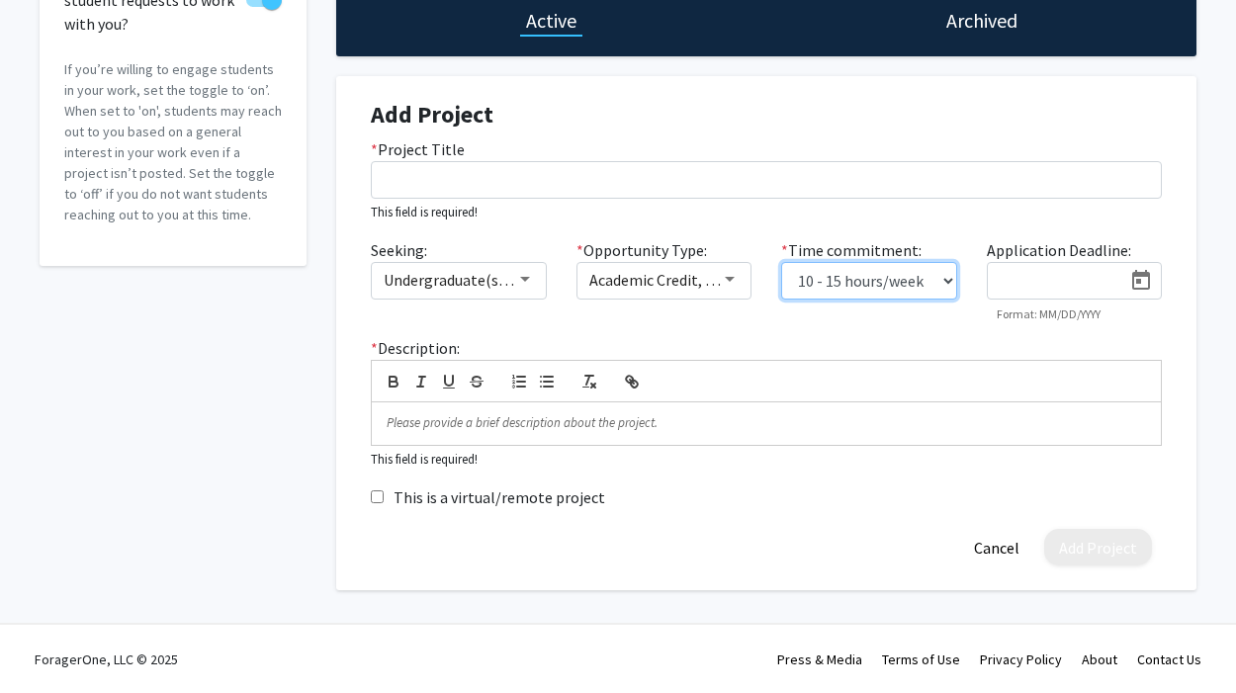
scroll to position [208, 0]
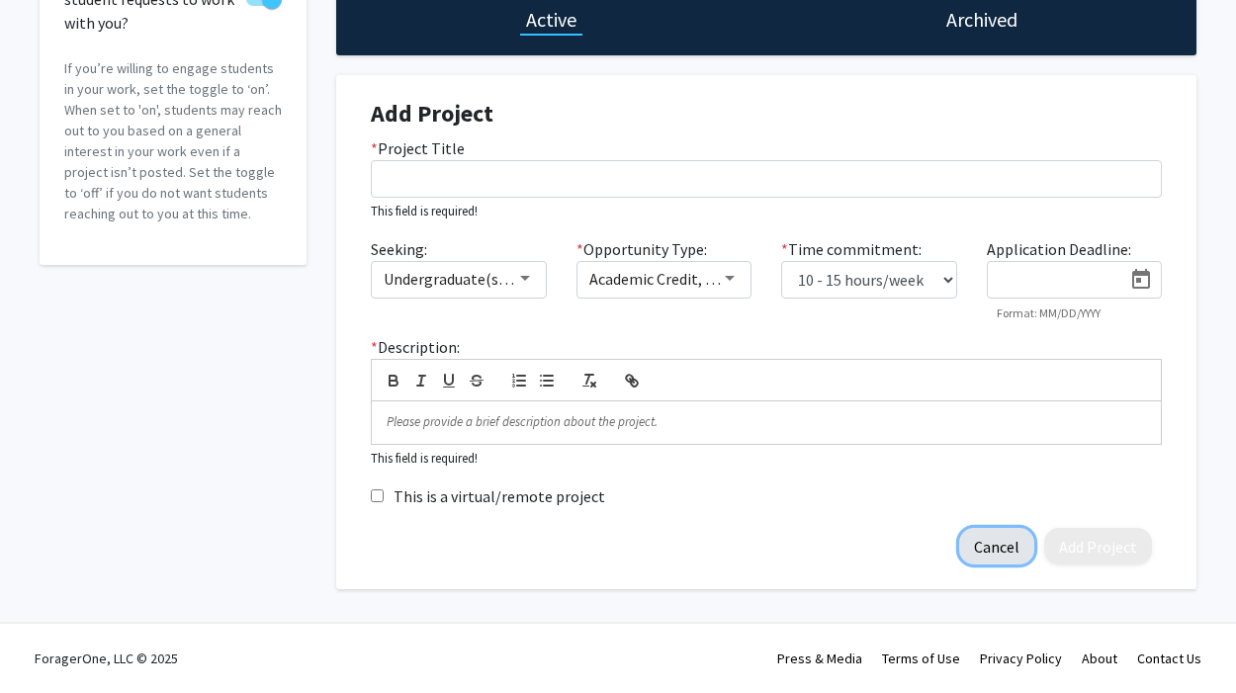
click at [992, 548] on button "Cancel" at bounding box center [996, 546] width 75 height 37
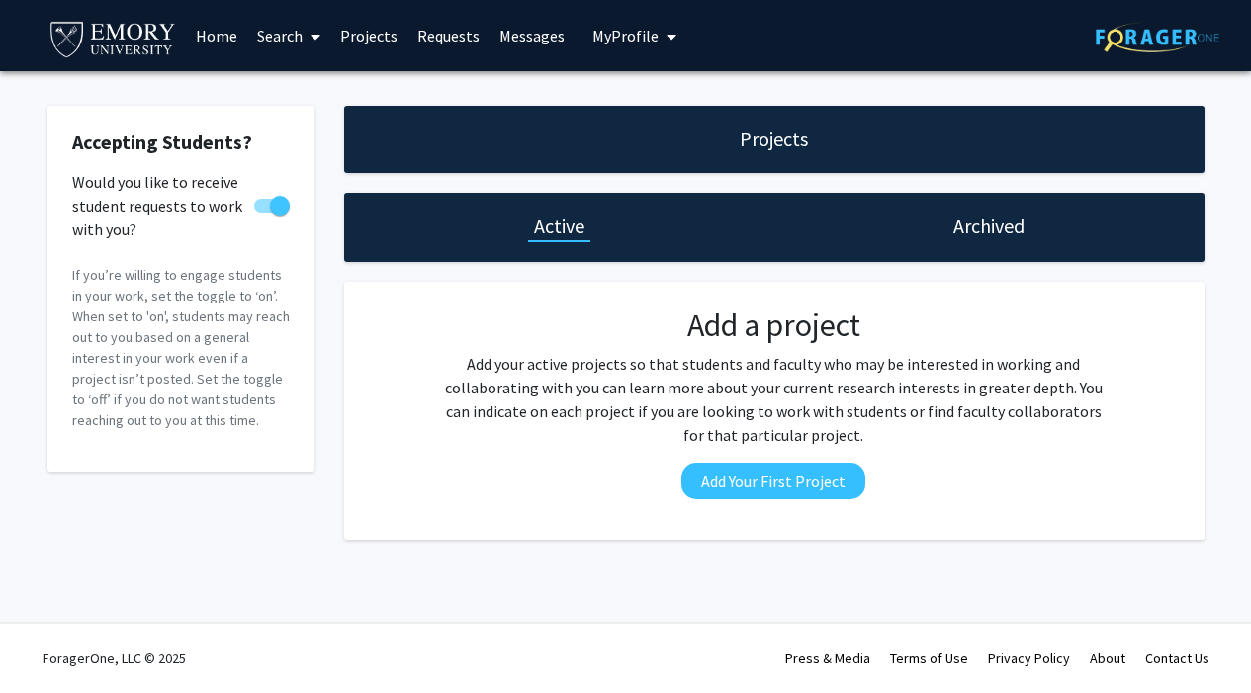
click at [794, 133] on h1 "Projects" at bounding box center [773, 140] width 68 height 28
click at [555, 229] on h1 "Active" at bounding box center [559, 227] width 50 height 28
click at [356, 33] on link "Projects" at bounding box center [368, 35] width 77 height 69
click at [989, 233] on h1 "Archived" at bounding box center [988, 227] width 71 height 28
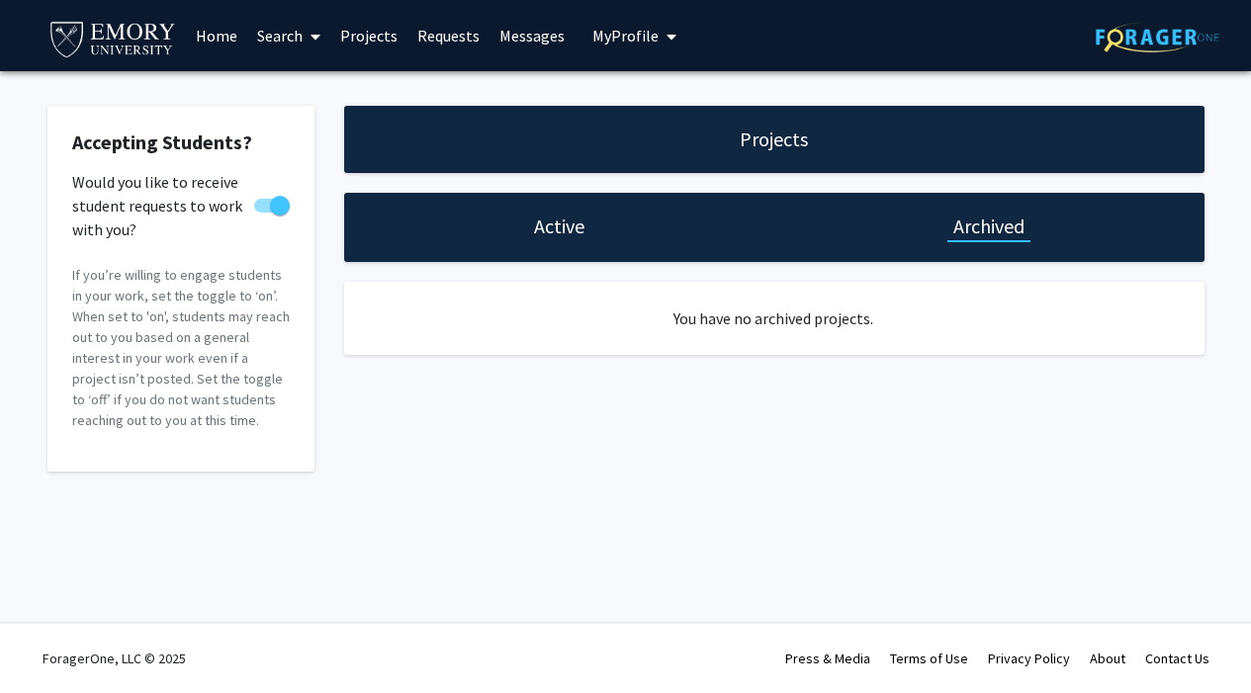
click at [547, 225] on h1 "Active" at bounding box center [559, 227] width 50 height 28
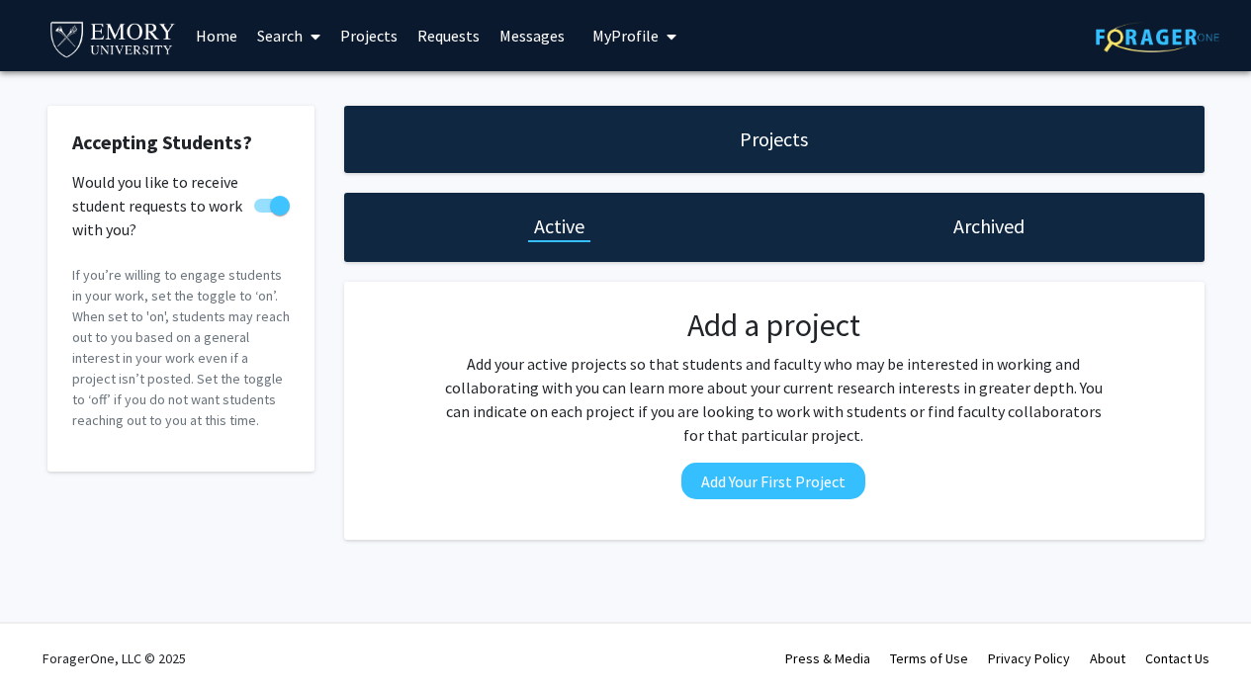
click at [749, 147] on h1 "Projects" at bounding box center [773, 140] width 68 height 28
click at [289, 32] on link "Search" at bounding box center [288, 35] width 83 height 69
click at [216, 43] on link "Home" at bounding box center [216, 35] width 61 height 69
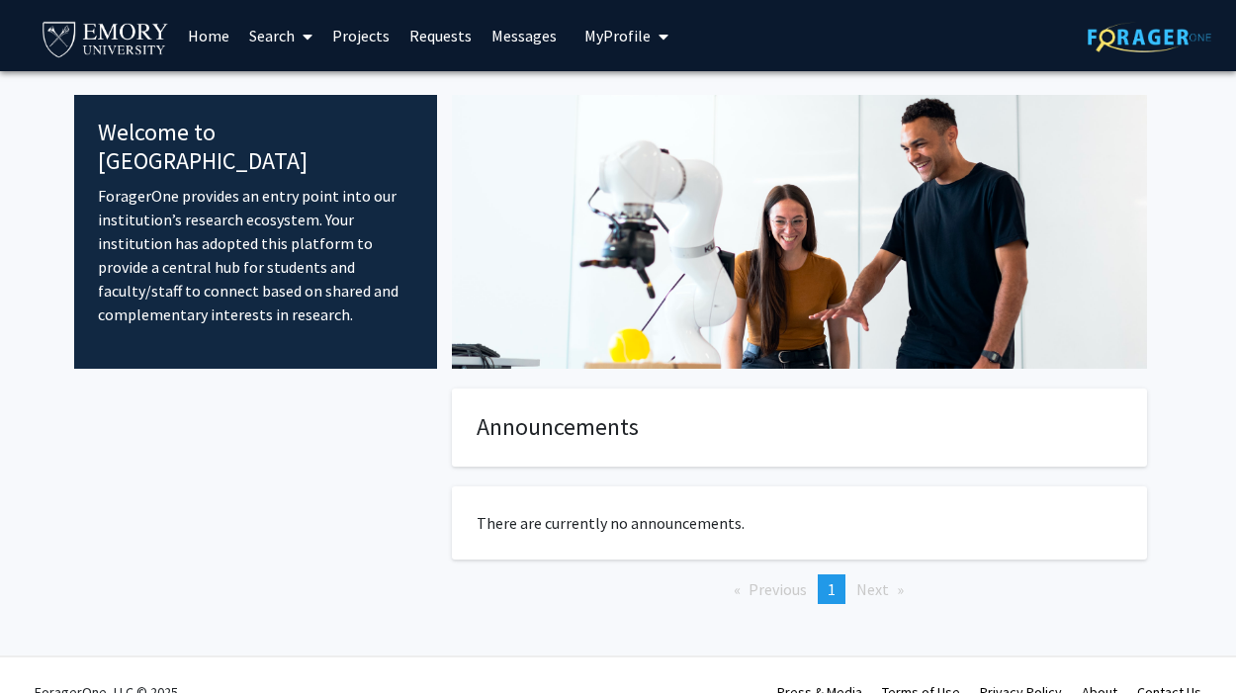
click at [357, 36] on link "Projects" at bounding box center [360, 35] width 77 height 69
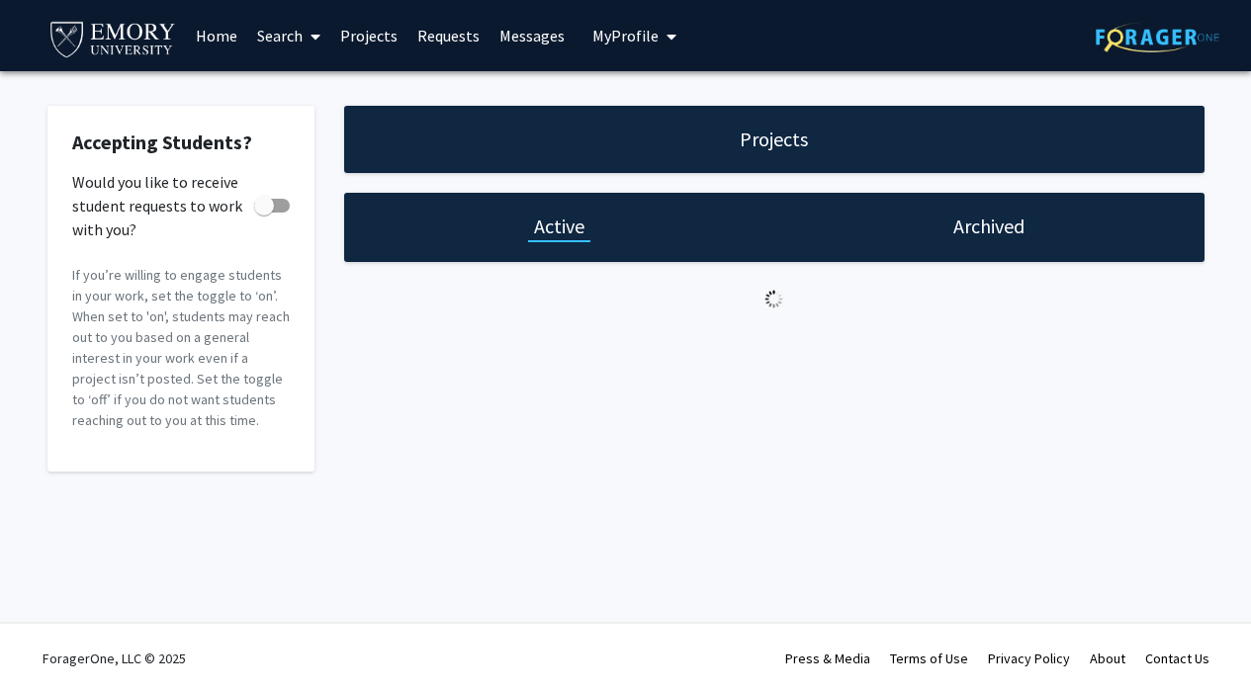
checkbox input "true"
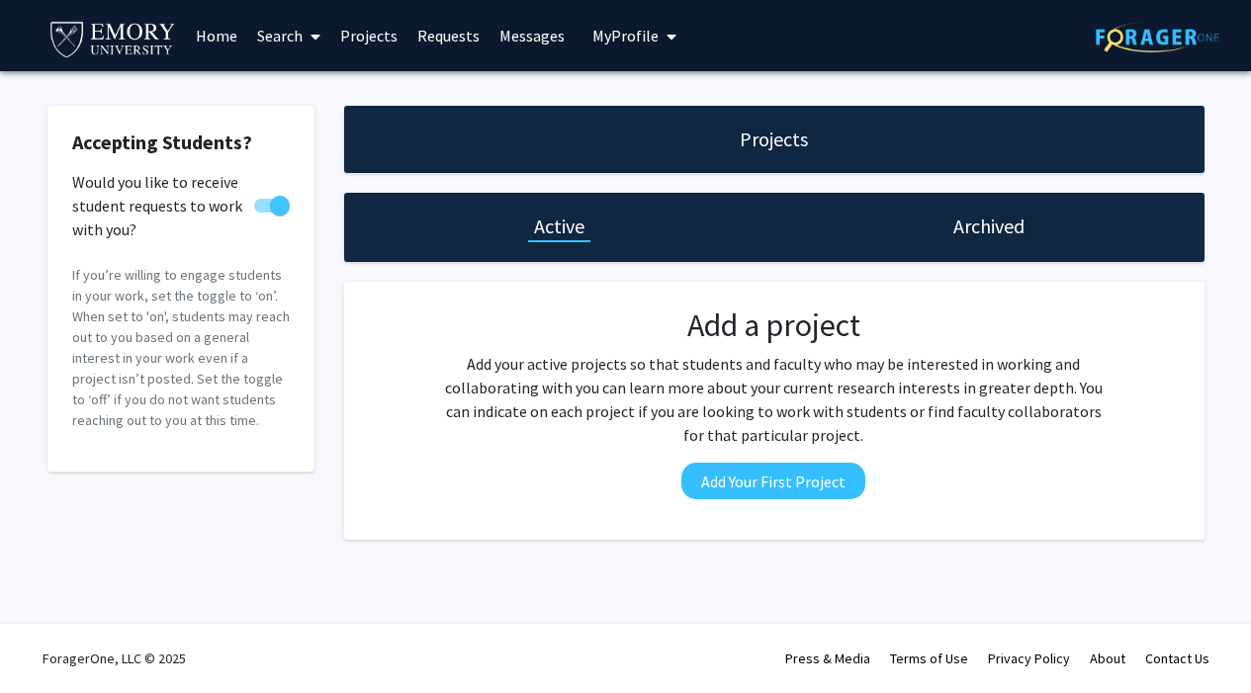
click at [365, 33] on link "Projects" at bounding box center [368, 35] width 77 height 69
click at [304, 36] on span at bounding box center [311, 36] width 18 height 69
click at [308, 132] on span "Students" at bounding box center [307, 131] width 121 height 40
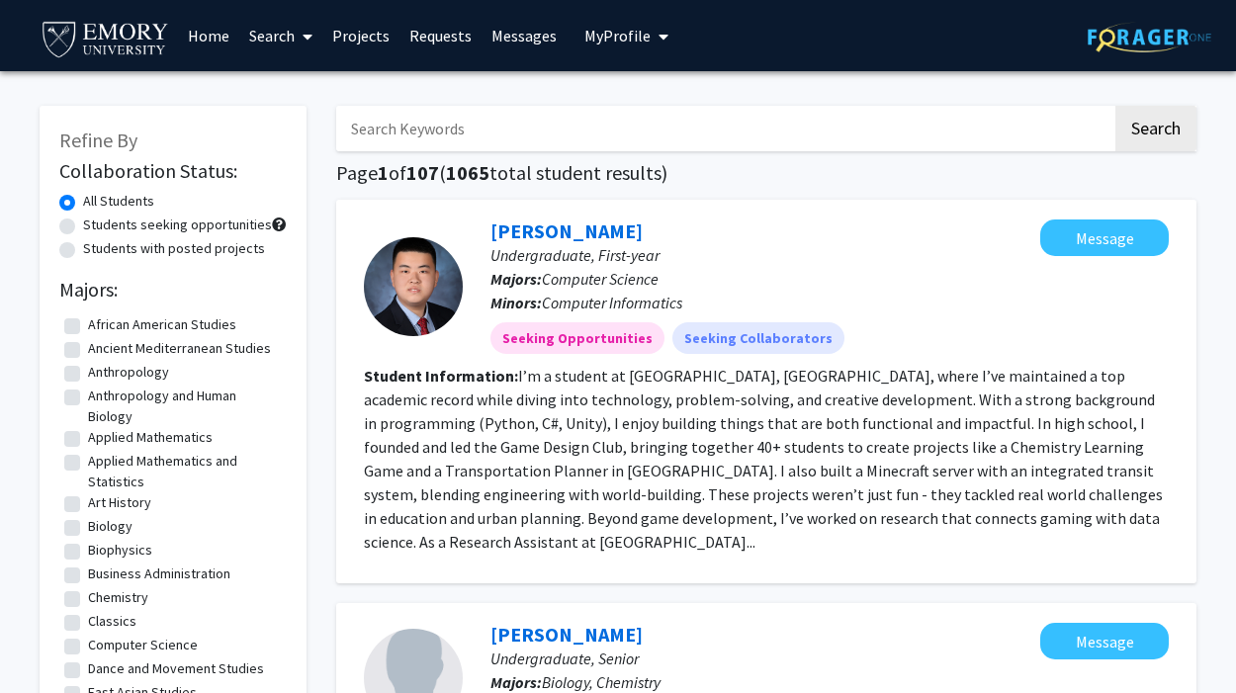
click at [655, 470] on fg-read-more "I’m a student at Oxford College, Emory University, where I’ve maintained a top …" at bounding box center [763, 459] width 799 height 186
click at [369, 37] on link "Projects" at bounding box center [360, 35] width 77 height 69
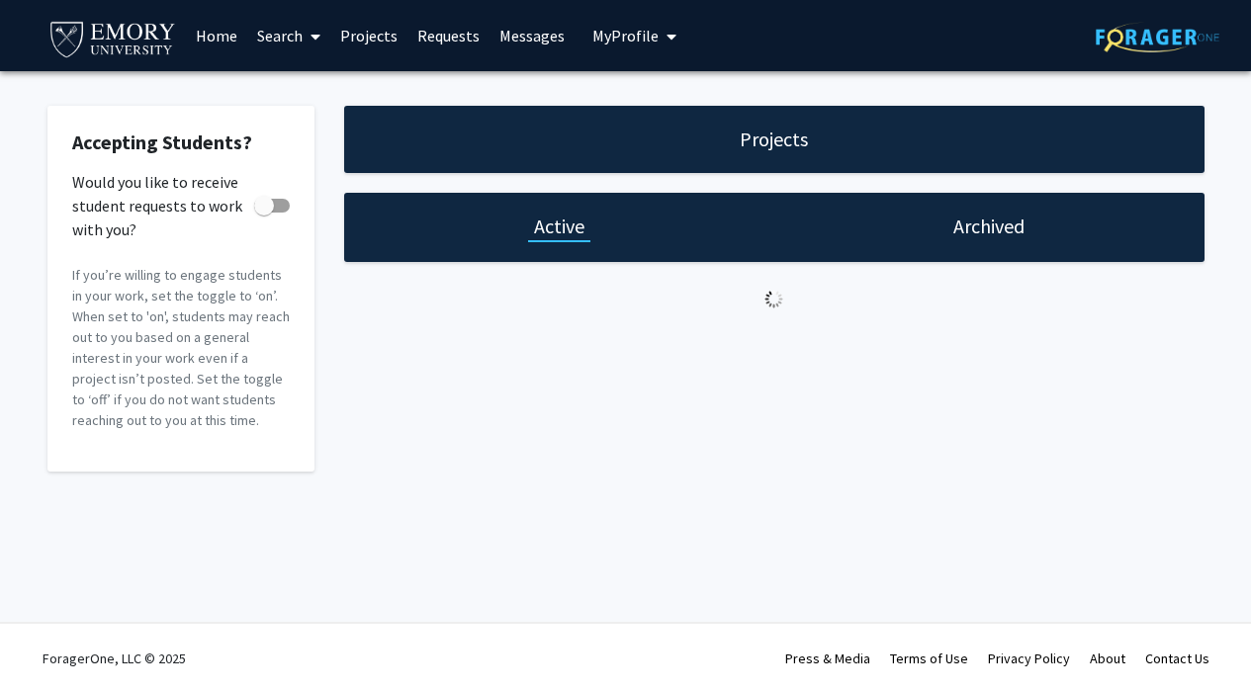
checkbox input "true"
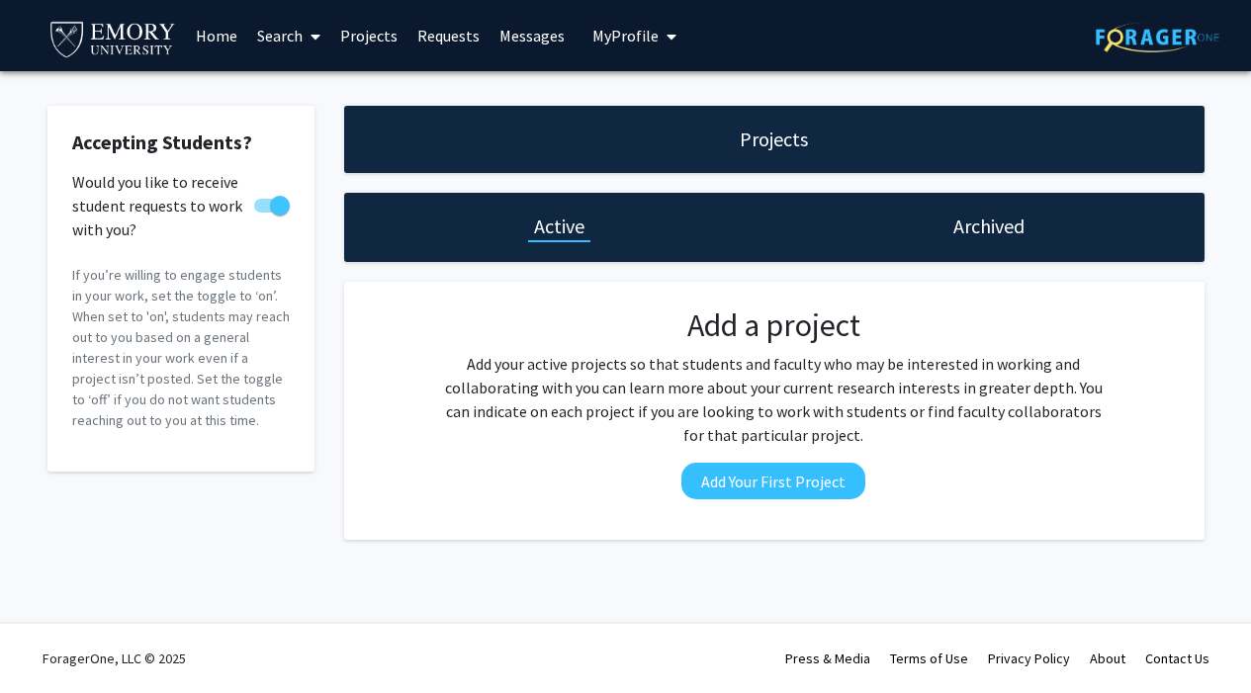
click at [988, 232] on h1 "Archived" at bounding box center [988, 227] width 71 height 28
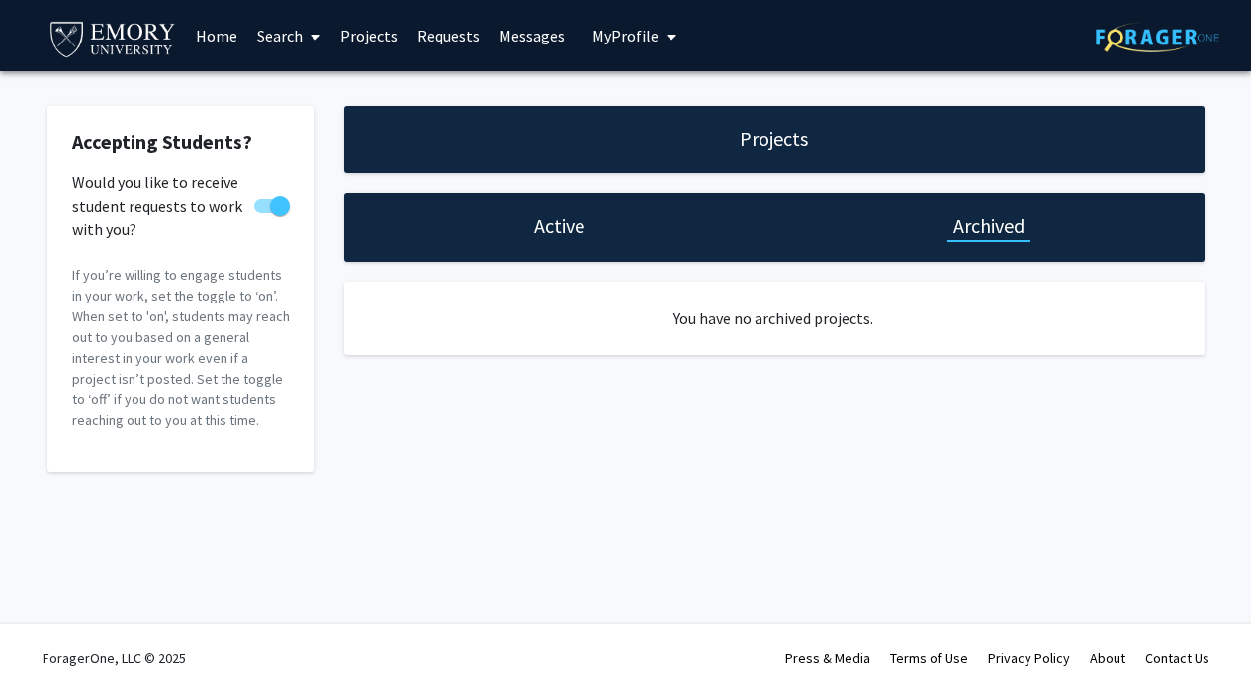
click at [751, 144] on h1 "Projects" at bounding box center [773, 140] width 68 height 28
click at [758, 142] on h1 "Projects" at bounding box center [773, 140] width 68 height 28
click at [550, 226] on h1 "Active" at bounding box center [559, 227] width 50 height 28
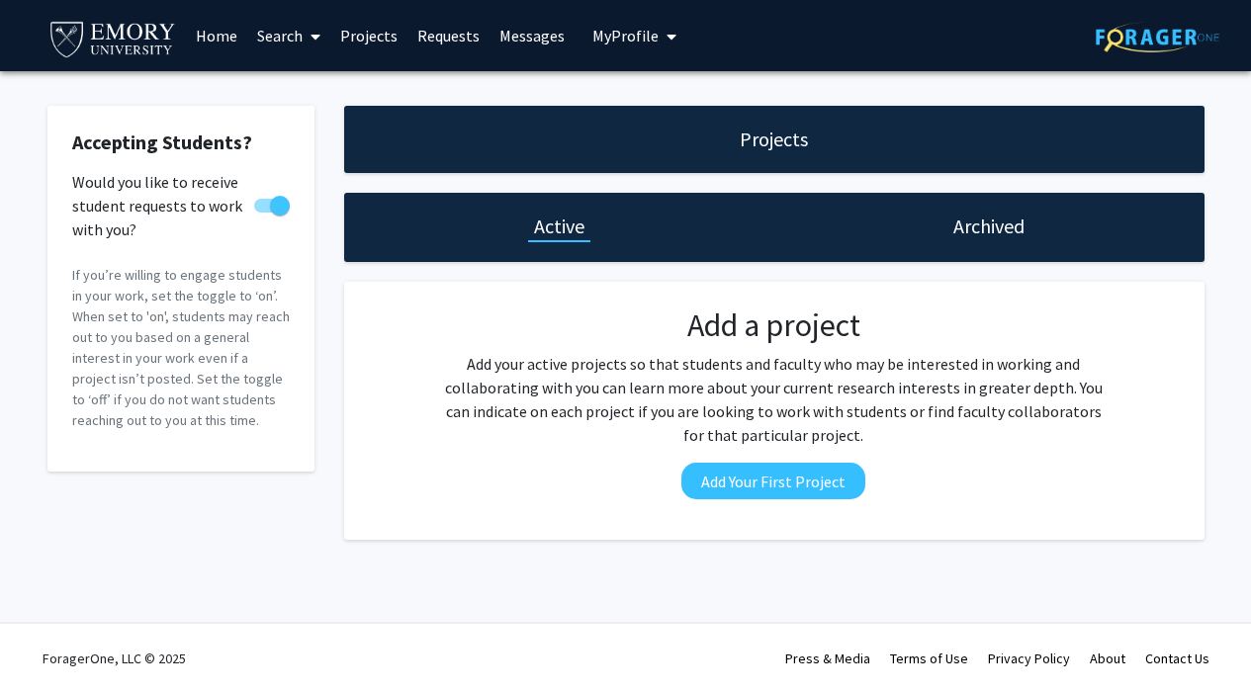
click at [379, 42] on link "Projects" at bounding box center [368, 35] width 77 height 69
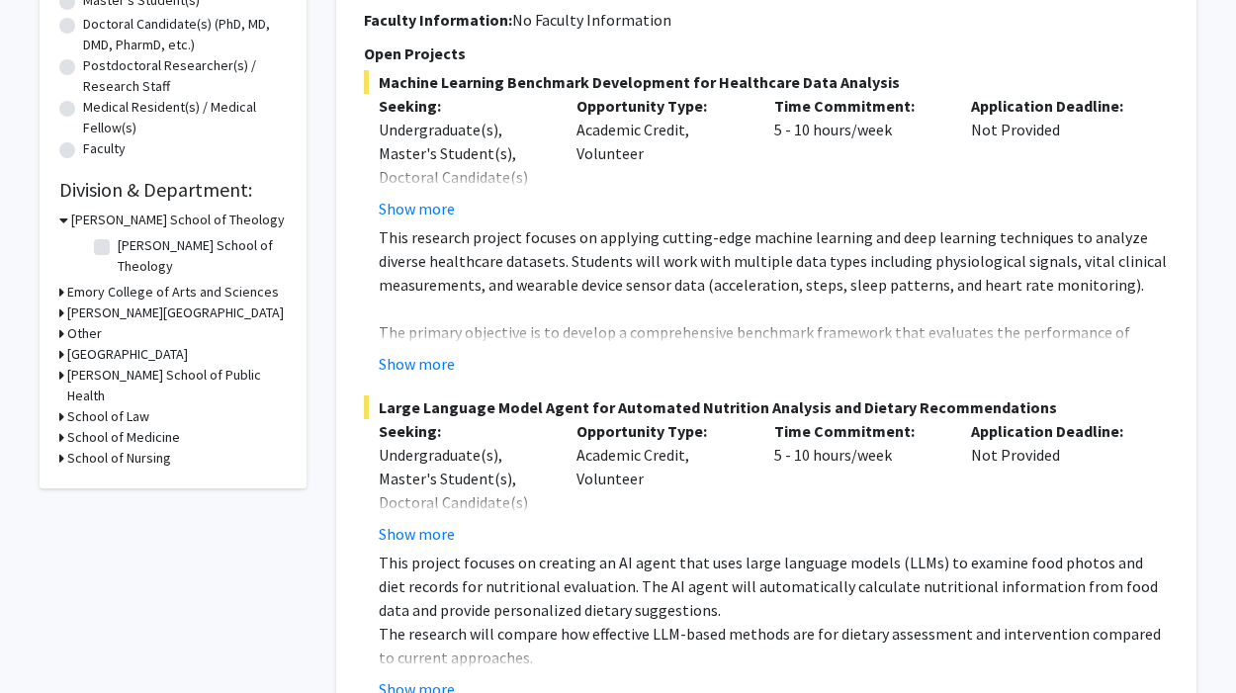
scroll to position [432, 0]
click at [424, 366] on button "Show more" at bounding box center [417, 363] width 76 height 24
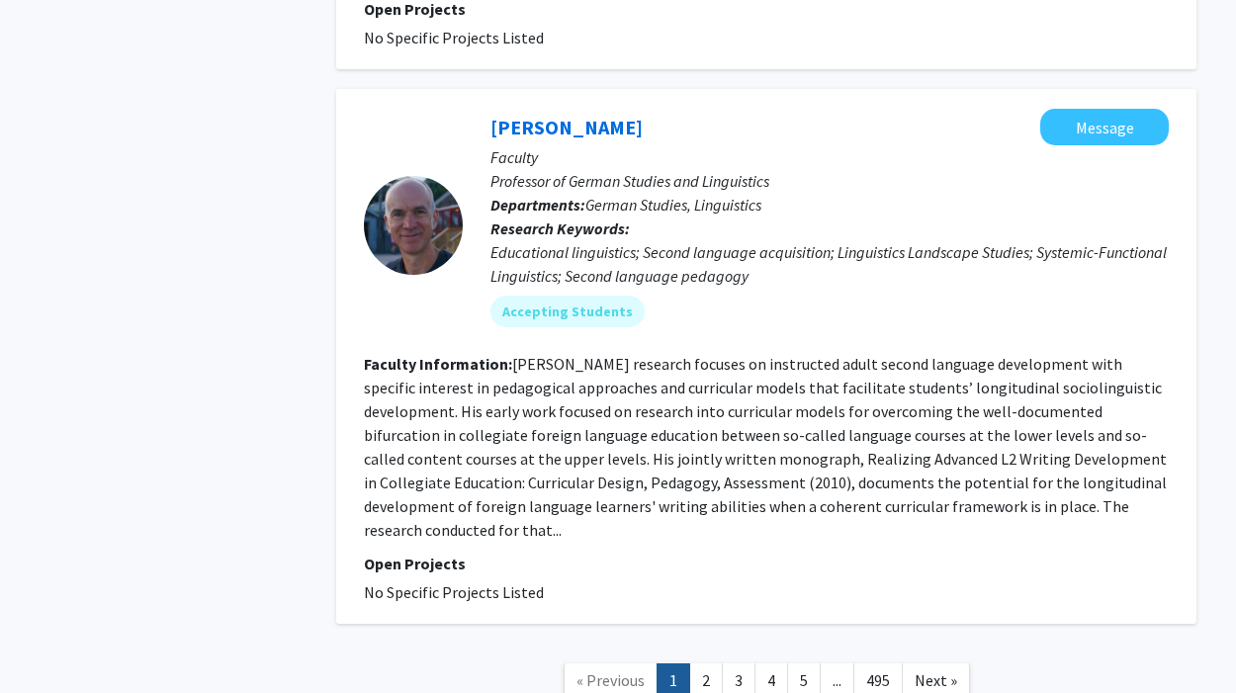
scroll to position [6901, 0]
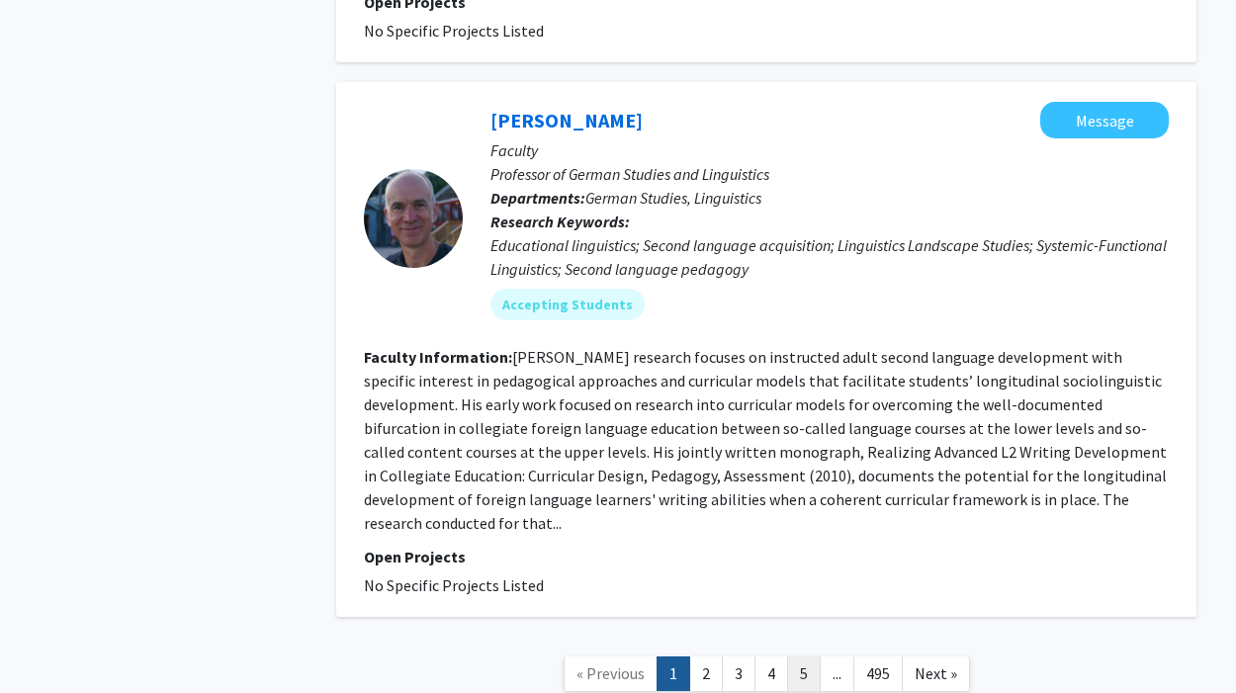
click at [808, 656] on link "5" at bounding box center [804, 673] width 34 height 35
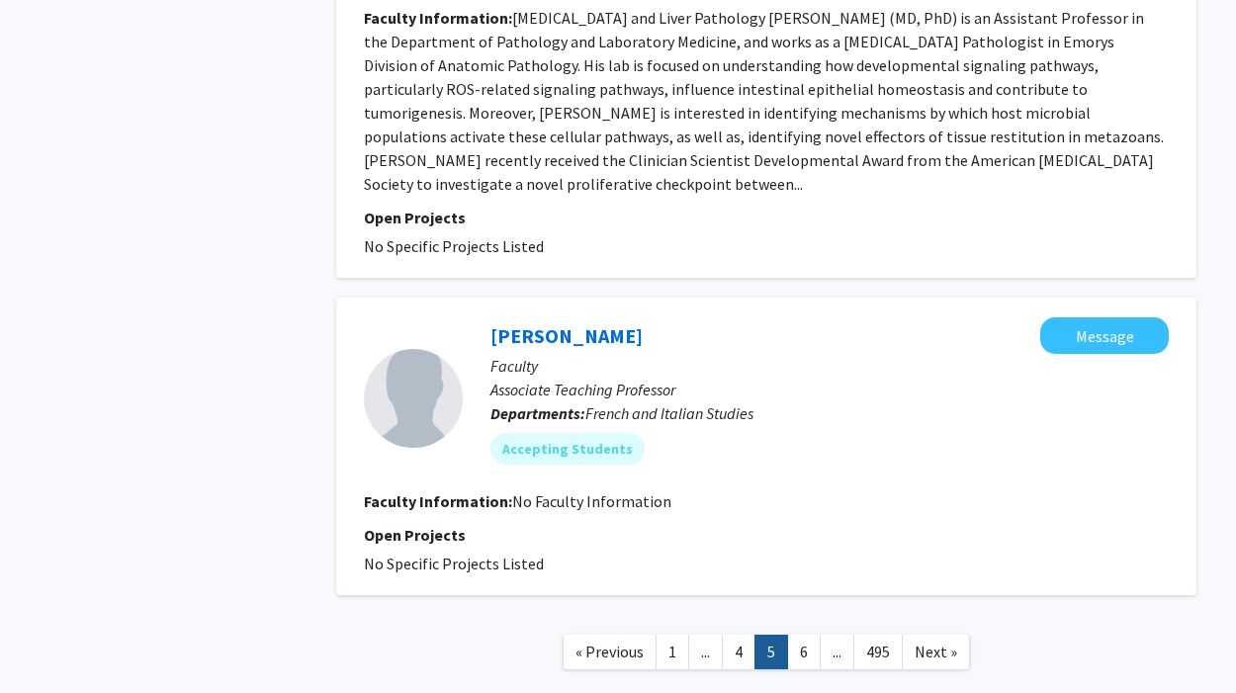
scroll to position [3851, 0]
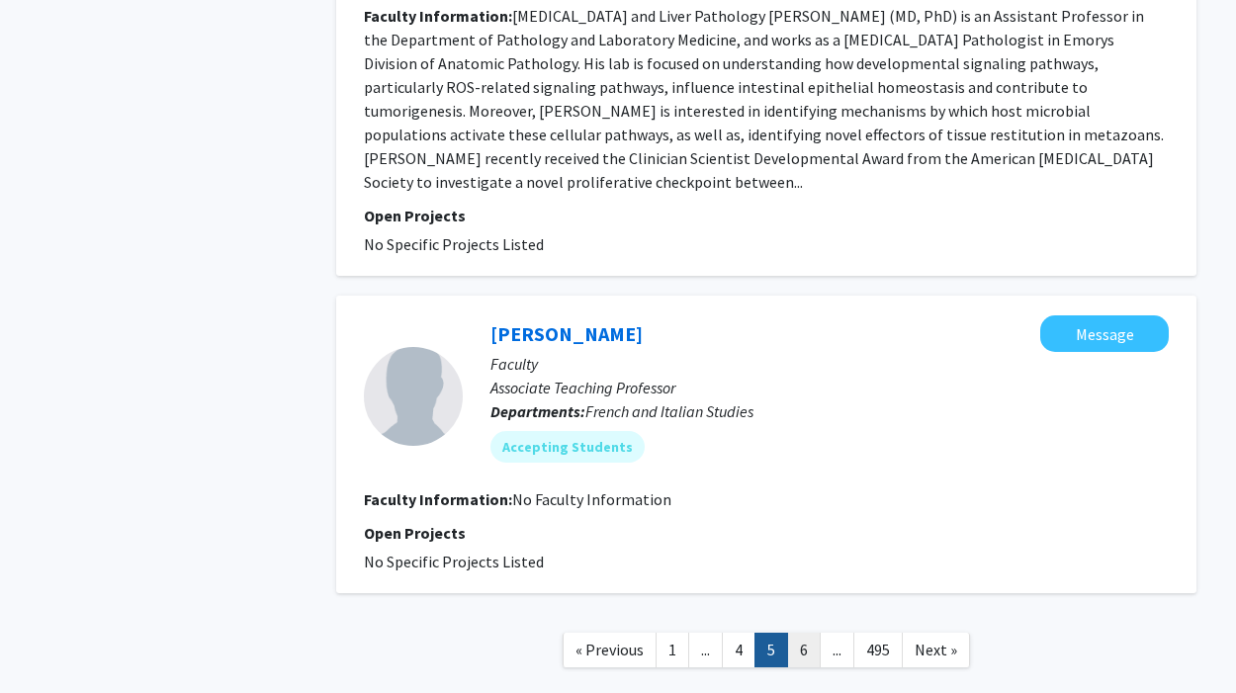
click at [806, 633] on link "6" at bounding box center [804, 650] width 34 height 35
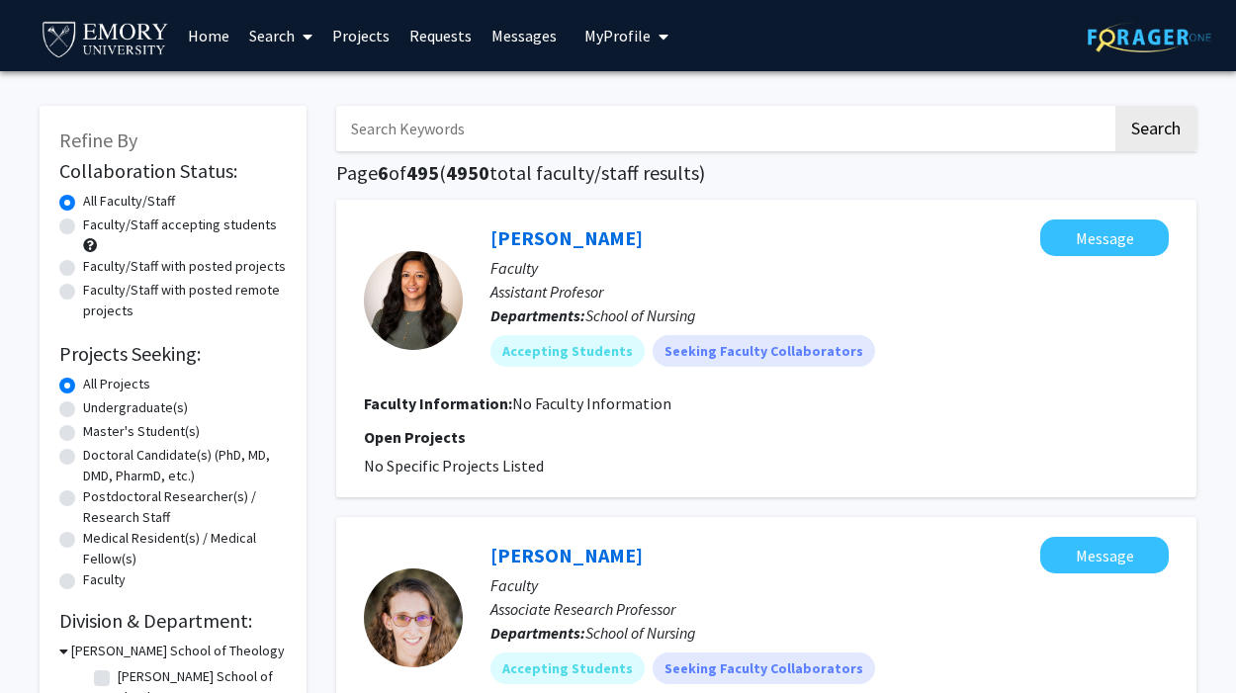
click at [593, 128] on input "Search Keywords" at bounding box center [724, 128] width 776 height 45
type input "[MEDICAL_DATA]"
click at [1115, 106] on button "Search" at bounding box center [1155, 128] width 81 height 45
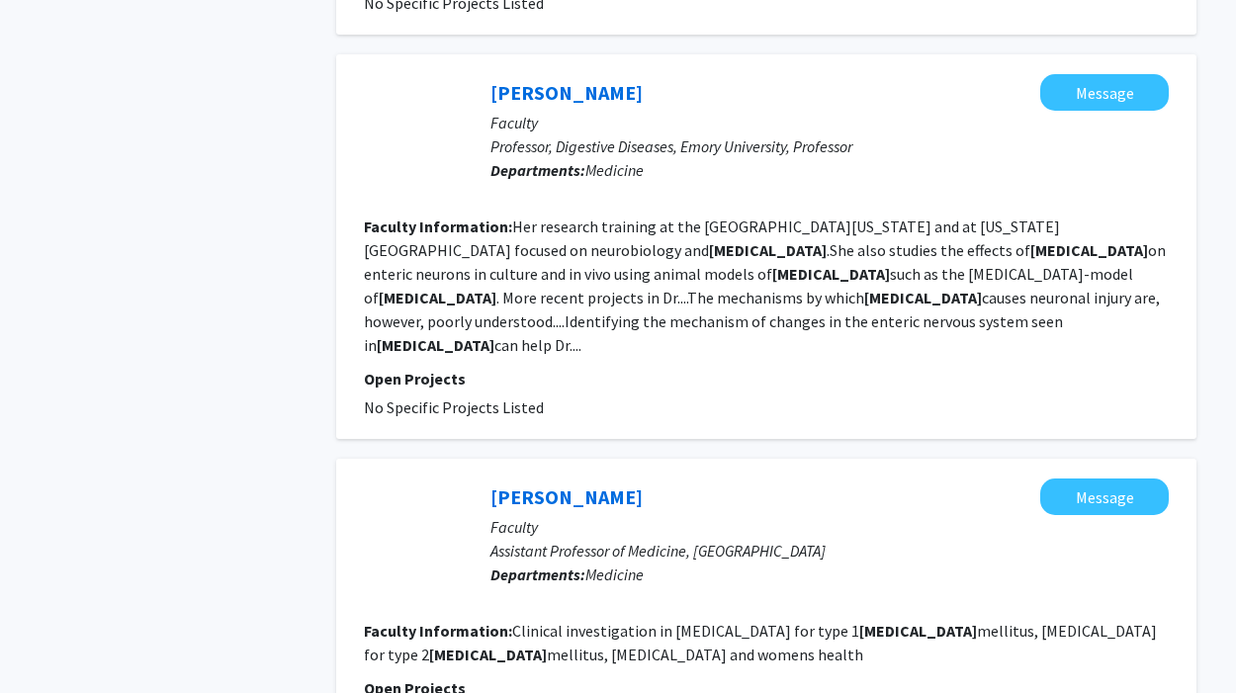
scroll to position [3557, 0]
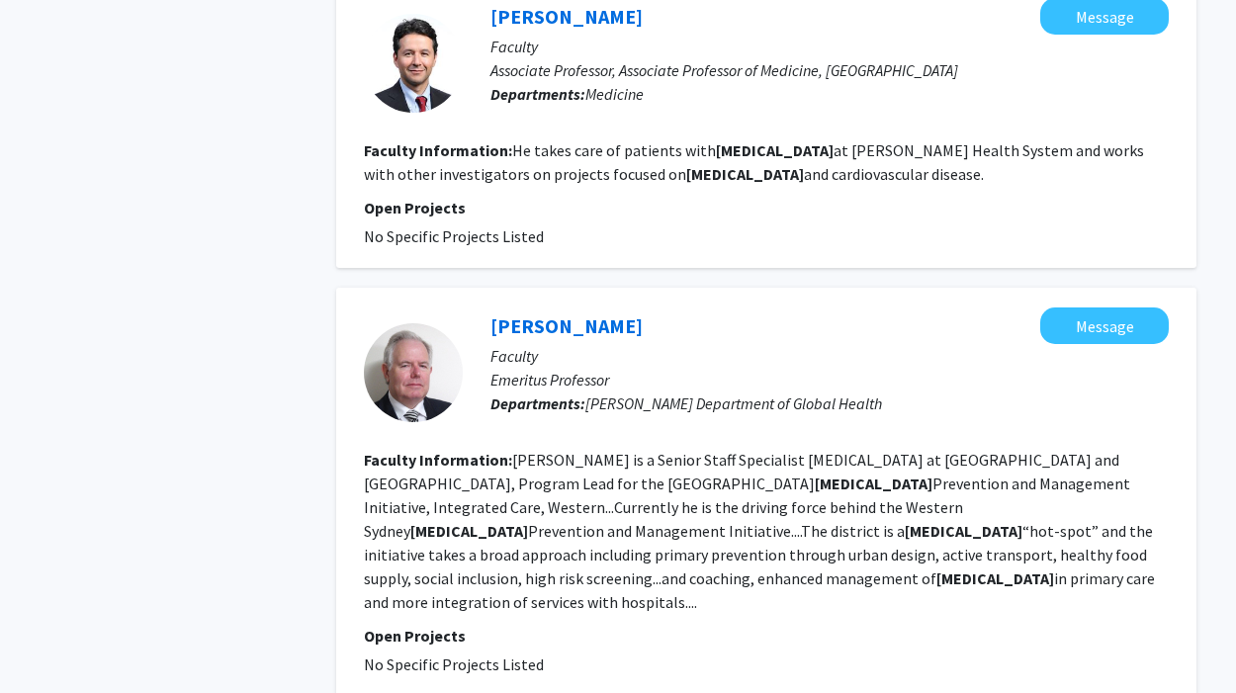
scroll to position [3416, 0]
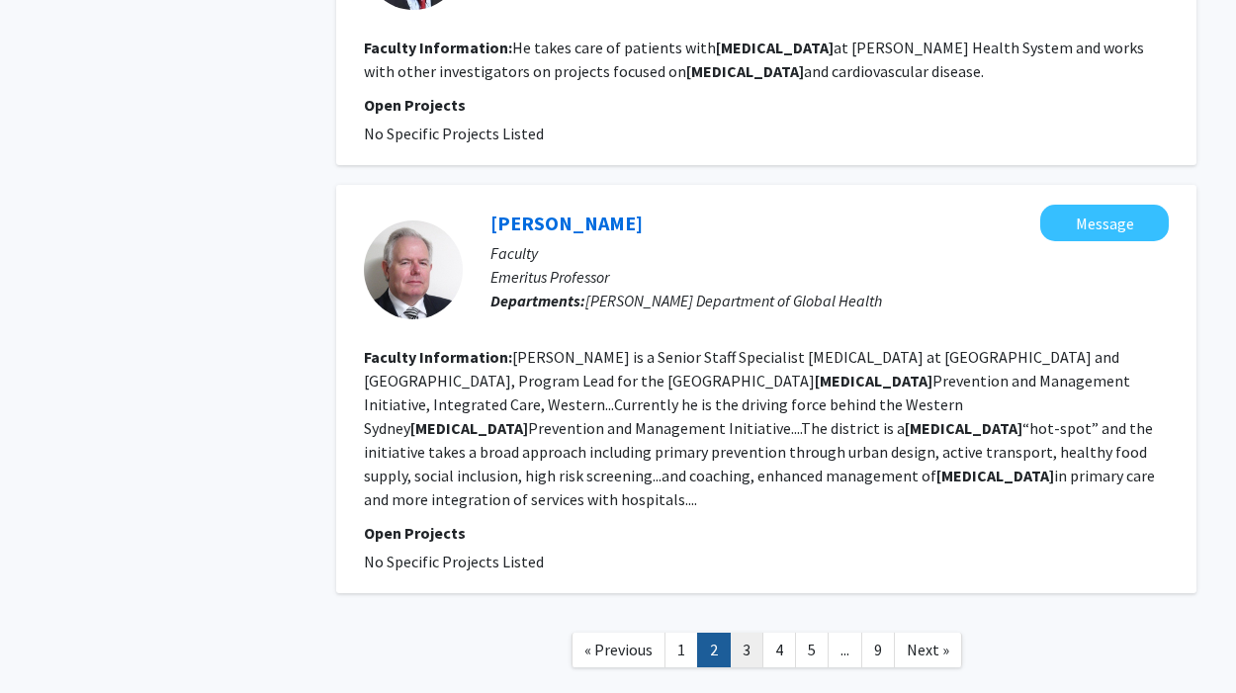
click at [755, 633] on link "3" at bounding box center [747, 650] width 34 height 35
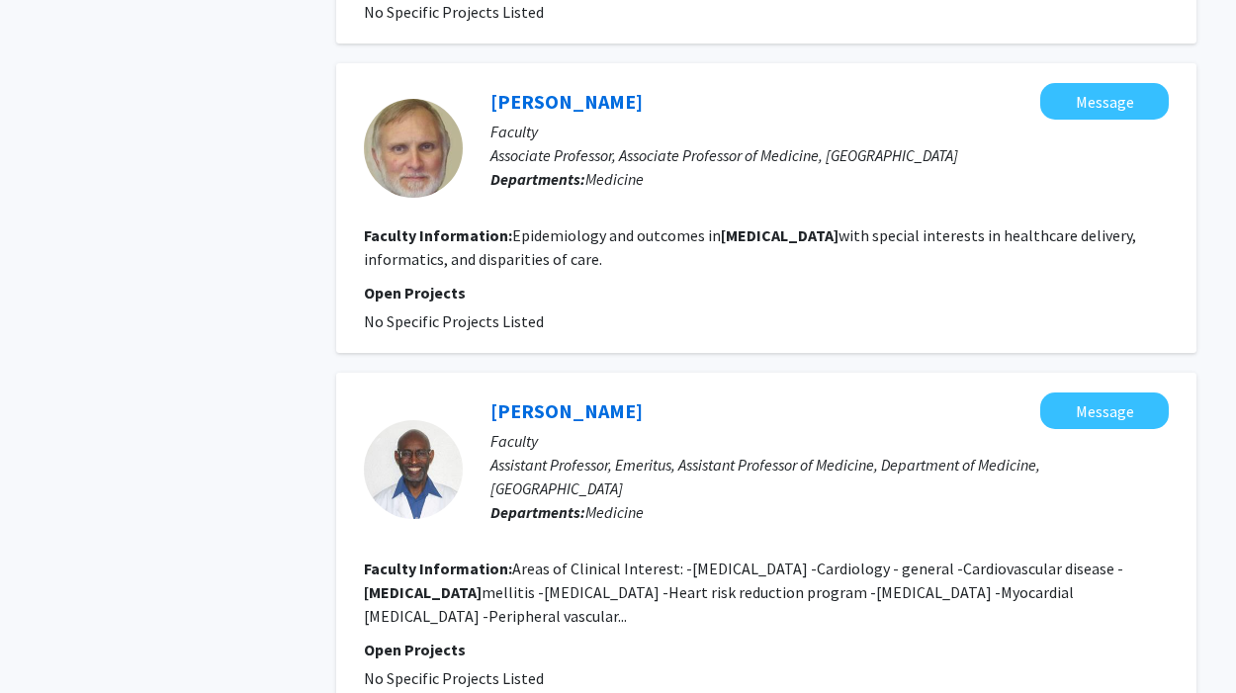
scroll to position [2942, 0]
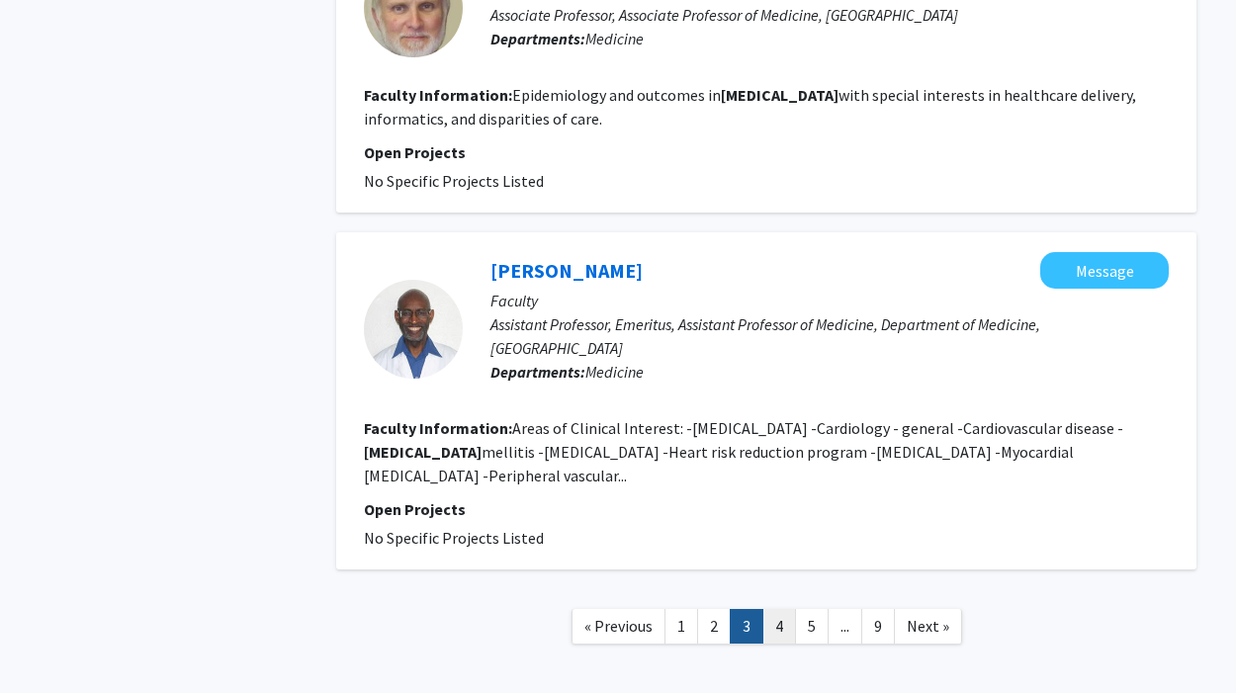
click at [783, 609] on link "4" at bounding box center [779, 626] width 34 height 35
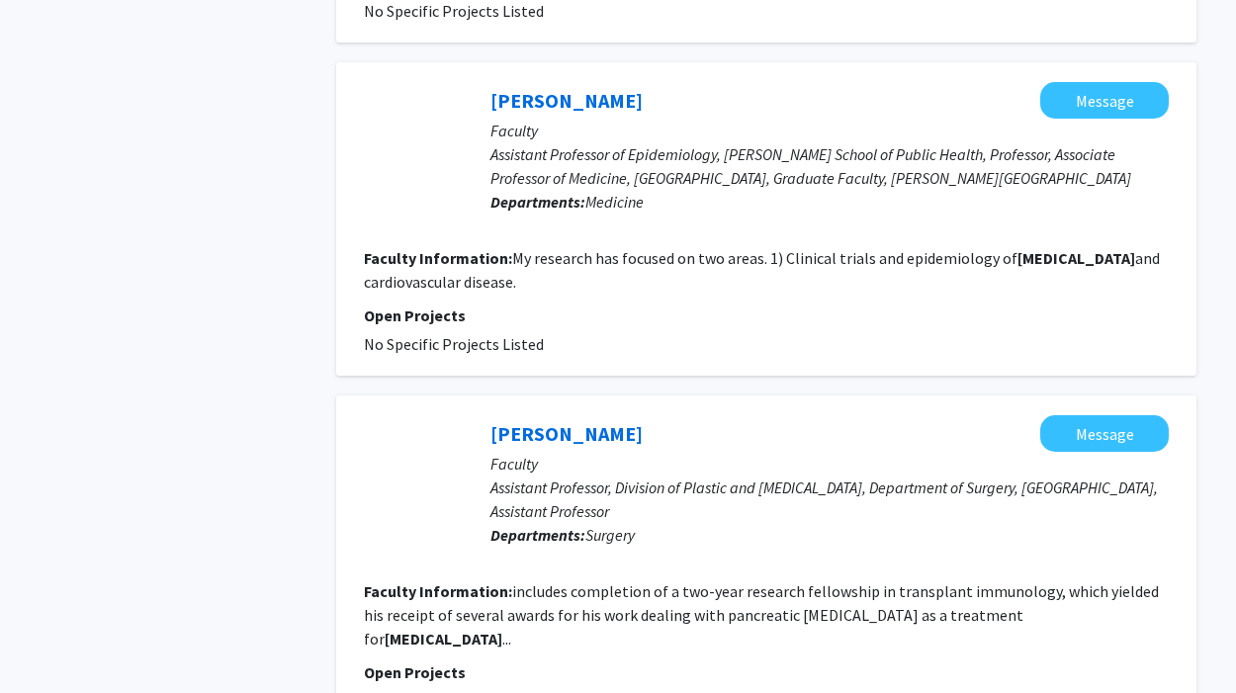
scroll to position [3211, 0]
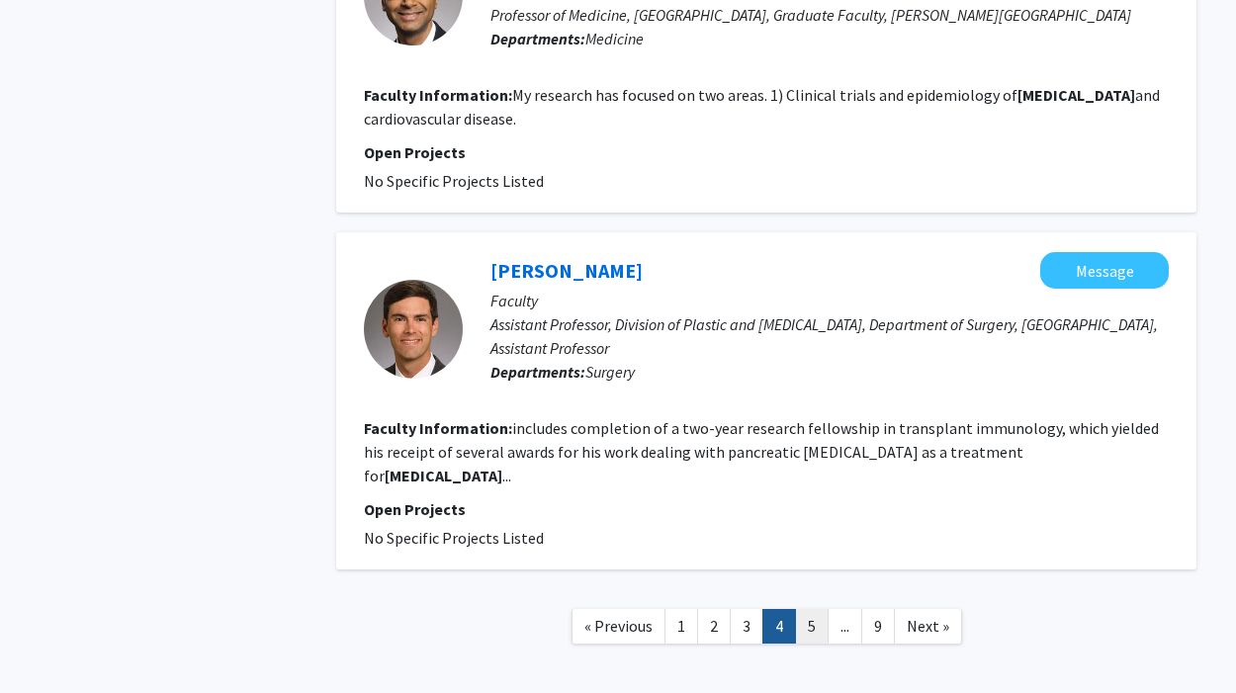
click at [807, 609] on link "5" at bounding box center [812, 626] width 34 height 35
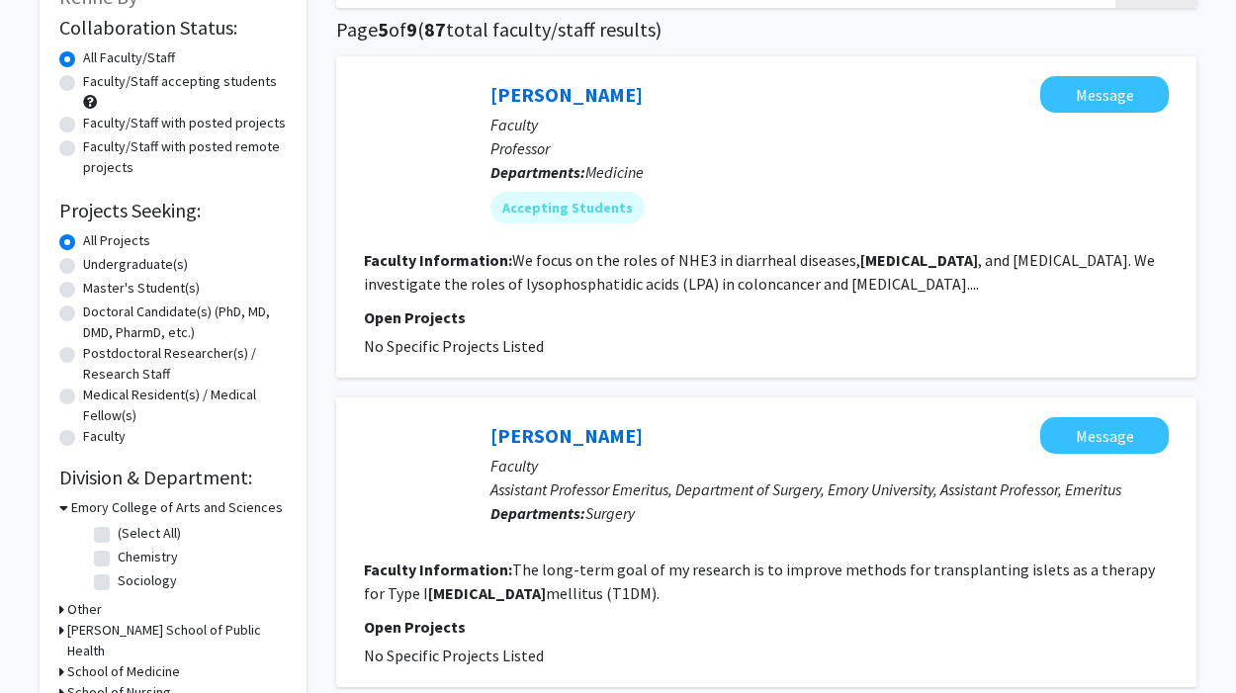
scroll to position [300, 0]
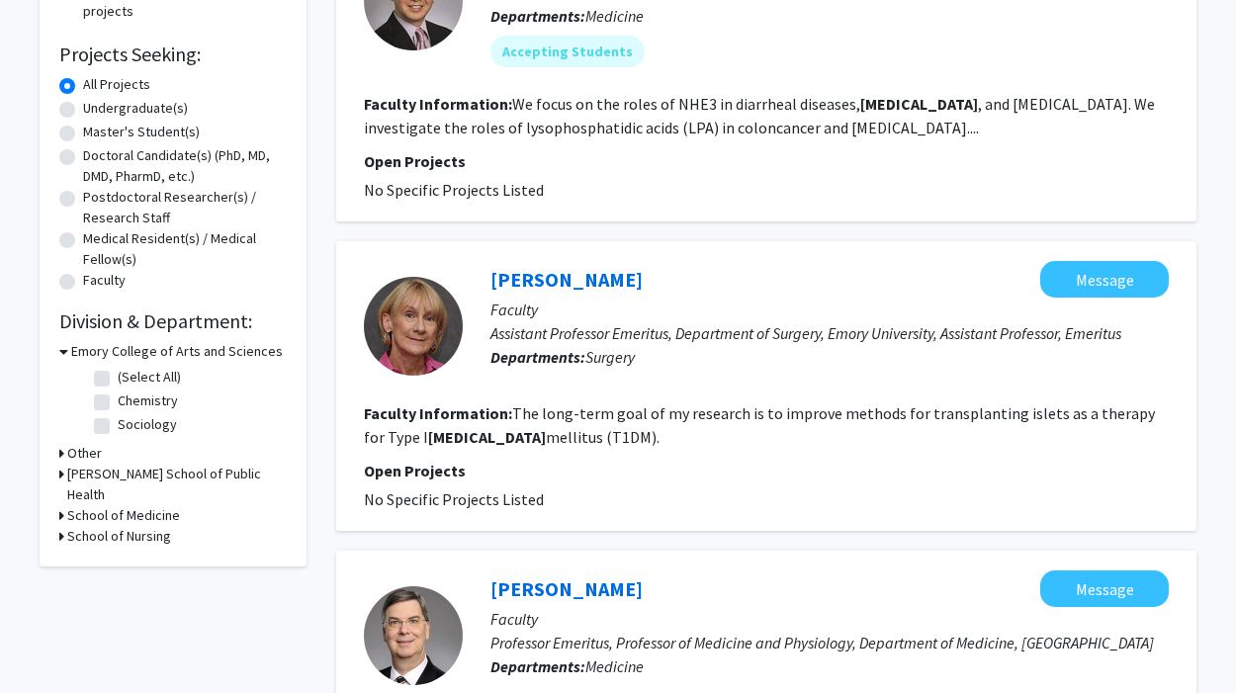
click at [794, 131] on section "Faculty Information: We focus on the roles of NHE3 in diarrheal diseases, [MEDI…" at bounding box center [766, 115] width 805 height 47
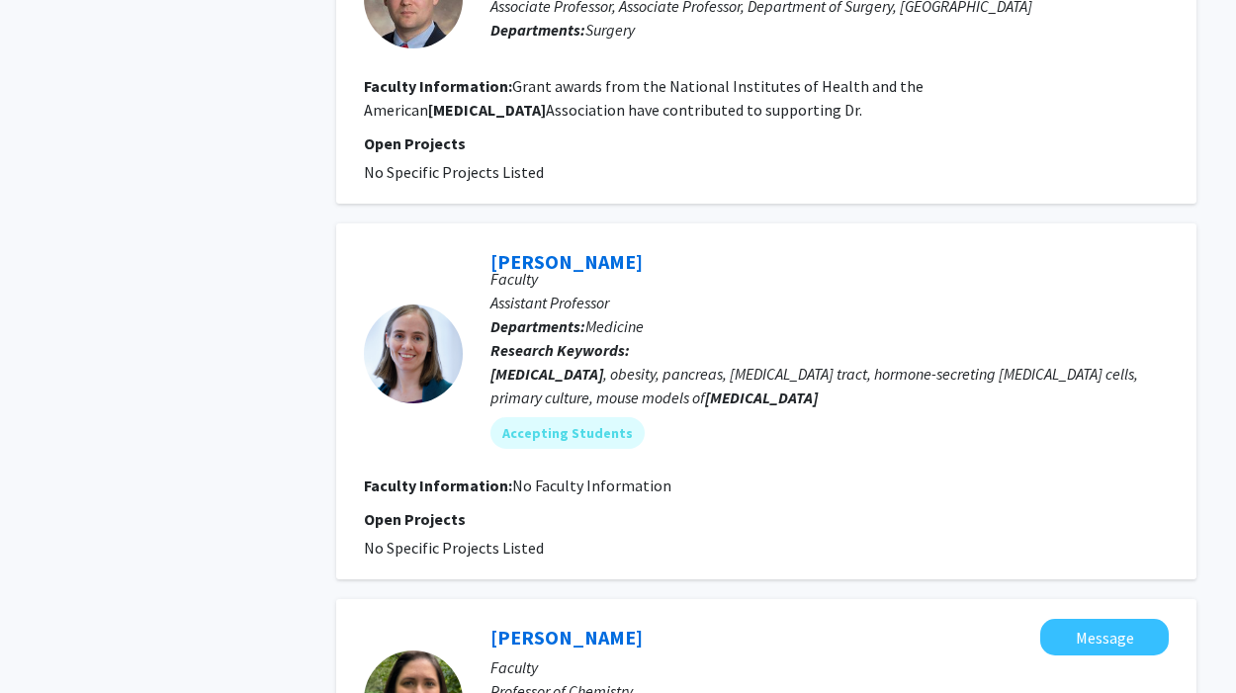
scroll to position [1894, 0]
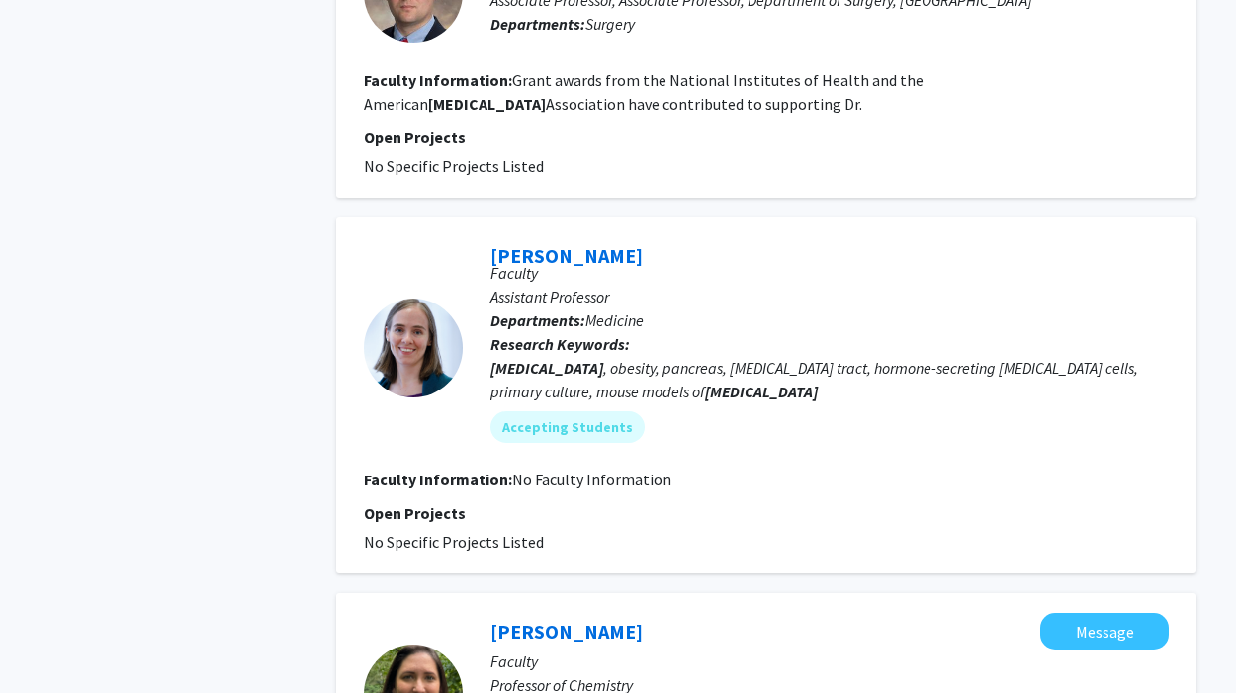
click at [625, 489] on span "No Faculty Information" at bounding box center [591, 480] width 159 height 20
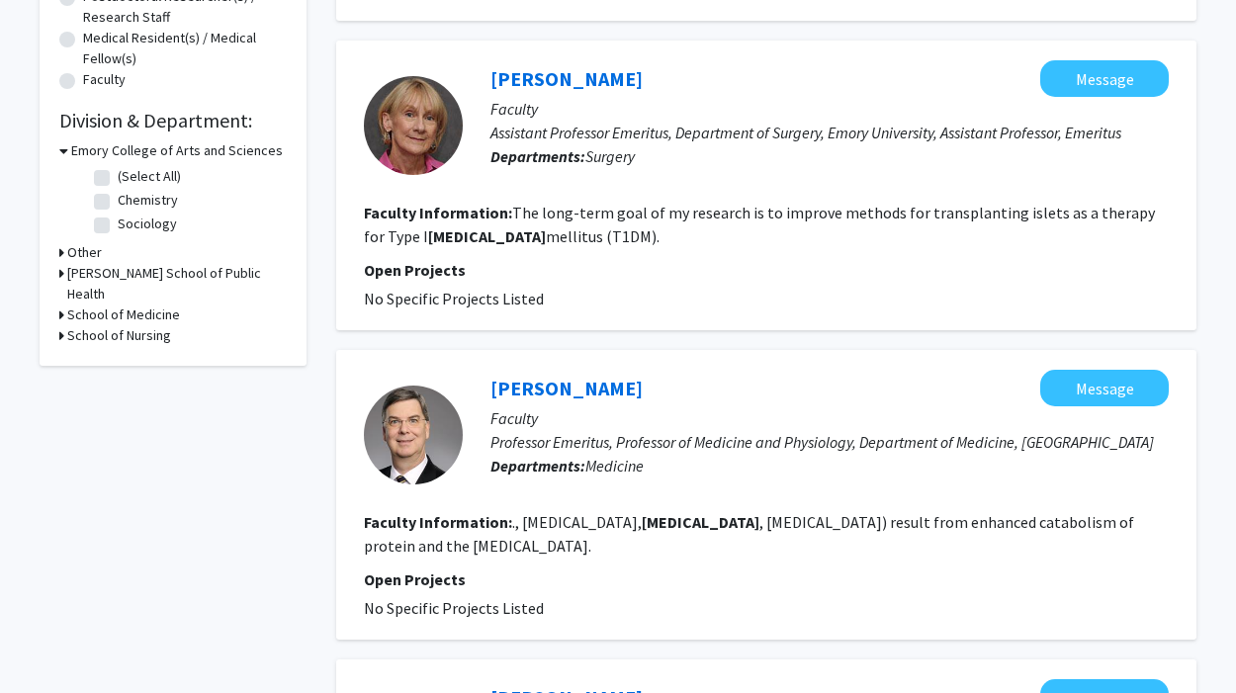
scroll to position [0, 0]
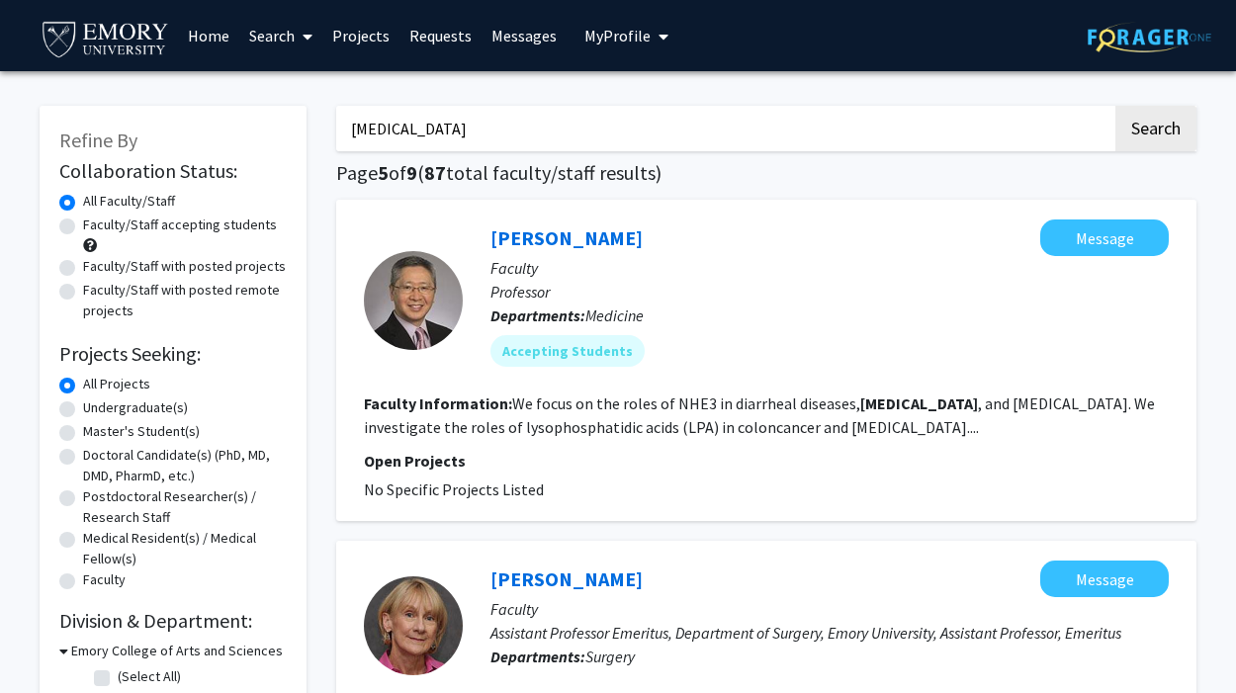
click at [610, 33] on span "My Profile" at bounding box center [617, 36] width 66 height 20
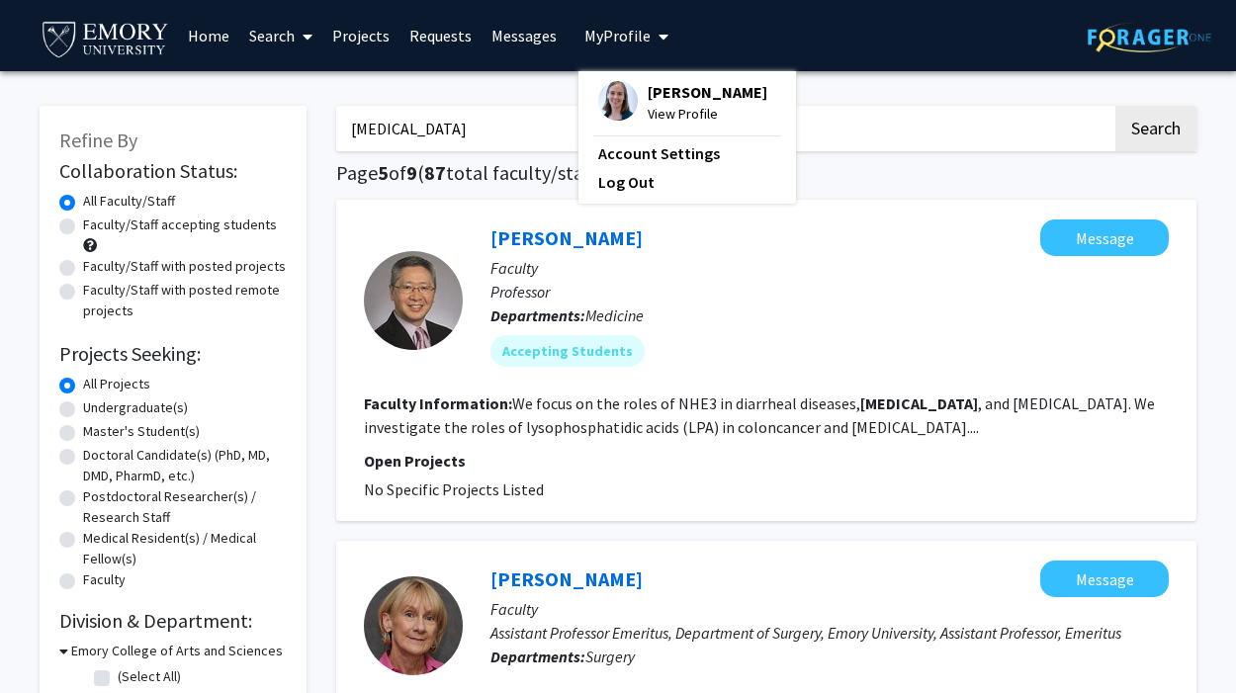
click at [667, 125] on span "View Profile" at bounding box center [708, 114] width 120 height 22
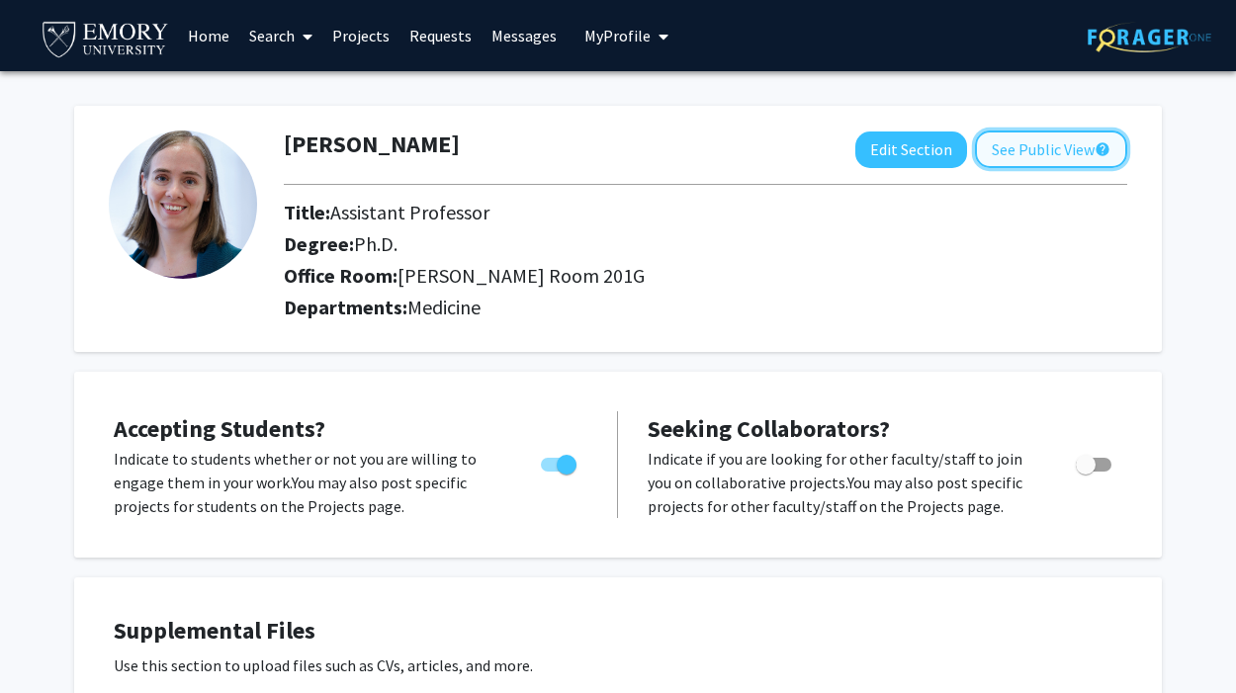
click at [1052, 156] on button "See Public View help" at bounding box center [1051, 149] width 152 height 38
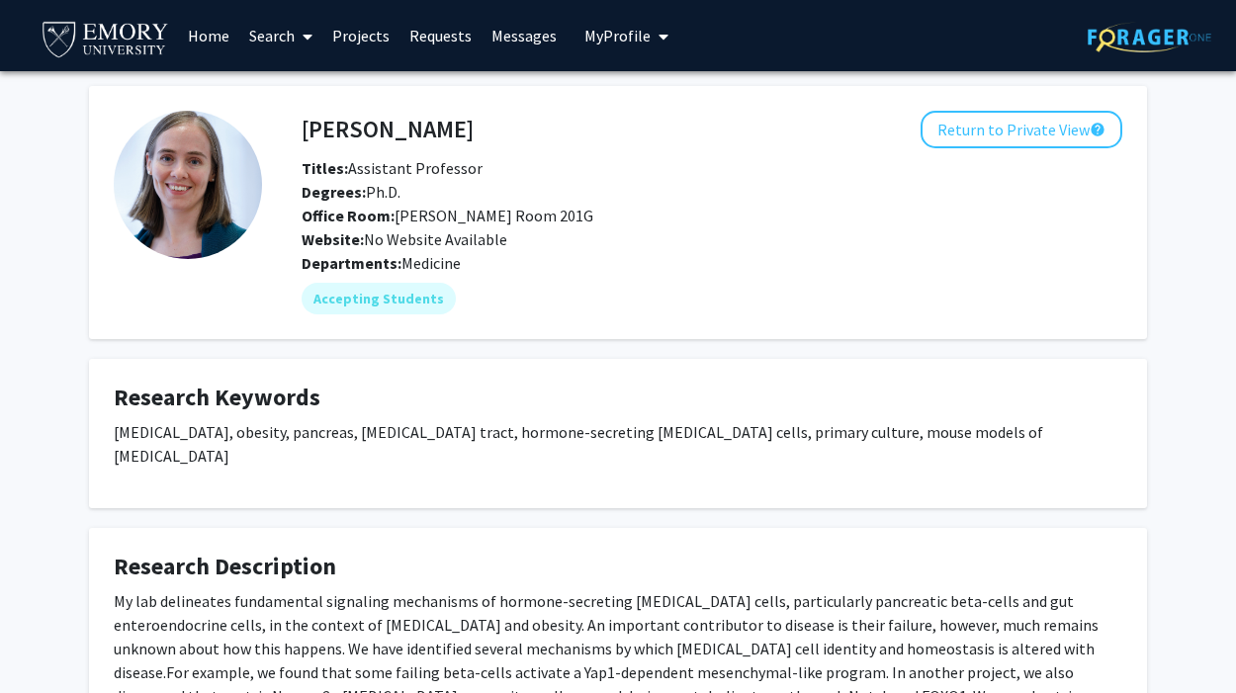
click at [627, 27] on span "My Profile" at bounding box center [617, 36] width 66 height 20
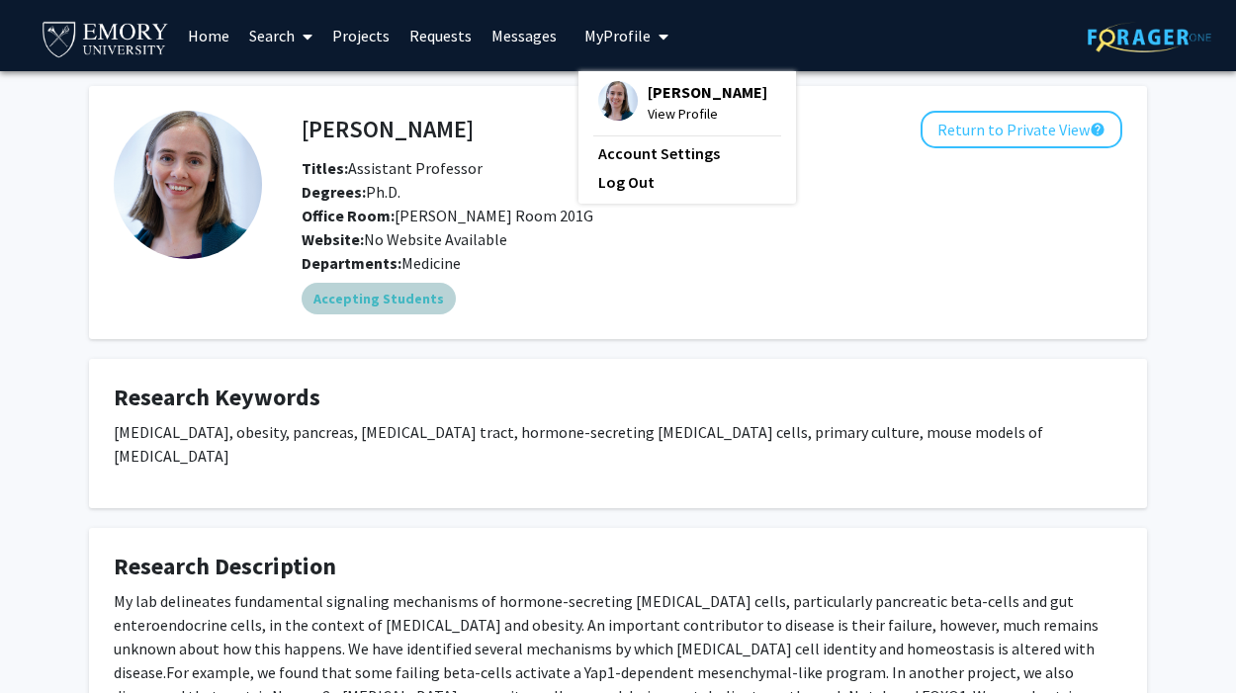
click at [1113, 285] on div "Accepting Students" at bounding box center [712, 299] width 828 height 40
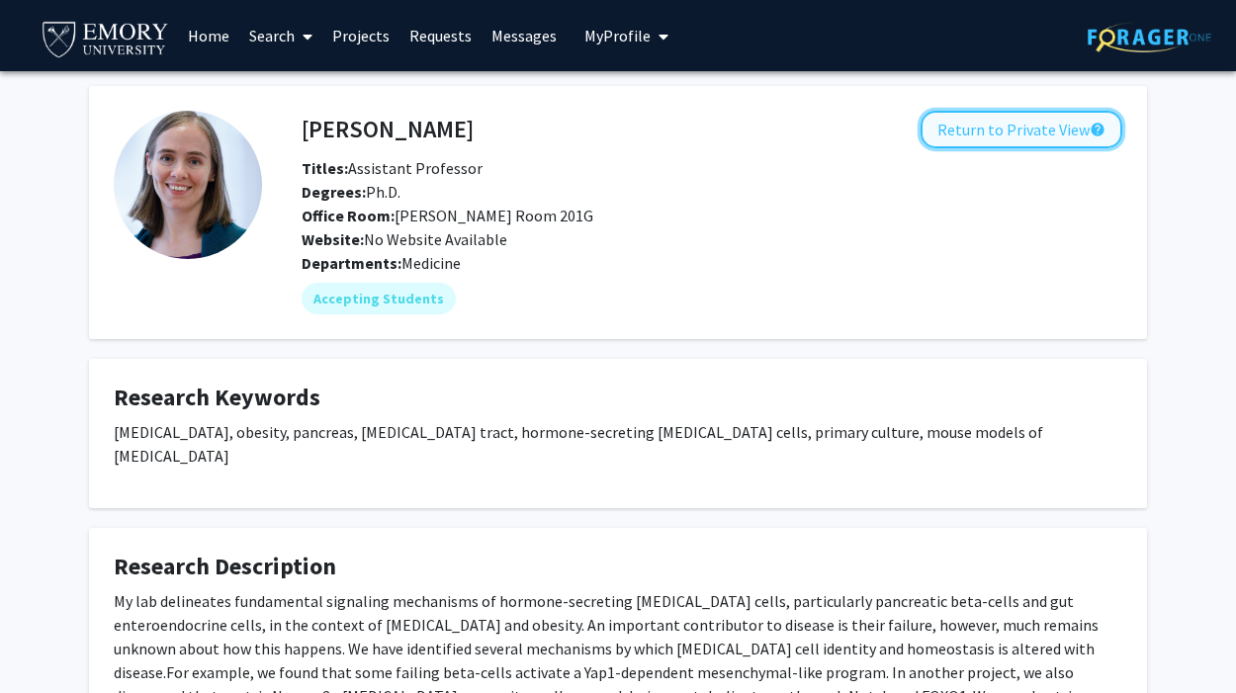
click at [1024, 120] on button "Return to Private View help" at bounding box center [1021, 130] width 202 height 38
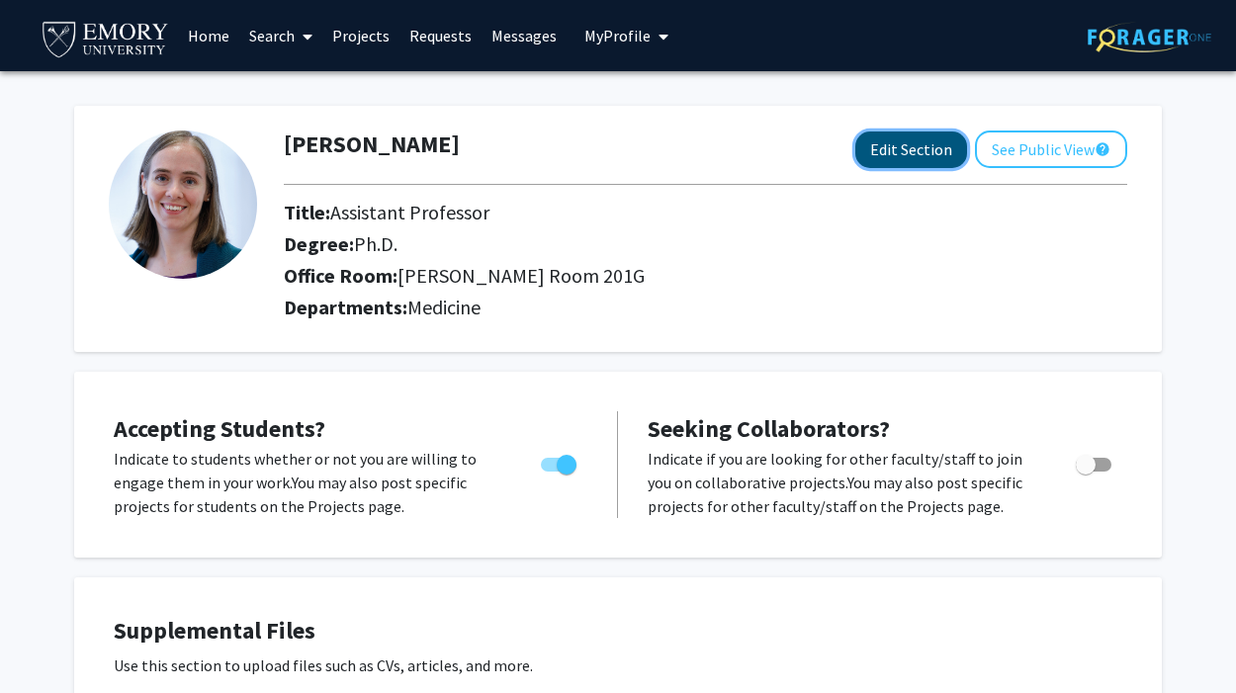
click at [902, 146] on button "Edit Section" at bounding box center [911, 149] width 112 height 37
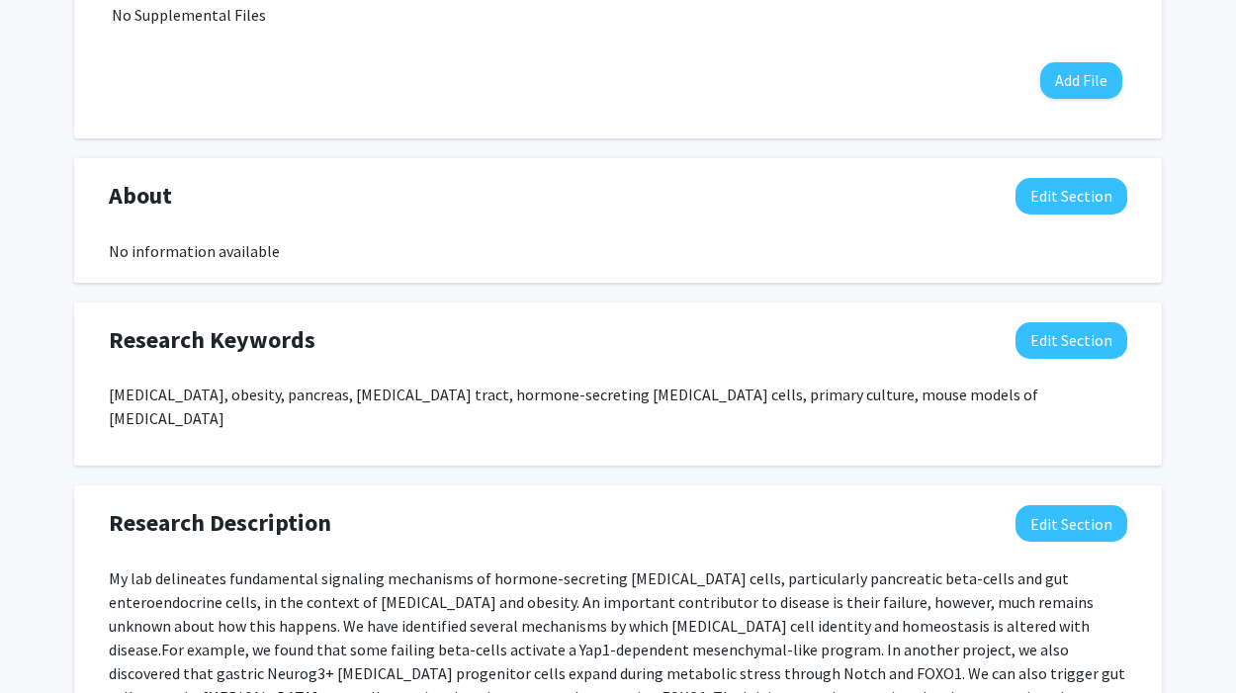
scroll to position [948, 0]
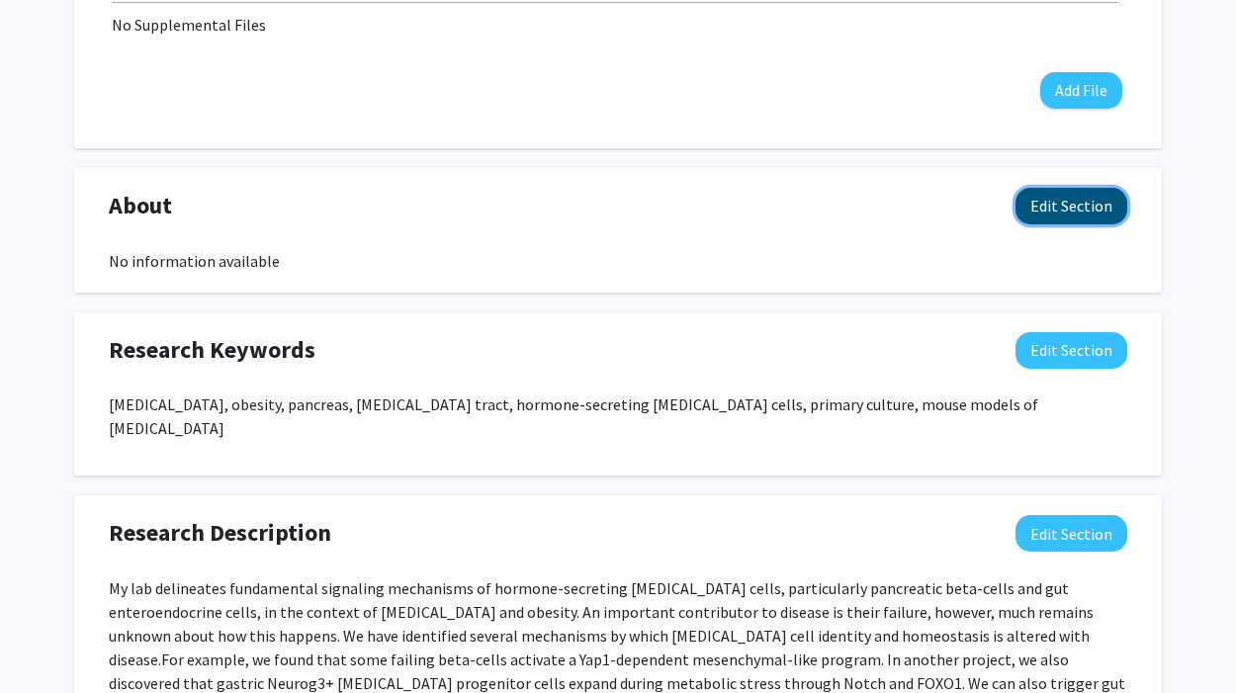
click at [1102, 203] on button "Edit Section" at bounding box center [1071, 206] width 112 height 37
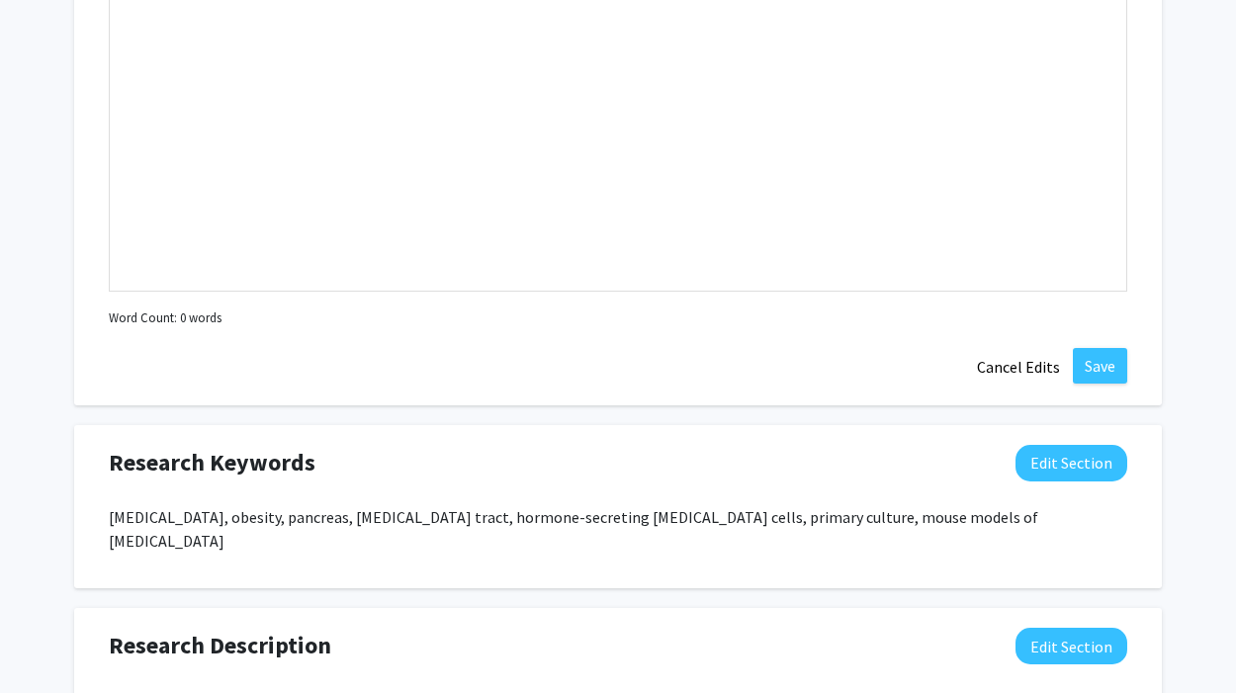
scroll to position [995, 0]
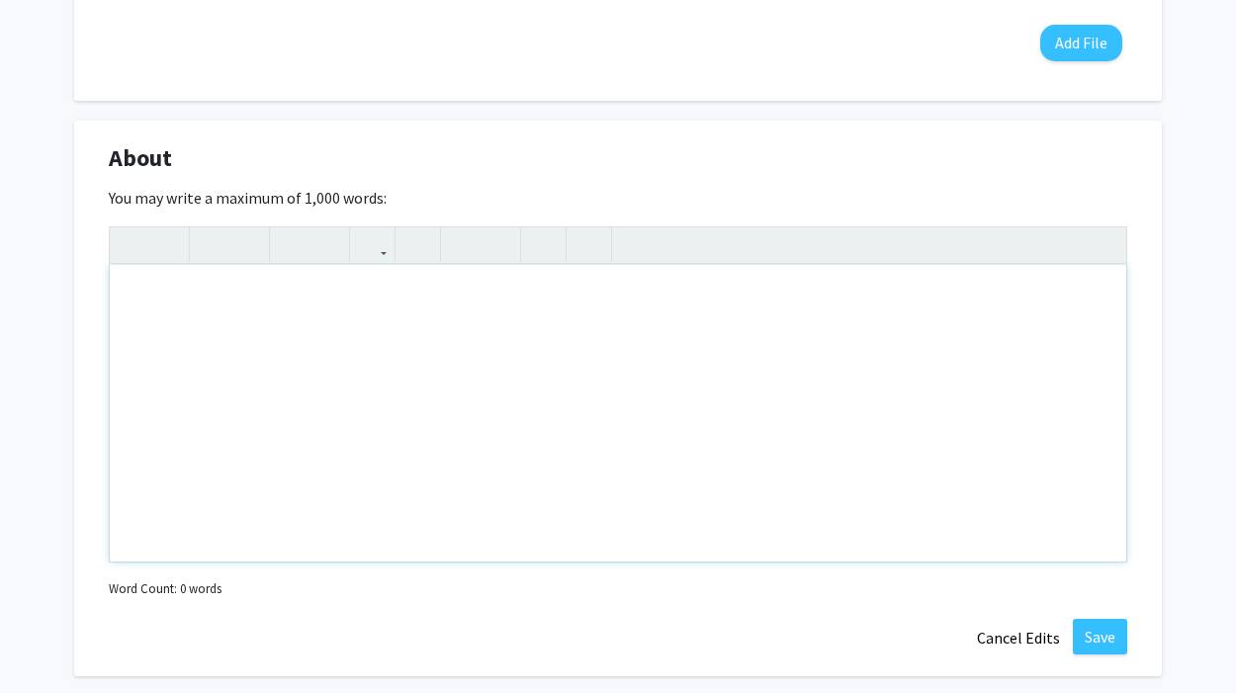
click at [246, 313] on div "Note to users with screen readers: Please deactivate our accessibility plugin f…" at bounding box center [618, 413] width 1016 height 297
paste div "Note to users with screen readers: Please deactivate our accessibility plugin f…"
type textarea "<l>Ip. Dolor SiTametco ad el Seddoeius Temporinc ut lab Etdolorema al Enimadmi,…"
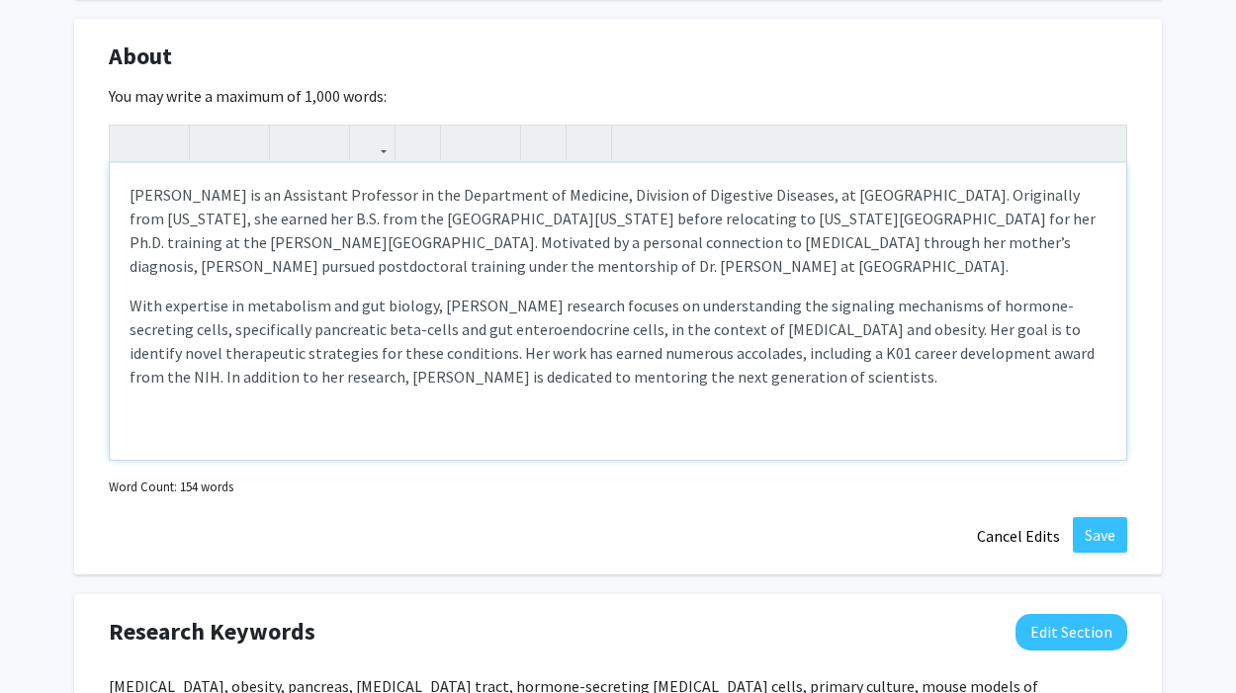
scroll to position [1092, 0]
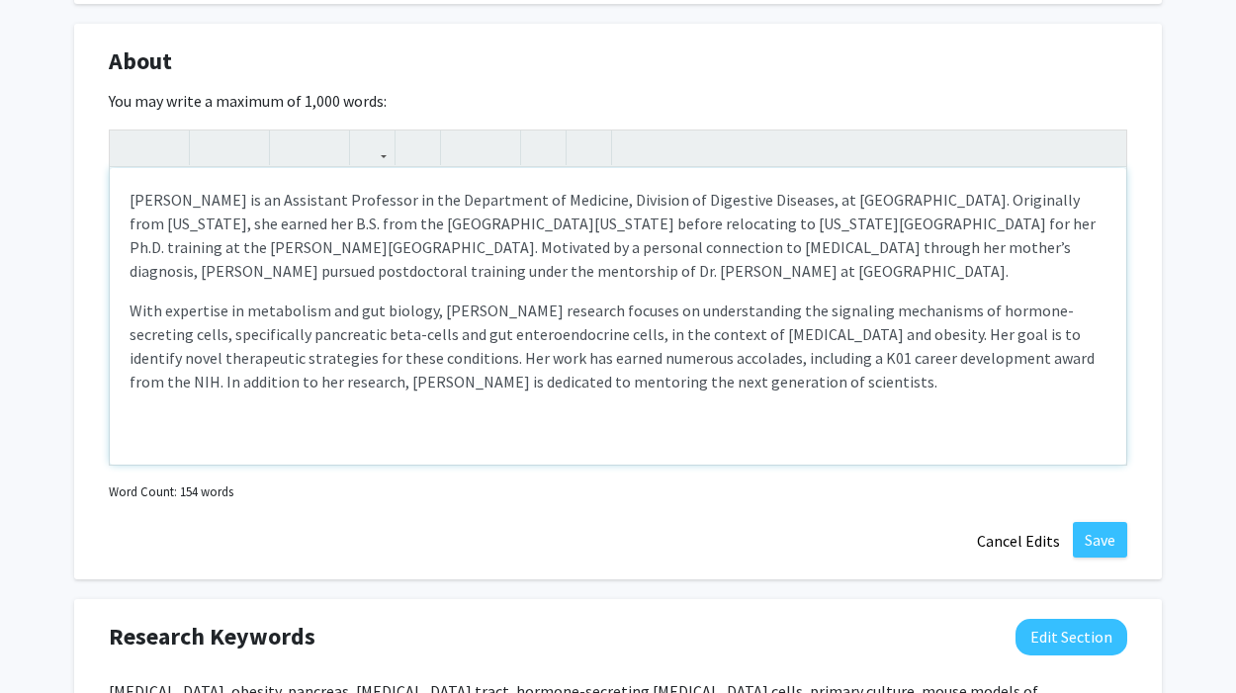
click at [673, 329] on p "With expertise in metabolism and gut biology, [PERSON_NAME] research focuses on…" at bounding box center [618, 346] width 977 height 95
drag, startPoint x: 674, startPoint y: 335, endPoint x: 620, endPoint y: 337, distance: 54.4
click at [620, 337] on p "With expertise in metabolism and gut biology, [PERSON_NAME] research focuses on…" at bounding box center [618, 346] width 977 height 95
click at [667, 334] on p "With expertise in metabolism and gut biology, [PERSON_NAME] research focuses on…" at bounding box center [618, 346] width 977 height 95
click at [691, 339] on p "With expertise in metabolism and gut biology, [PERSON_NAME] research focuses on…" at bounding box center [618, 346] width 977 height 95
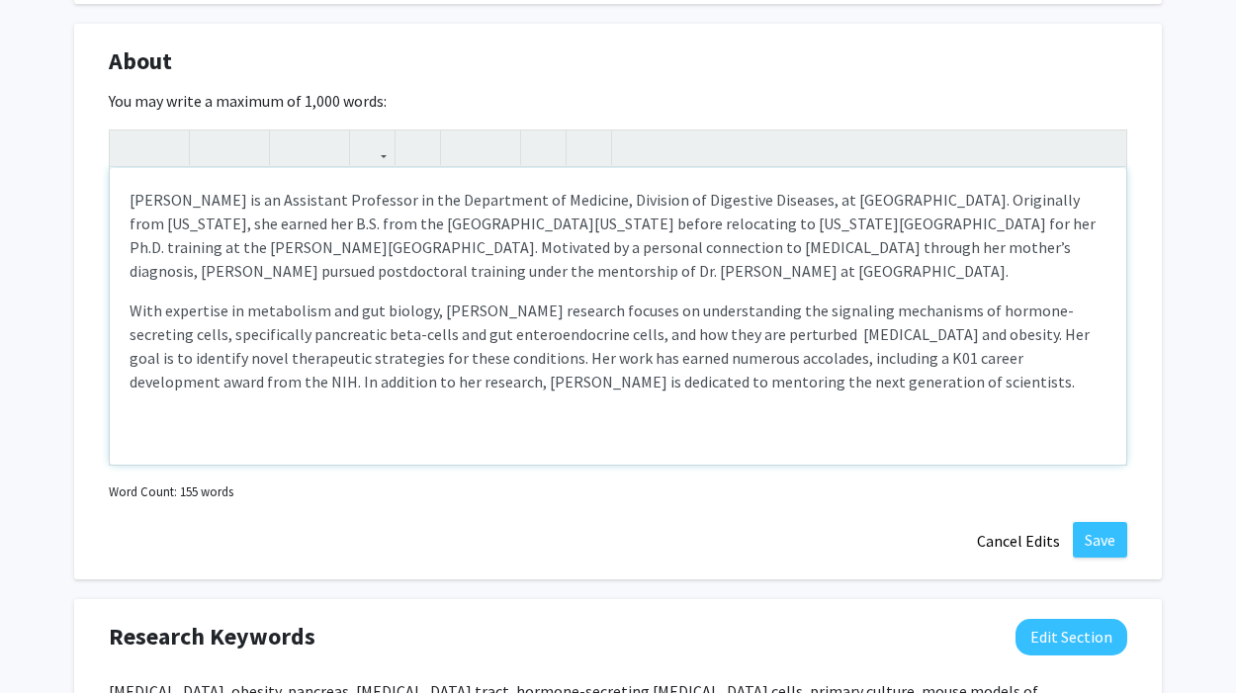
type textarea "<l>Ip. Dolor SiTametco ad el Seddoeius Temporinc ut lab Etdolorema al Enimadmi,…"
click at [665, 377] on p "With expertise in metabolism and gut biology, [PERSON_NAME] research focuses on…" at bounding box center [618, 346] width 977 height 95
click at [748, 379] on p "With expertise in metabolism and gut biology, [PERSON_NAME] research focuses on…" at bounding box center [618, 346] width 977 height 95
click at [856, 382] on p "With expertise in metabolism and gut biology, [PERSON_NAME] research focuses on…" at bounding box center [618, 346] width 977 height 95
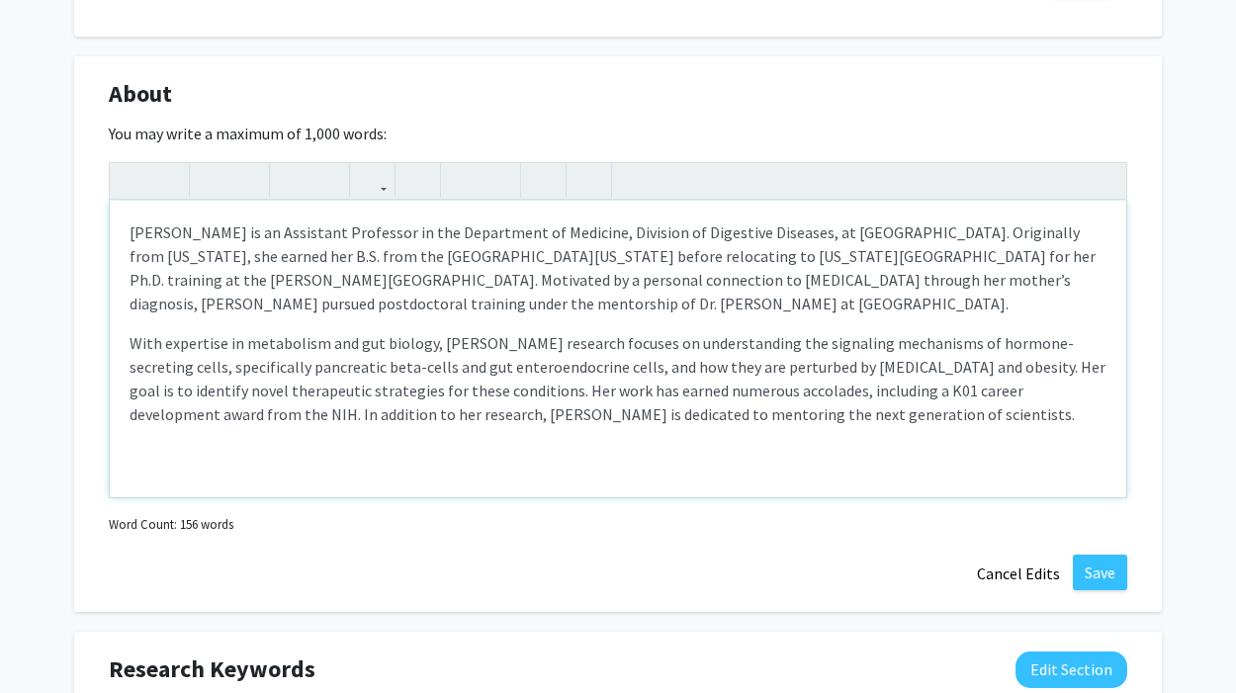
scroll to position [1054, 0]
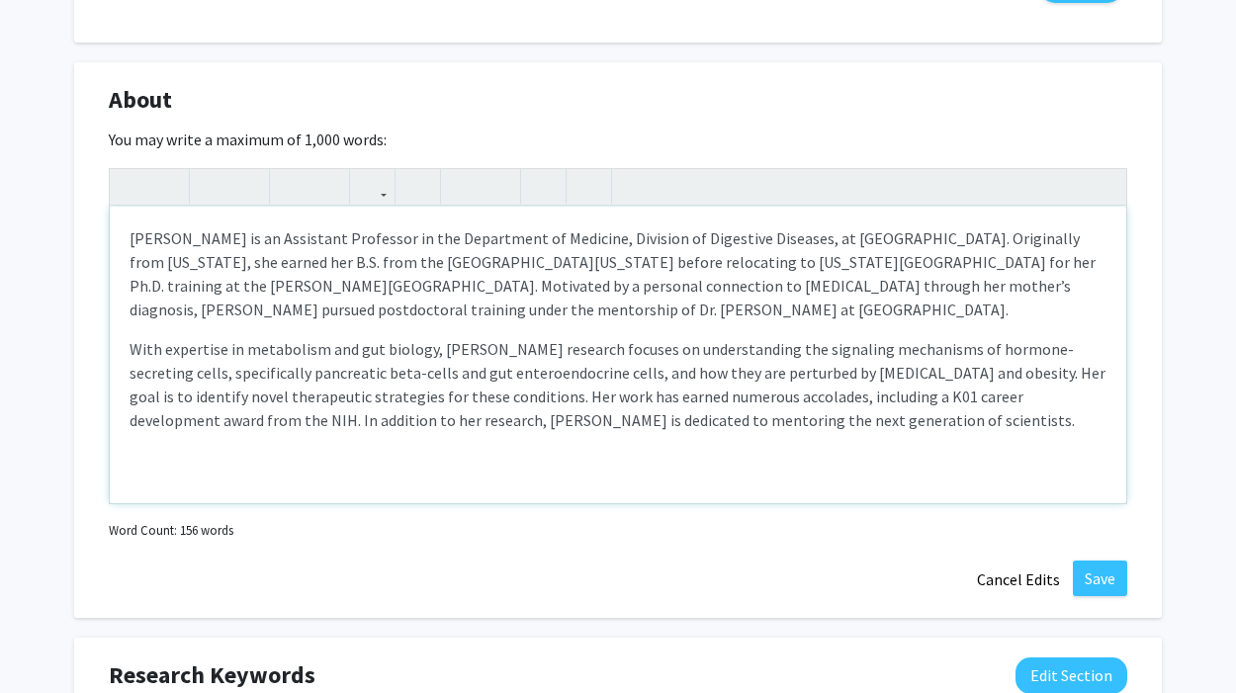
click at [597, 290] on p "[PERSON_NAME] is an Assistant Professor in the Department of Medicine, Division…" at bounding box center [618, 273] width 977 height 95
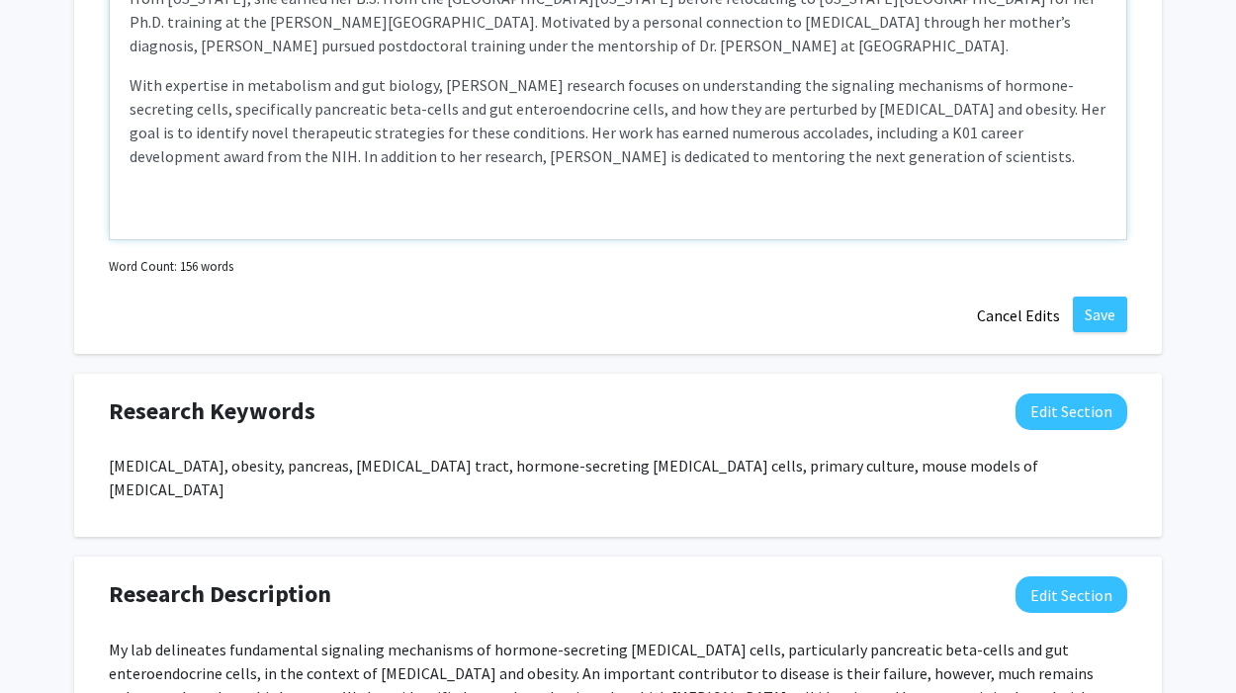
scroll to position [1723, 0]
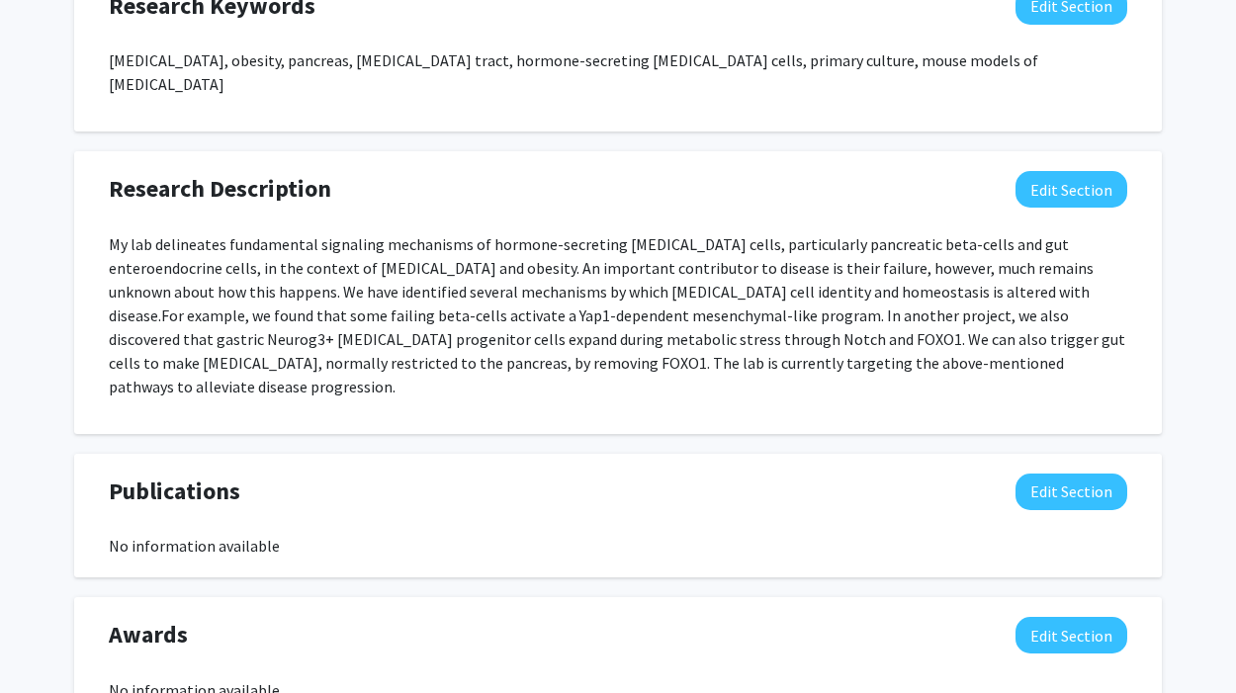
click at [127, 232] on p "My lab delineates fundamental signaling mechanisms of hormone-secreting [MEDICA…" at bounding box center [618, 315] width 1018 height 166
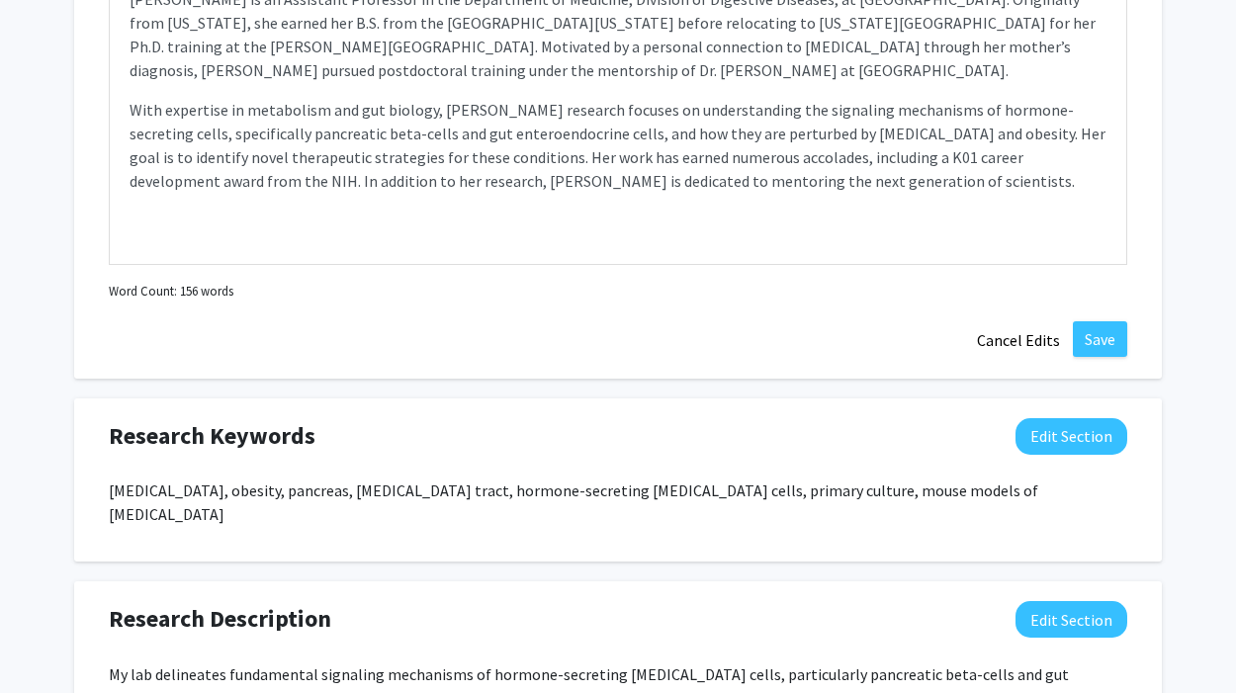
scroll to position [1104, 0]
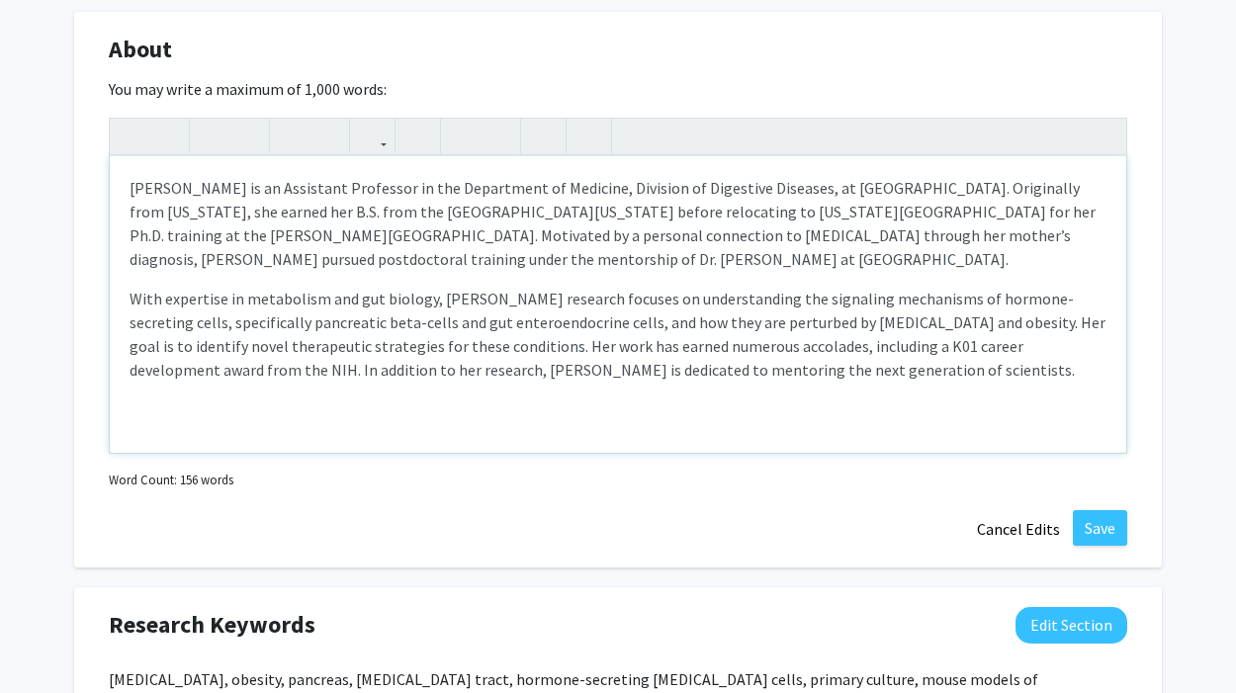
click at [231, 436] on div "[PERSON_NAME] is an Assistant Professor in the Department of Medicine, Division…" at bounding box center [618, 304] width 1016 height 297
click at [1099, 527] on button "Save" at bounding box center [1100, 528] width 54 height 36
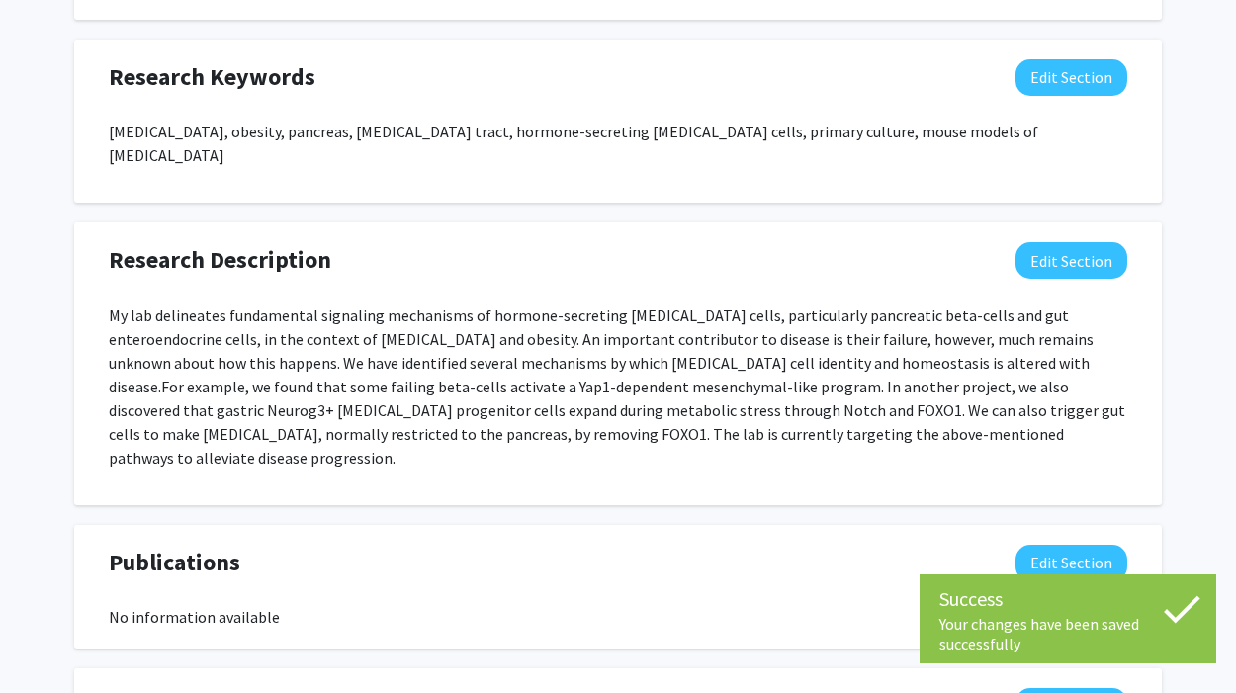
scroll to position [1431, 0]
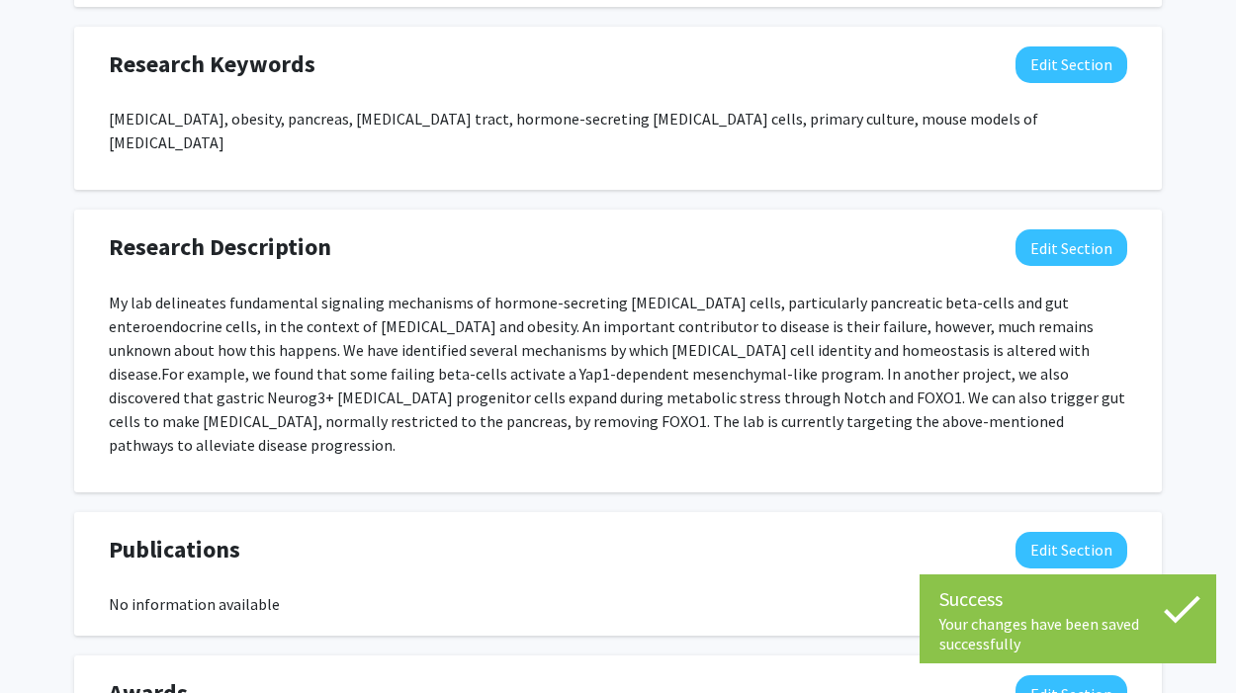
click at [307, 291] on p "My lab delineates fundamental signaling mechanisms of hormone-secreting [MEDICA…" at bounding box center [618, 374] width 1018 height 166
click at [1069, 229] on button "Edit Section" at bounding box center [1071, 247] width 112 height 37
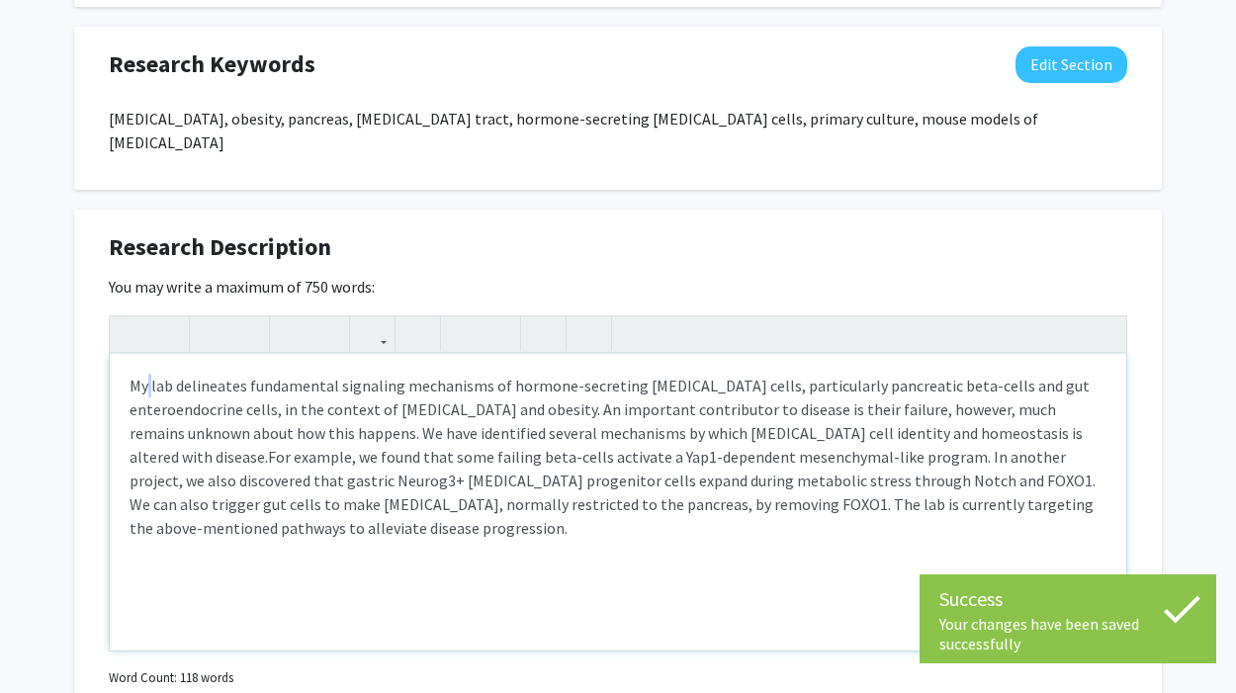
click at [147, 374] on p "My lab delineates fundamental signaling mechanisms of hormone-secreting [MEDICA…" at bounding box center [618, 457] width 977 height 166
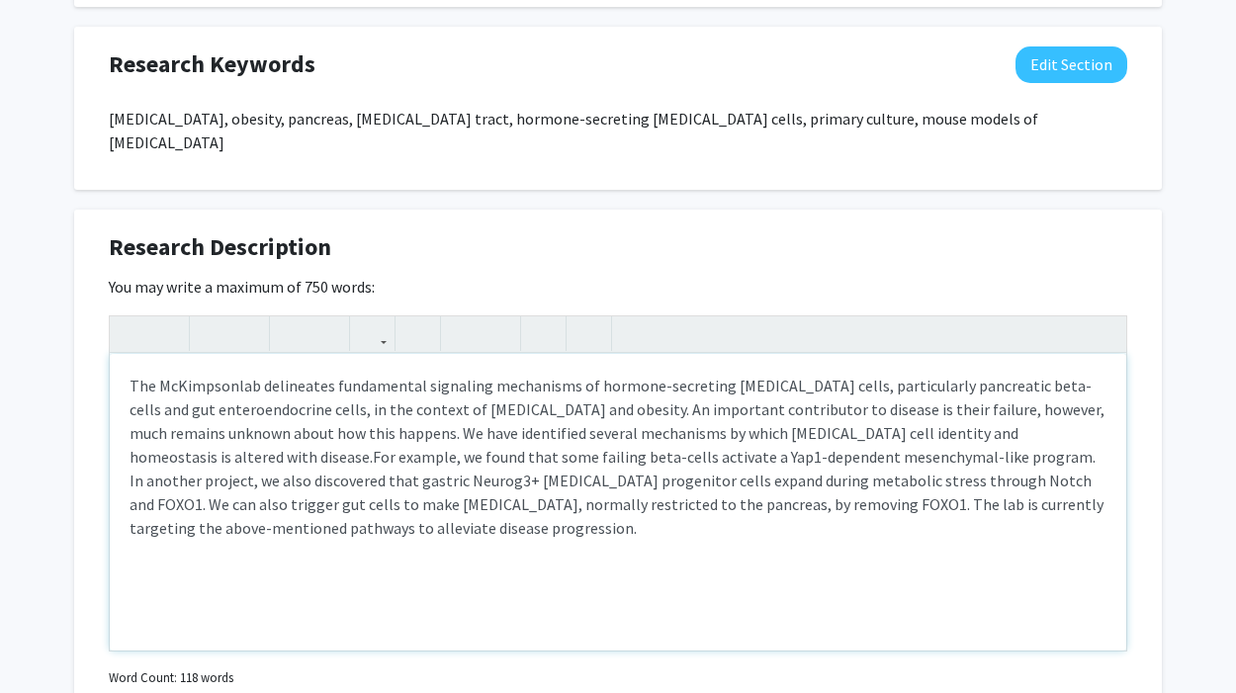
type textarea "<p>The McKimpson lab delineates fundamental signaling mechanisms of hormone-sec…"
click at [708, 489] on span "For example, we found that some failing beta-cells activate a Yap1-dependent me…" at bounding box center [617, 492] width 974 height 91
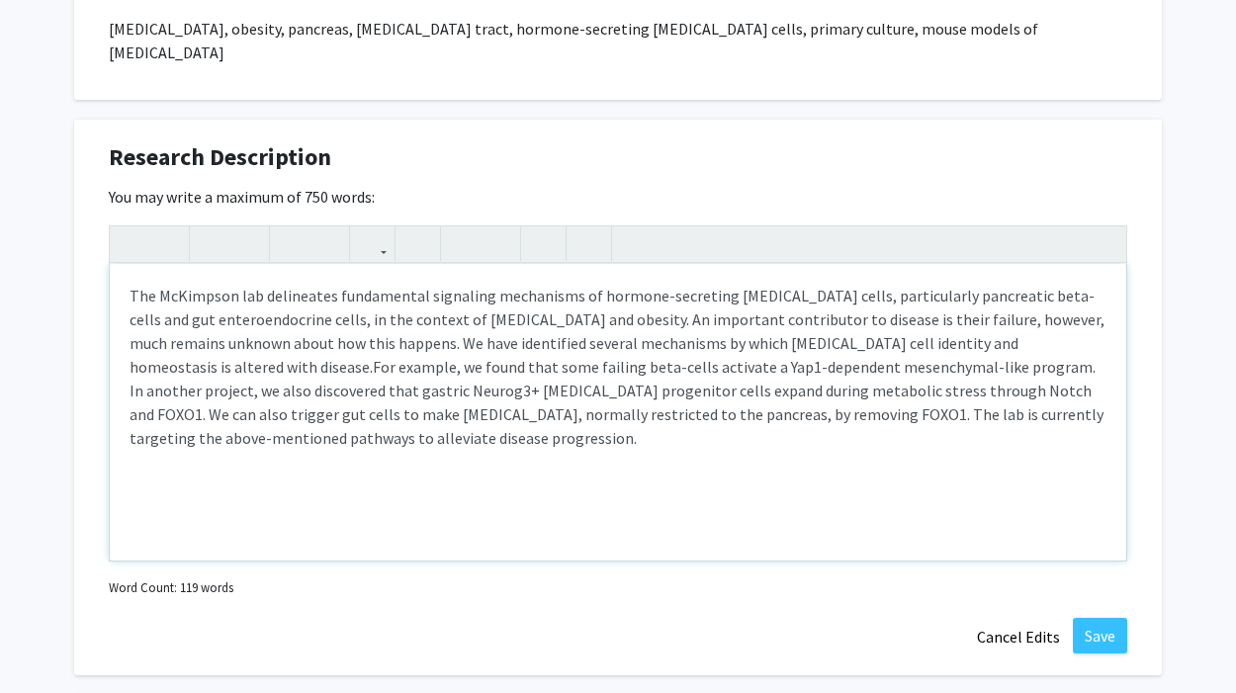
scroll to position [1777, 0]
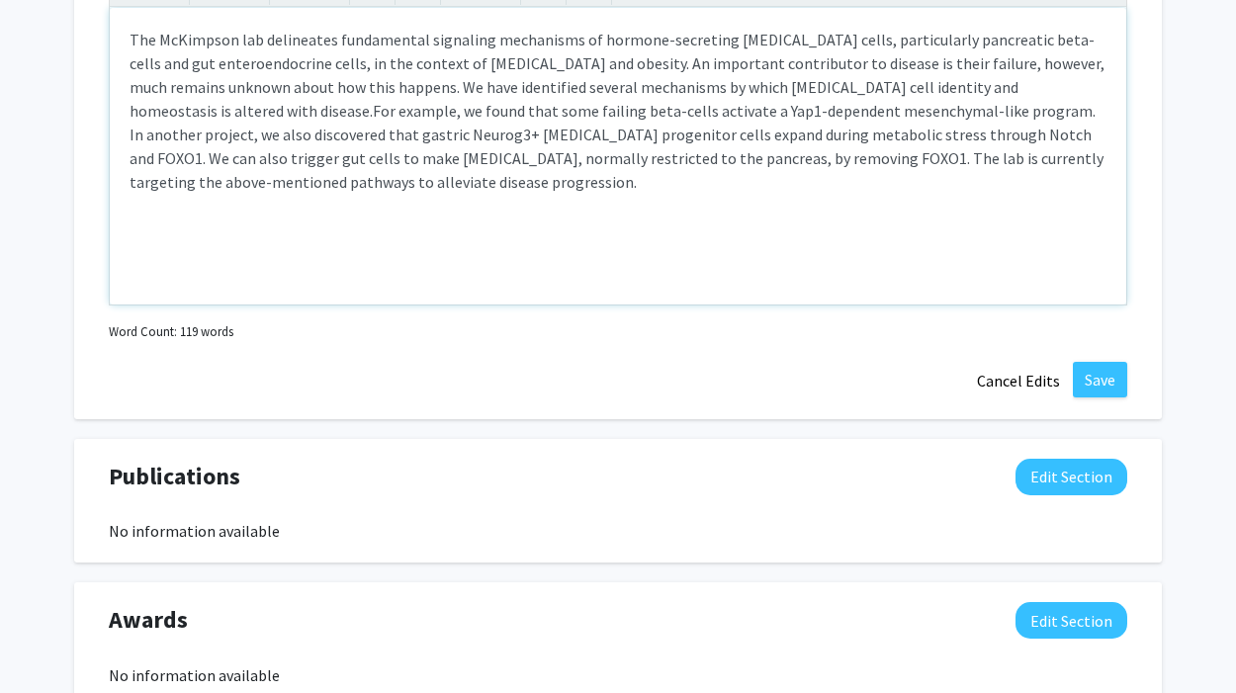
click at [789, 147] on p "The McKimpson lab delineates fundamental signaling mechanisms of hormone-secret…" at bounding box center [618, 111] width 977 height 166
click at [1113, 362] on button "Save" at bounding box center [1100, 380] width 54 height 36
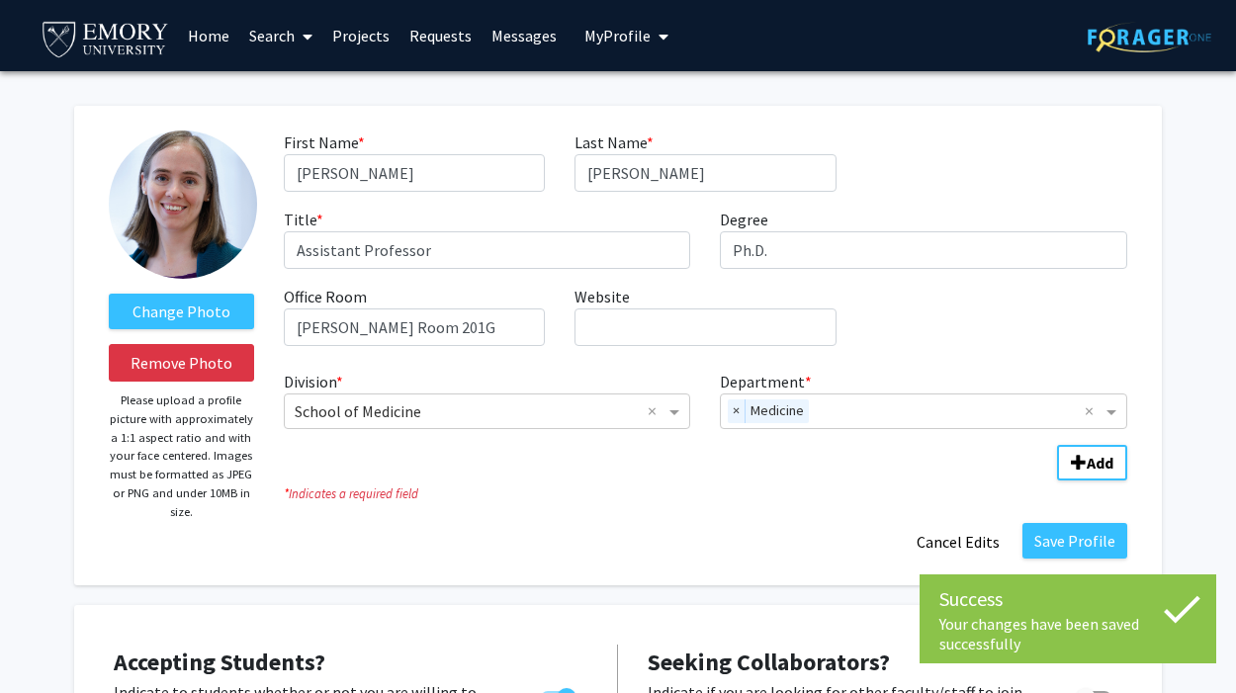
scroll to position [0, 0]
click at [603, 34] on span "My Profile" at bounding box center [617, 36] width 66 height 20
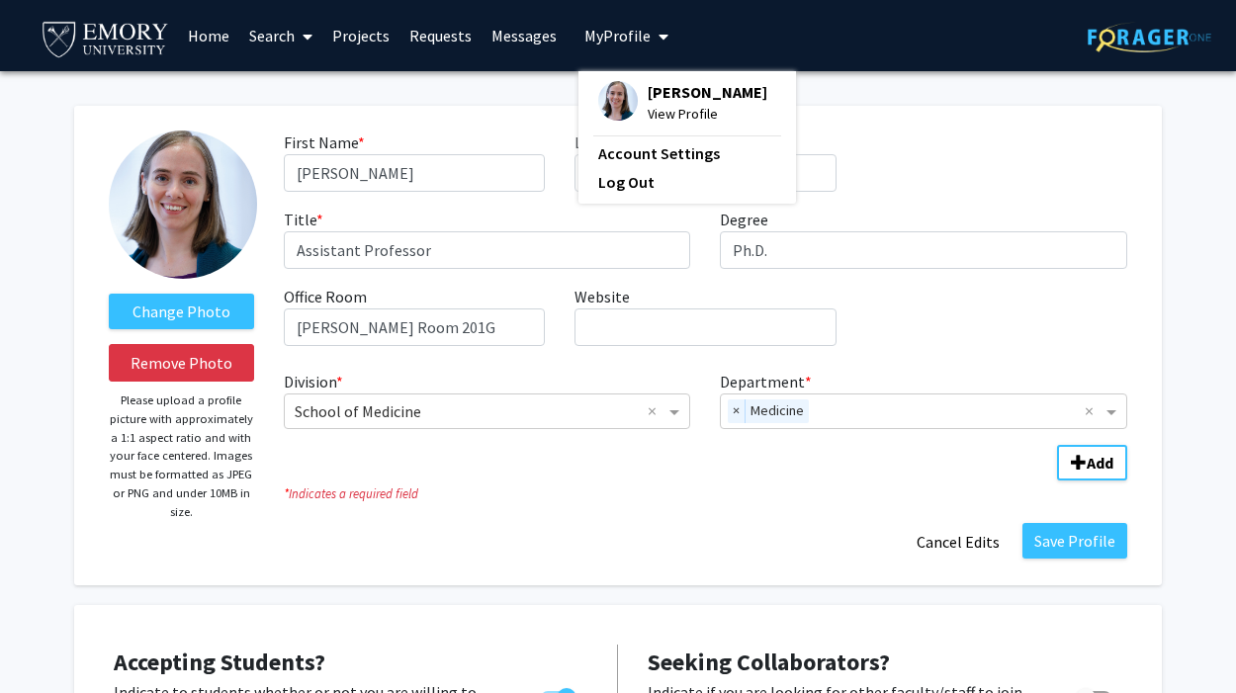
click at [665, 125] on span "View Profile" at bounding box center [708, 114] width 120 height 22
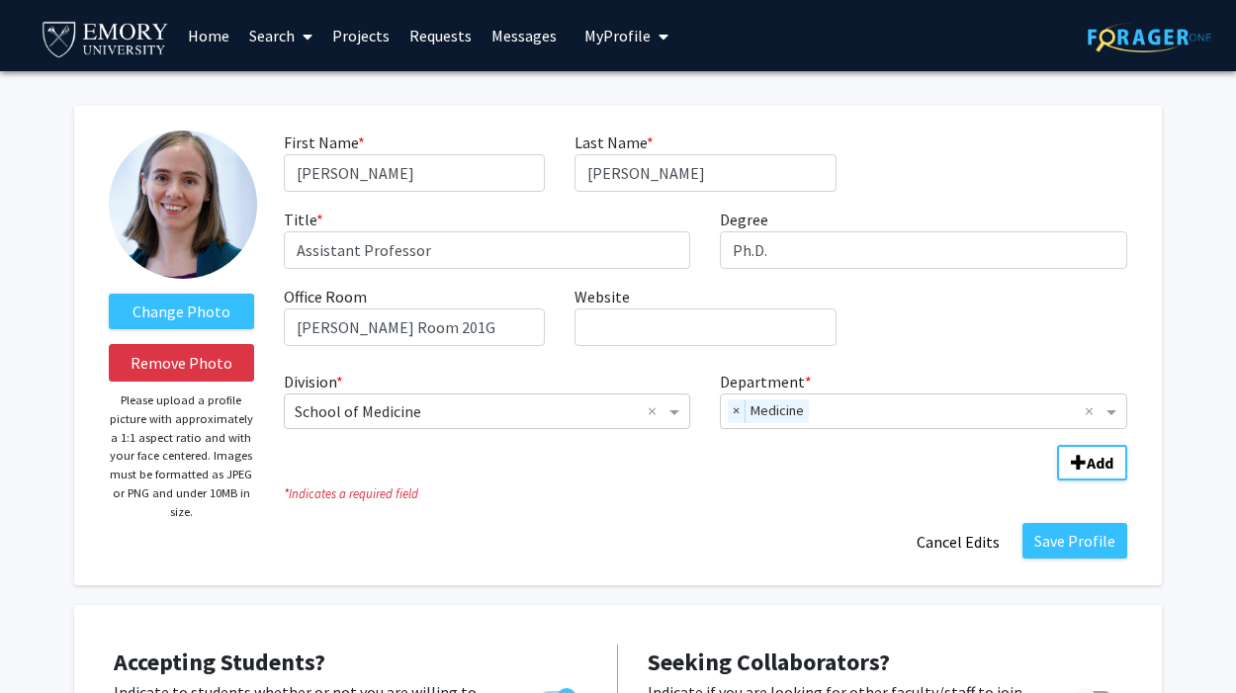
click at [633, 31] on span "My Profile" at bounding box center [617, 36] width 66 height 20
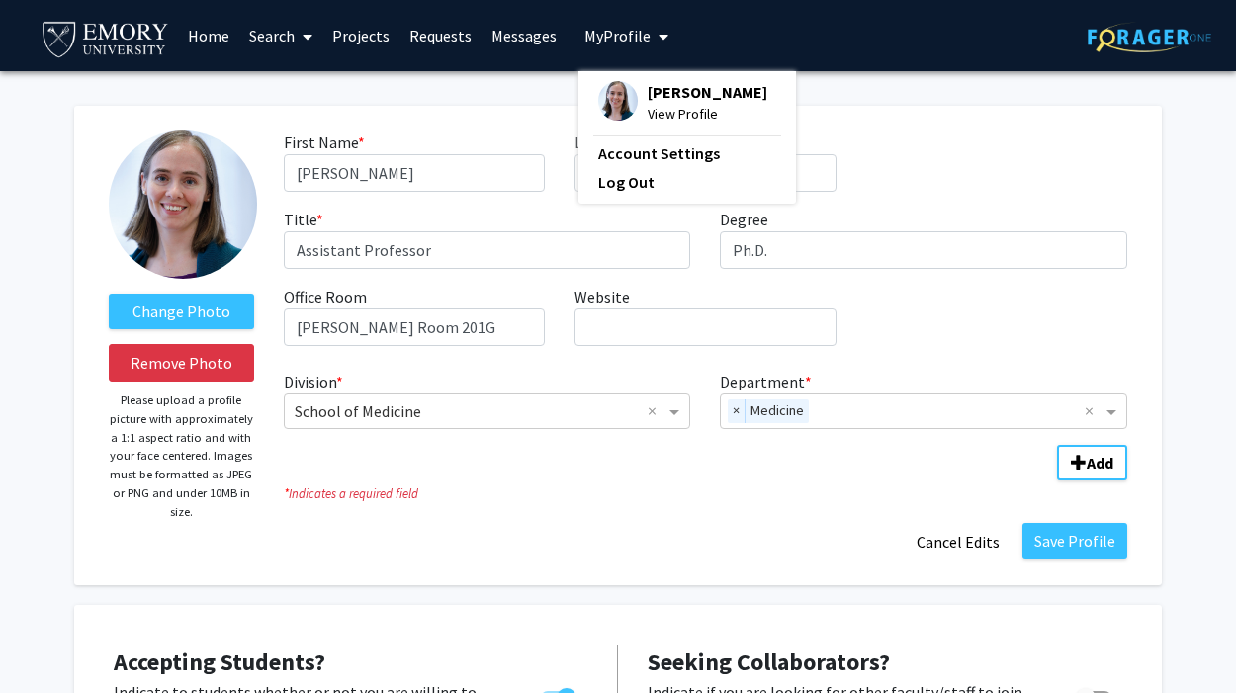
click at [672, 103] on span "[PERSON_NAME]" at bounding box center [708, 92] width 120 height 22
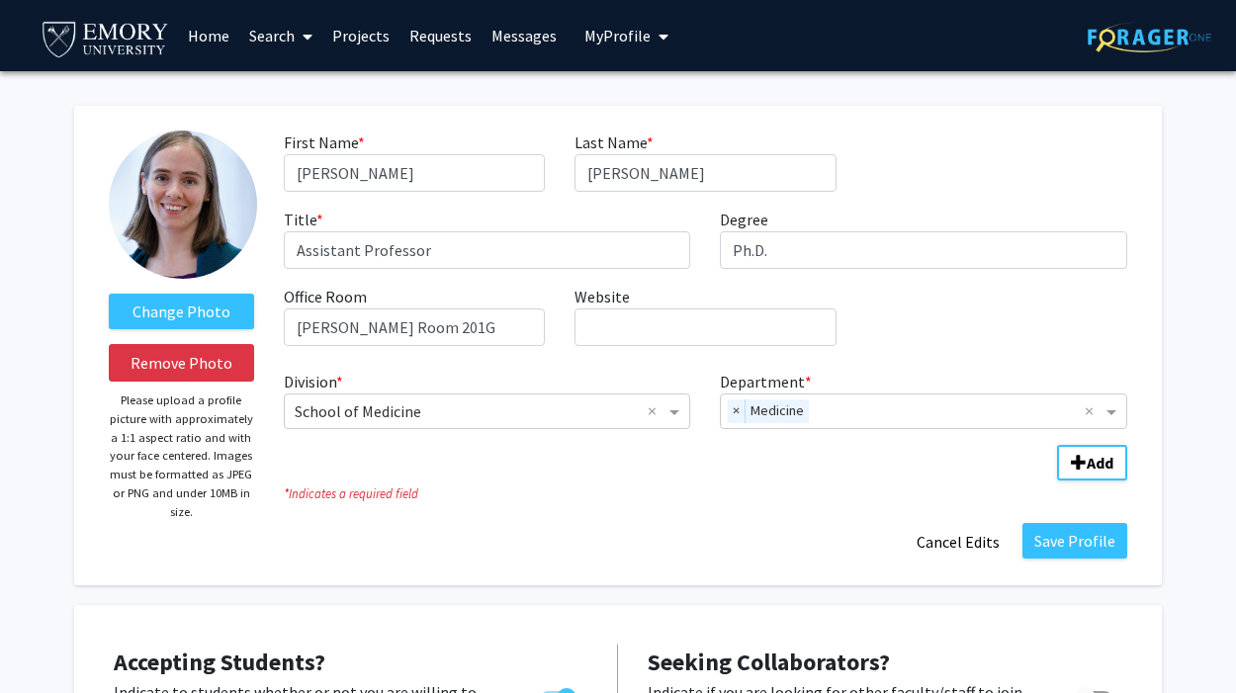
click at [630, 42] on span "My Profile" at bounding box center [617, 36] width 66 height 20
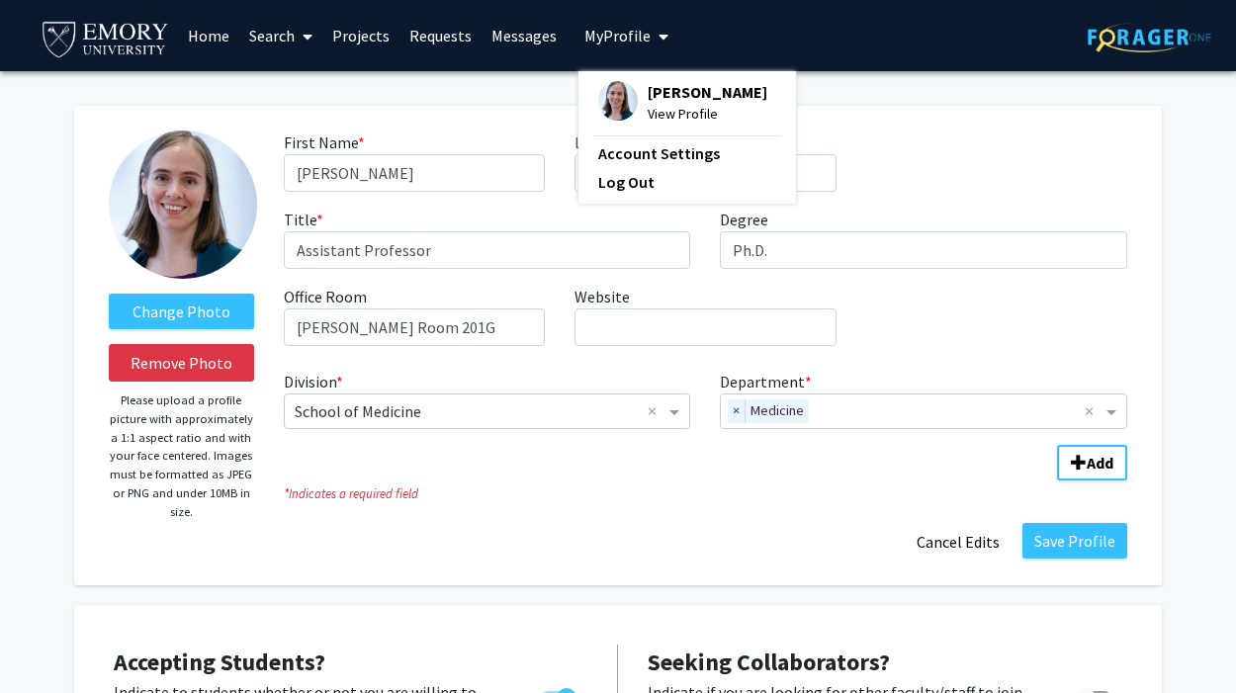
click at [604, 94] on img at bounding box center [618, 101] width 40 height 40
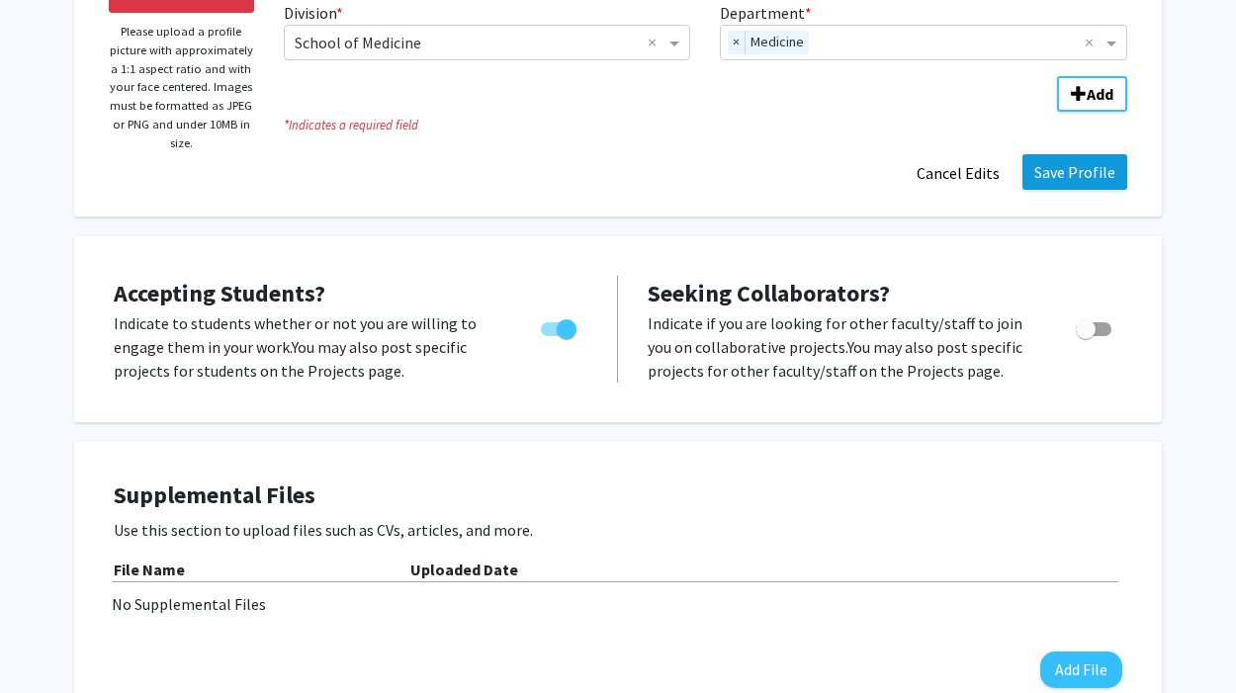
scroll to position [174, 0]
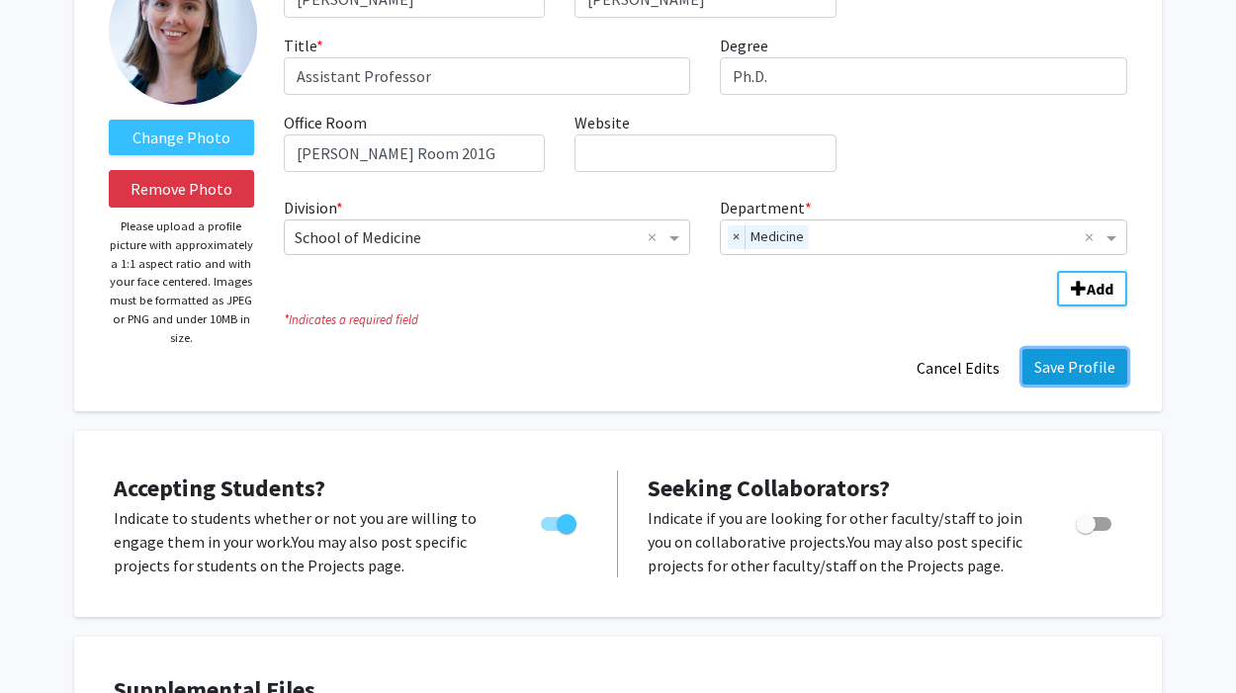
click at [1074, 356] on button "Save Profile" at bounding box center [1074, 367] width 105 height 36
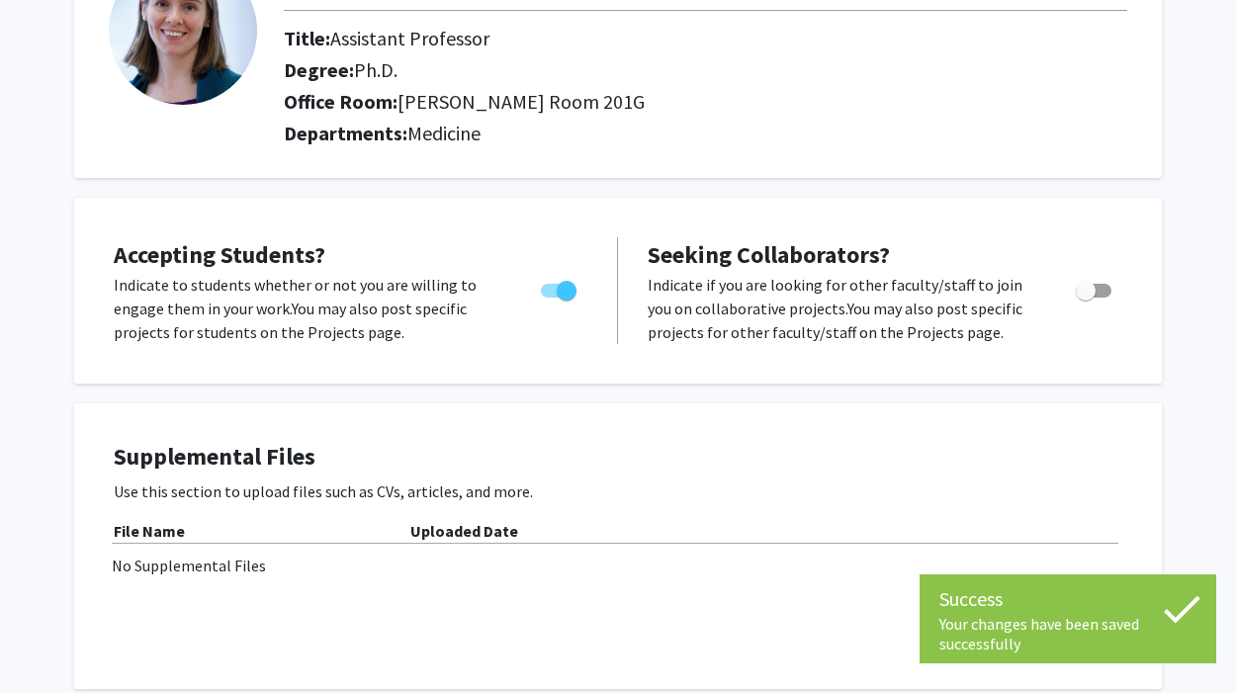
scroll to position [0, 0]
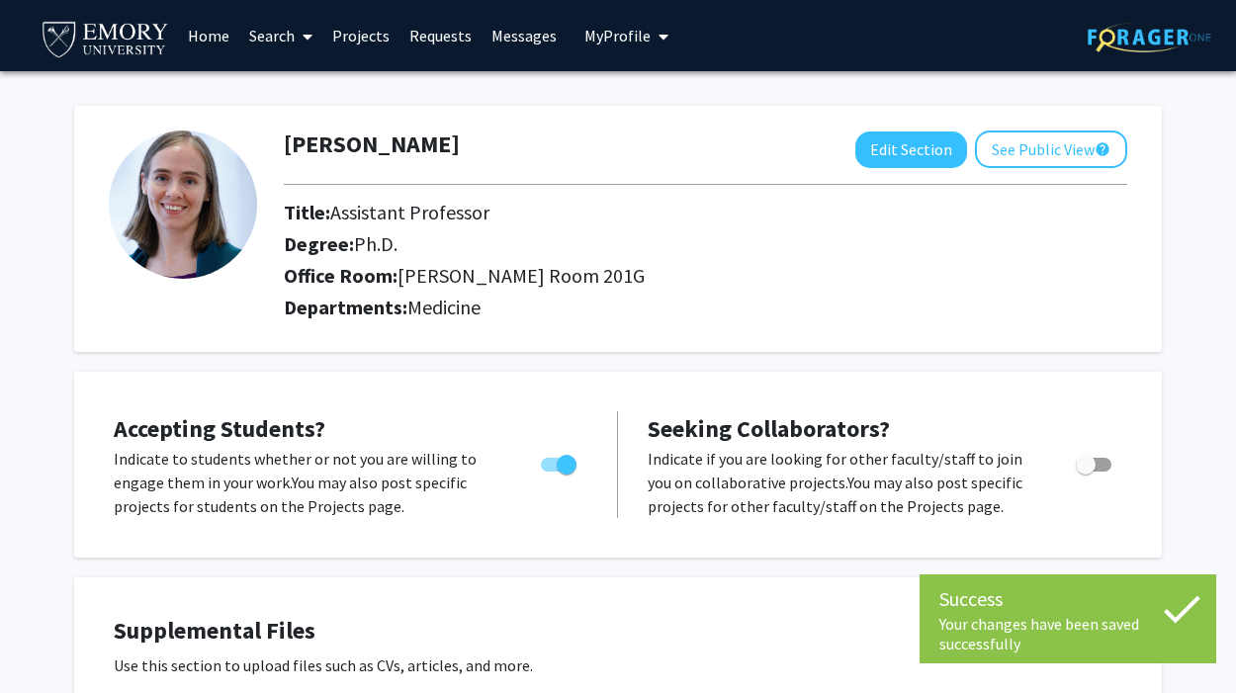
click at [615, 29] on span "My Profile" at bounding box center [617, 36] width 66 height 20
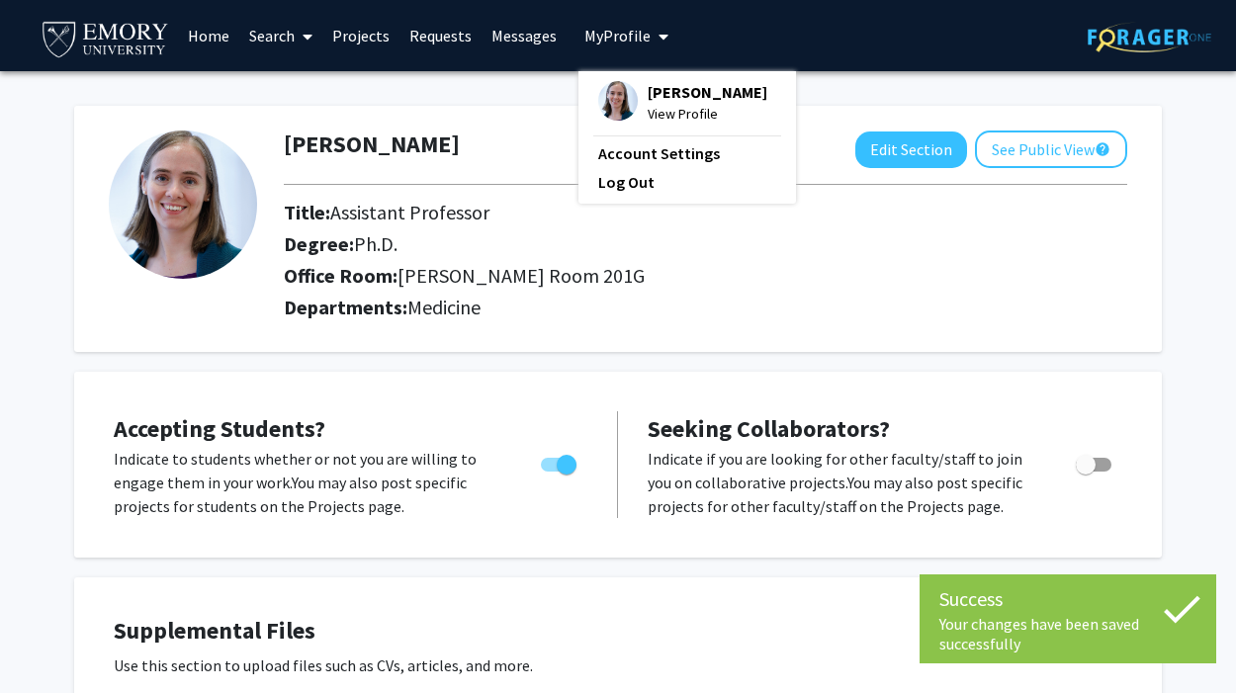
click at [922, 40] on div "Skip navigation Home Search Projects Requests Messages My Profile [PERSON_NAME]…" at bounding box center [618, 35] width 1186 height 71
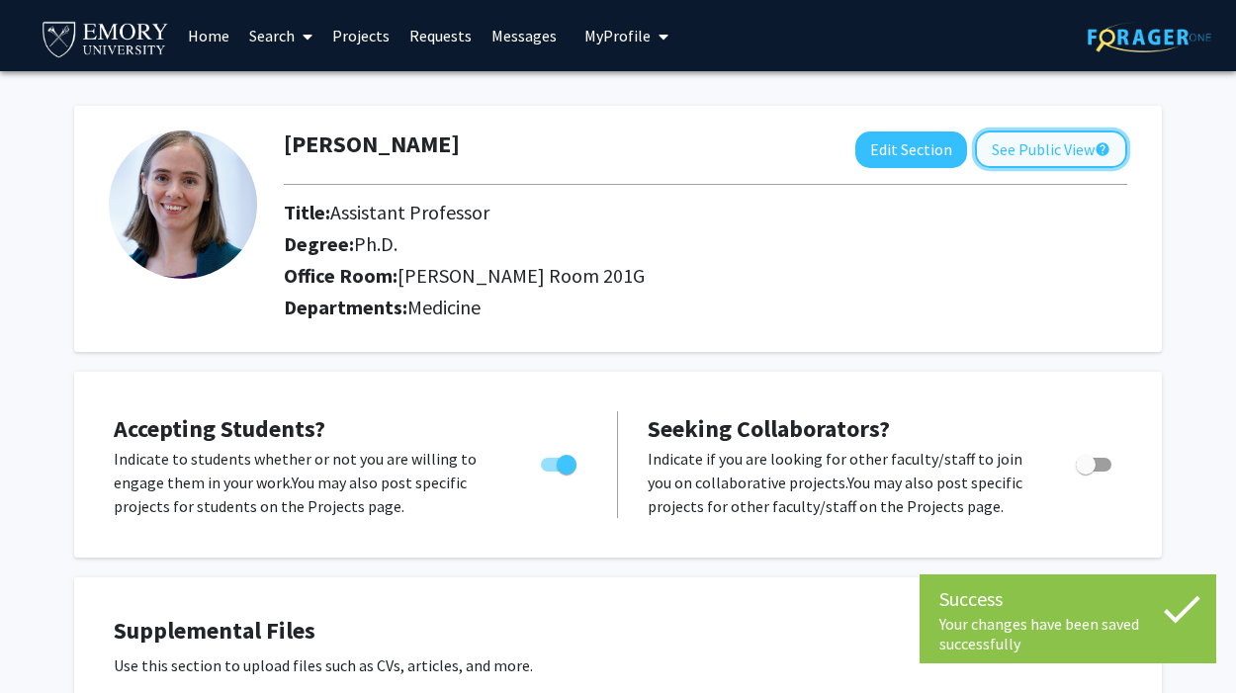
click at [1040, 148] on button "See Public View help" at bounding box center [1051, 149] width 152 height 38
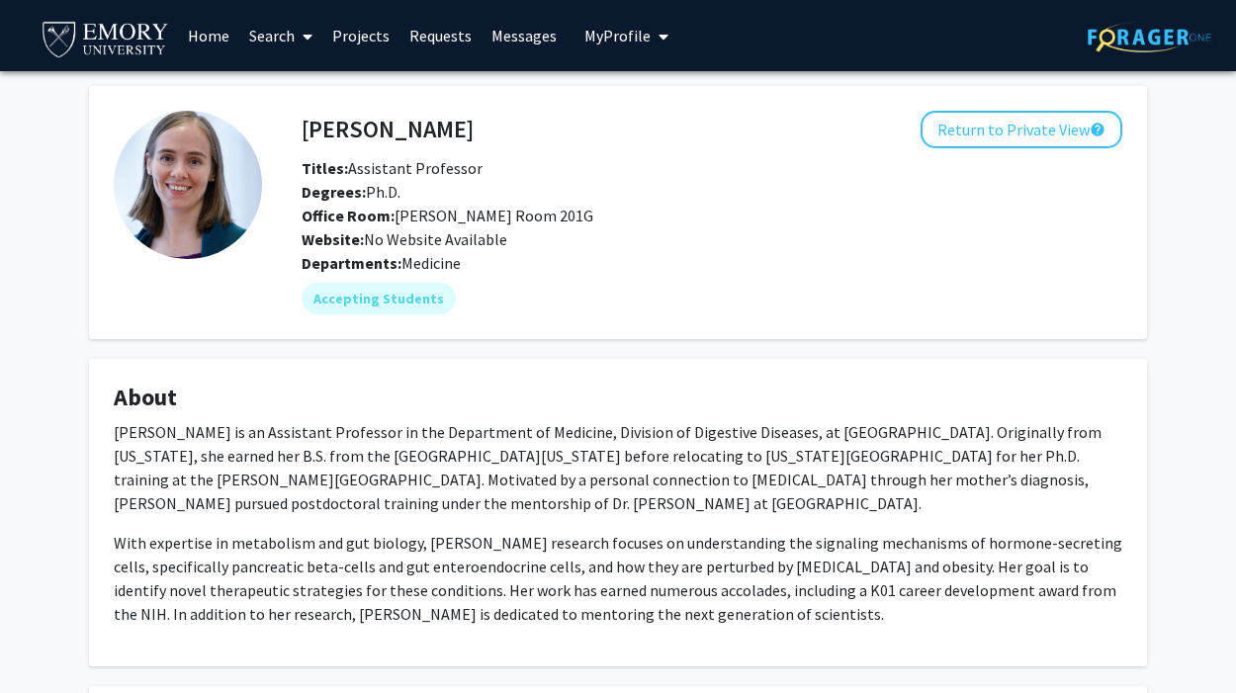
click at [359, 35] on link "Projects" at bounding box center [360, 35] width 77 height 69
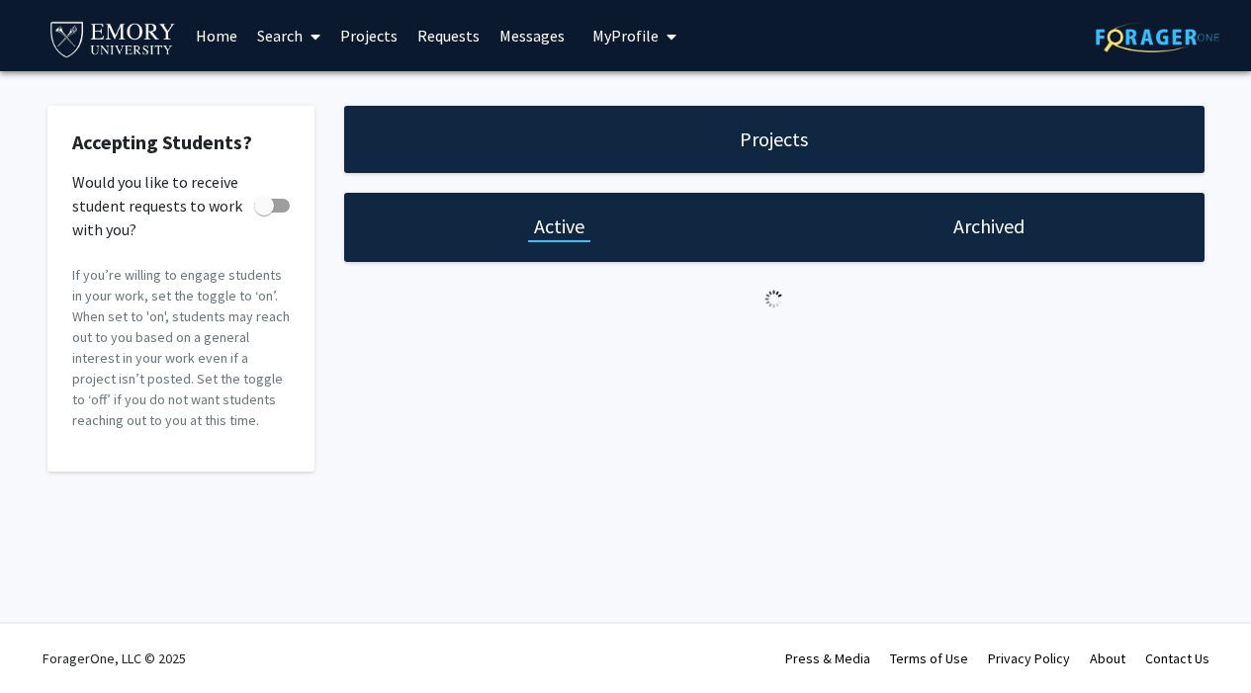
checkbox input "true"
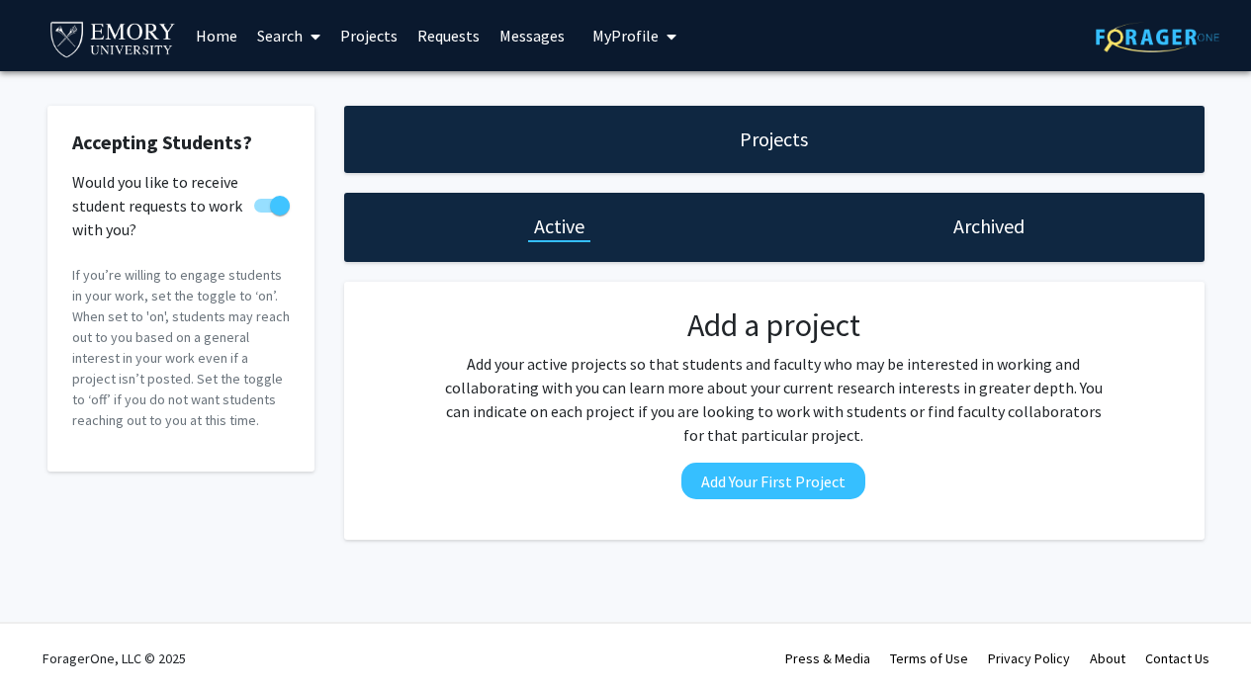
click at [276, 37] on link "Search" at bounding box center [288, 35] width 83 height 69
click at [310, 88] on span "Faculty/Staff" at bounding box center [319, 91] width 145 height 40
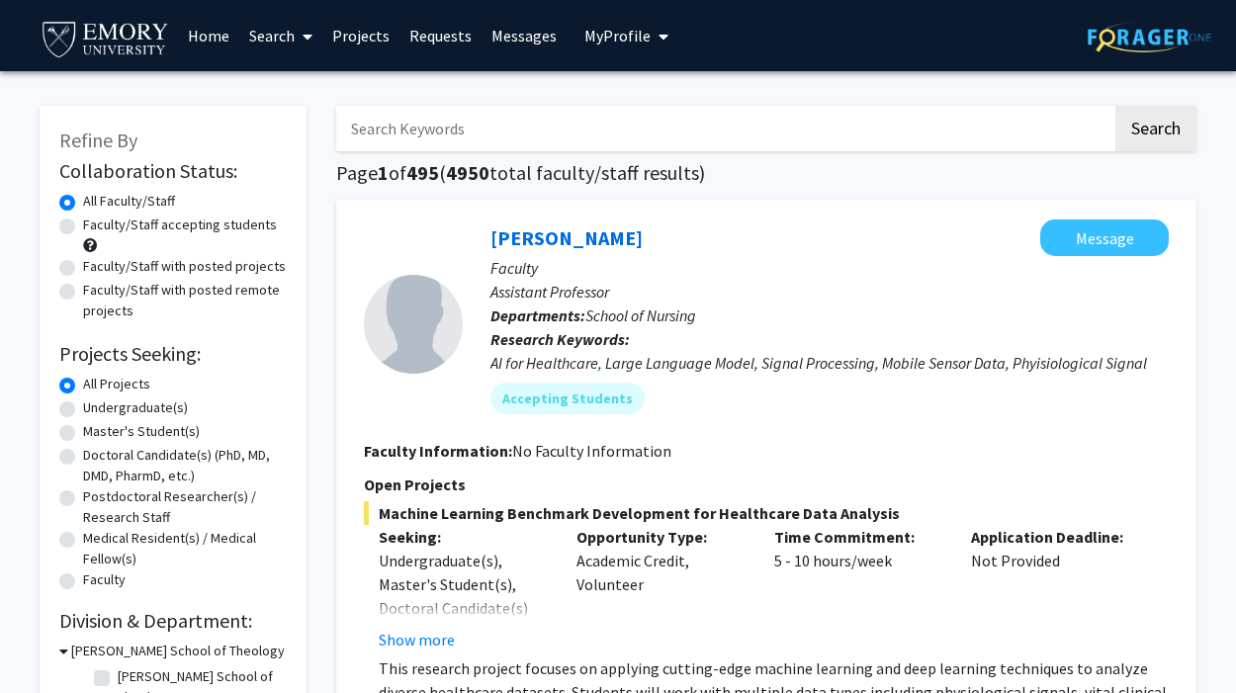
click at [547, 132] on input "Search Keywords" at bounding box center [724, 128] width 776 height 45
type input "mckimpson"
click at [1115, 106] on button "Search" at bounding box center [1155, 128] width 81 height 45
